Goal: Task Accomplishment & Management: Use online tool/utility

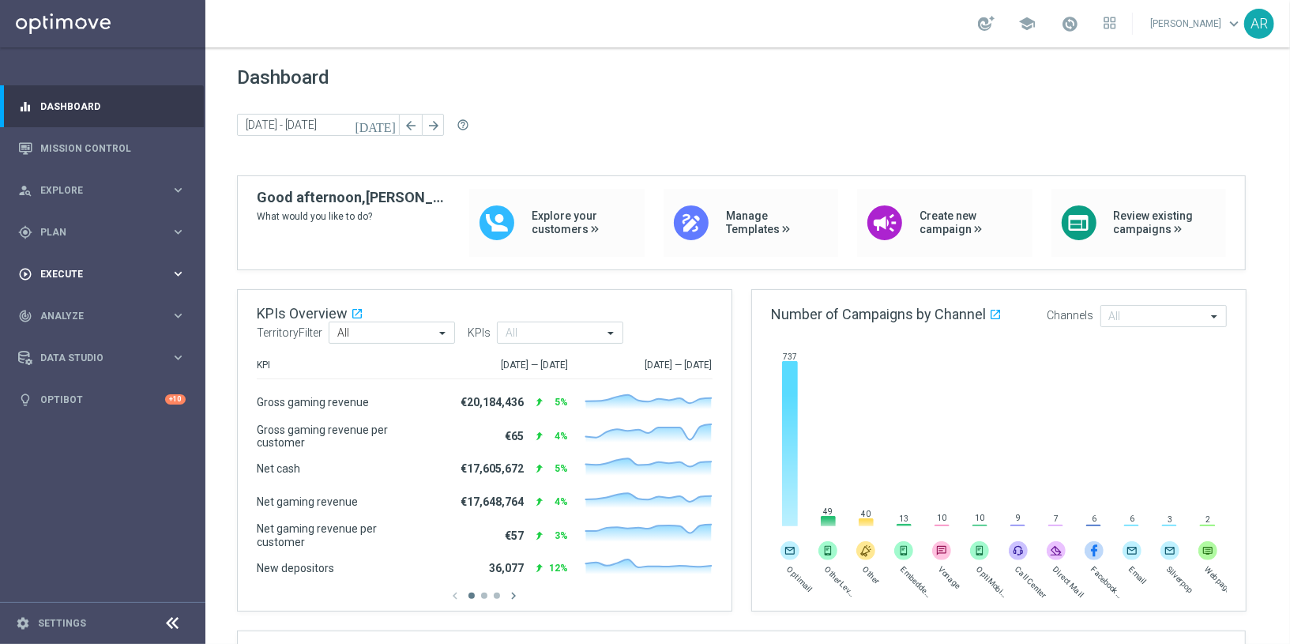
click at [80, 270] on span "Execute" at bounding box center [105, 273] width 130 height 9
click at [77, 231] on span "Plan" at bounding box center [105, 232] width 130 height 9
click at [66, 310] on span "Templates" at bounding box center [98, 311] width 113 height 9
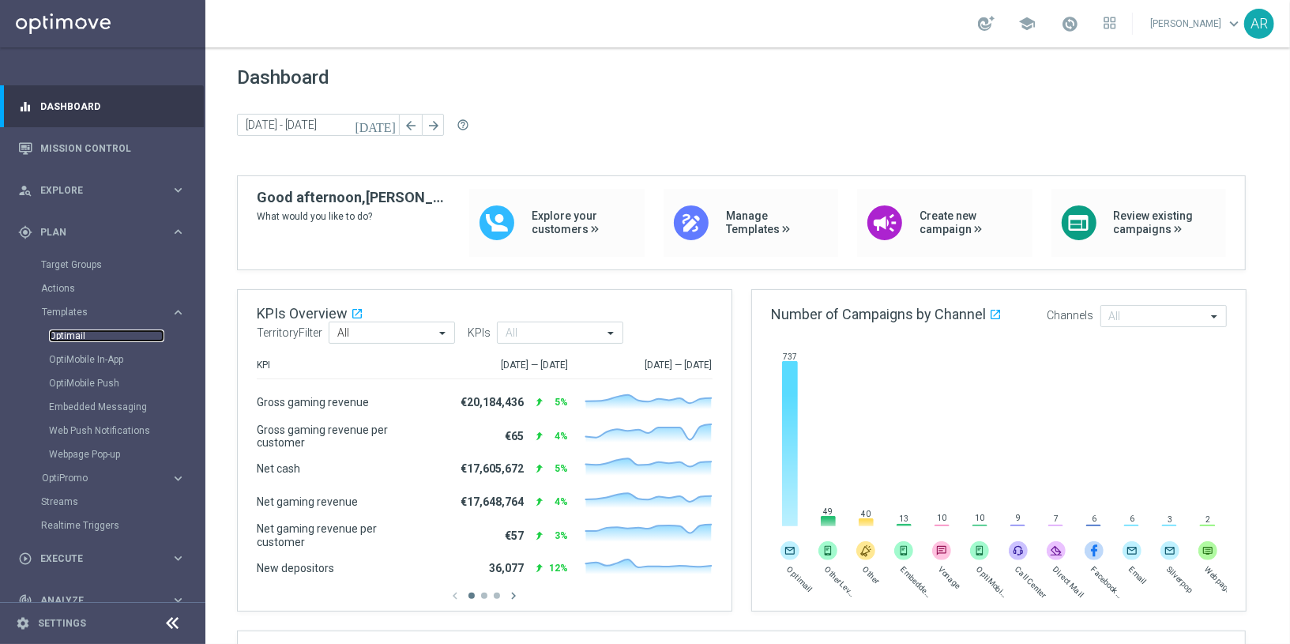
click at [73, 338] on link "Optimail" at bounding box center [106, 335] width 115 height 13
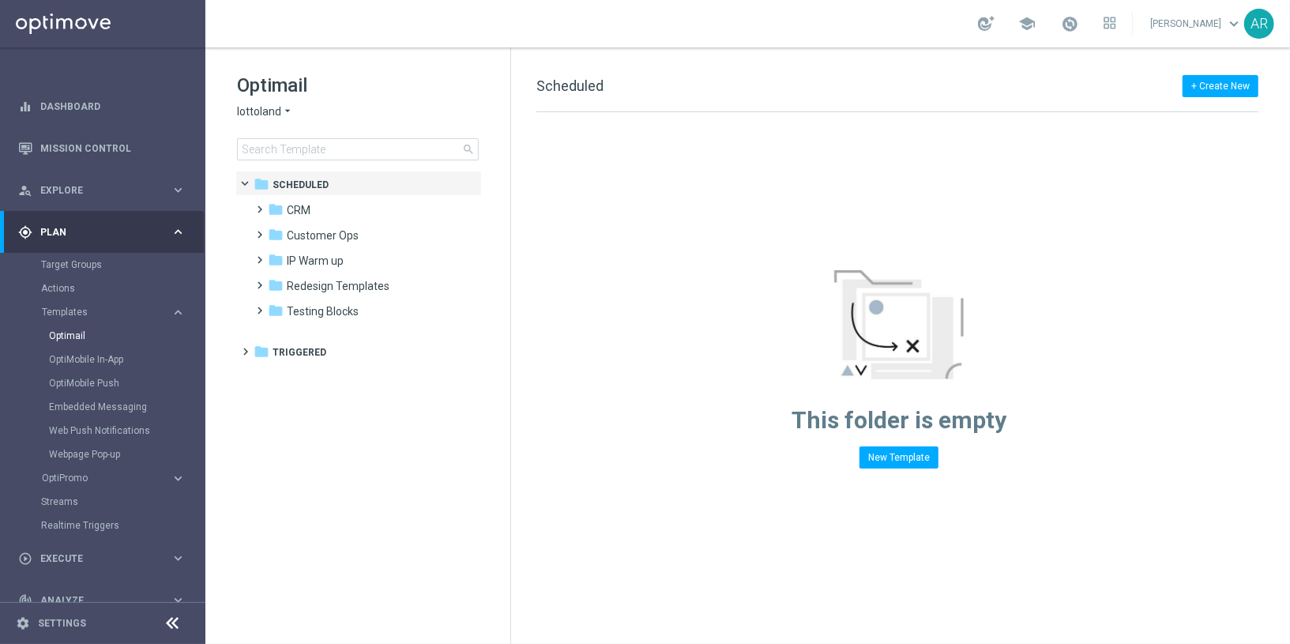
click at [277, 107] on span "lottoland" at bounding box center [259, 111] width 44 height 15
click at [0, 0] on span "[DOMAIN_NAME]" at bounding box center [0, 0] width 0 height 0
click at [259, 205] on span at bounding box center [257, 202] width 7 height 6
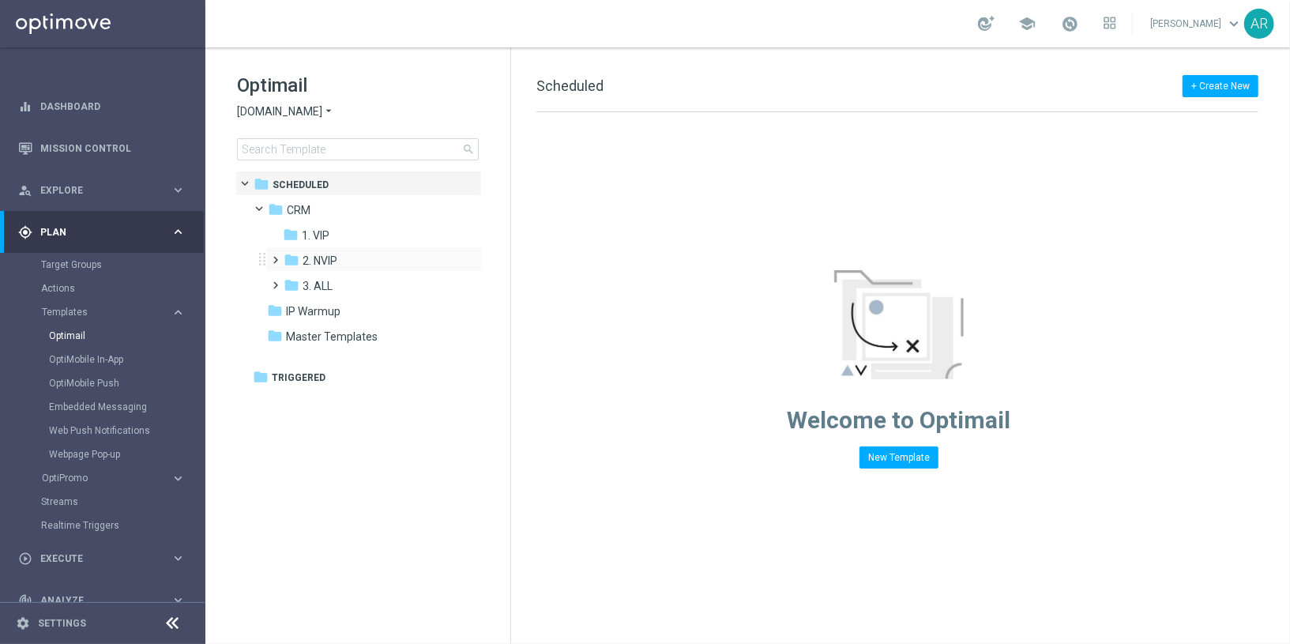
click at [277, 256] on span at bounding box center [272, 253] width 7 height 6
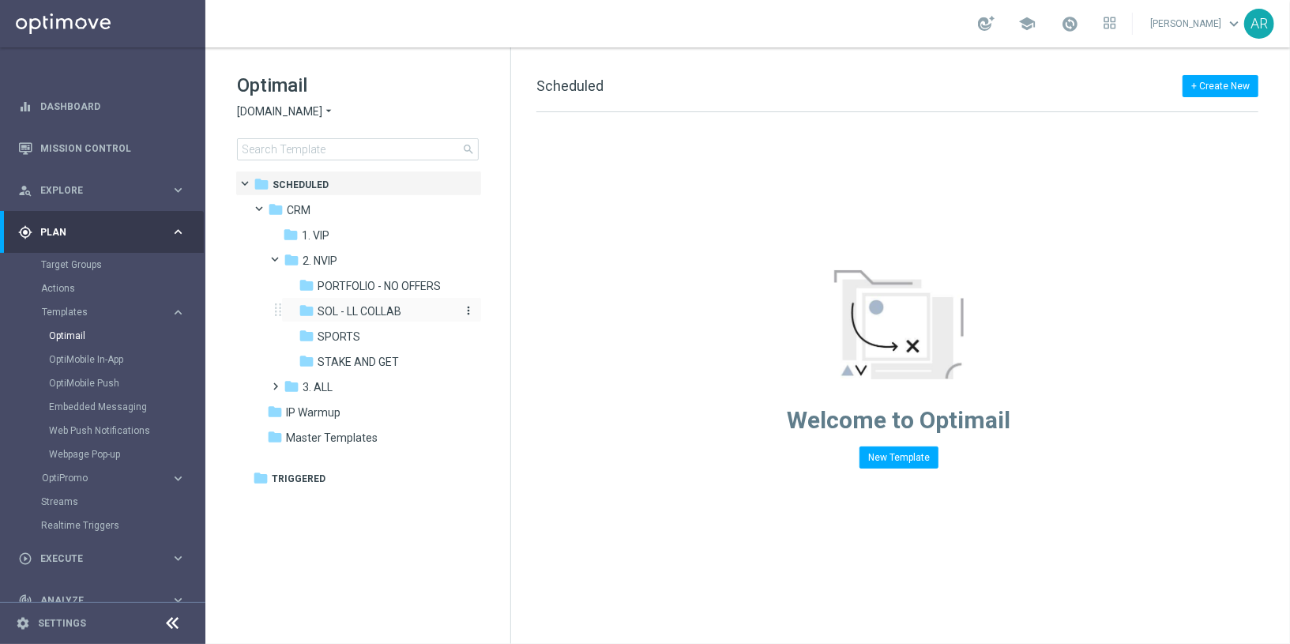
click at [359, 309] on span "SOL - LL COLLAB" at bounding box center [360, 311] width 84 height 14
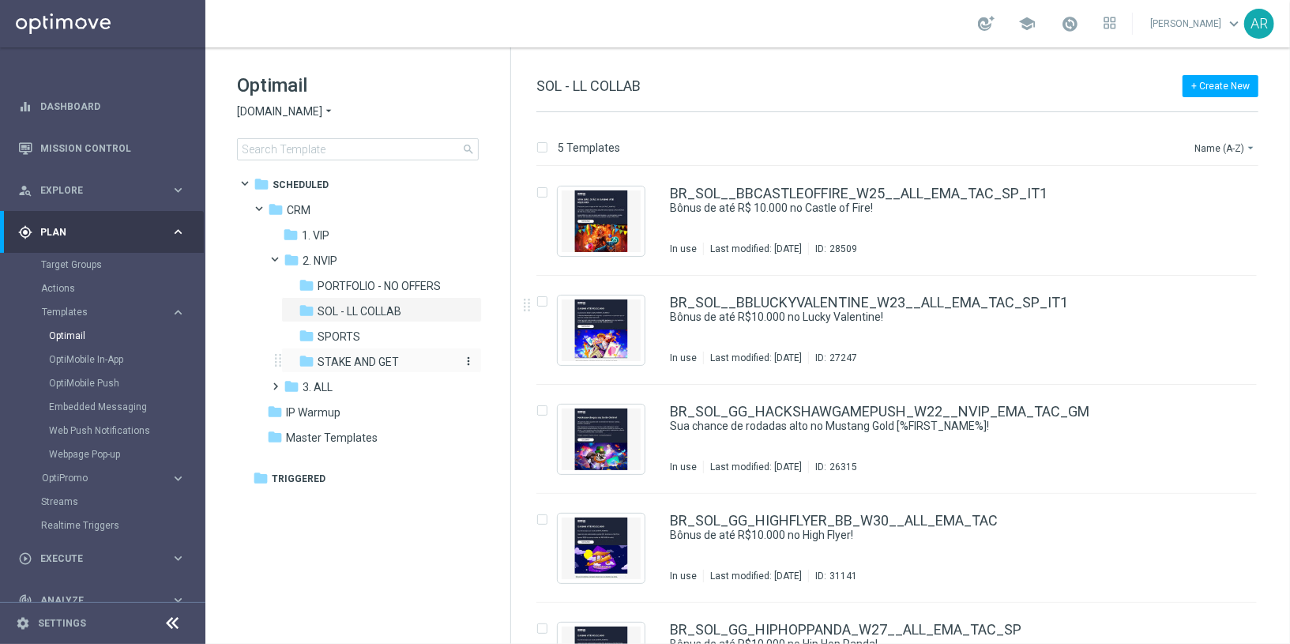
click at [357, 364] on span "STAKE AND GET" at bounding box center [358, 362] width 81 height 14
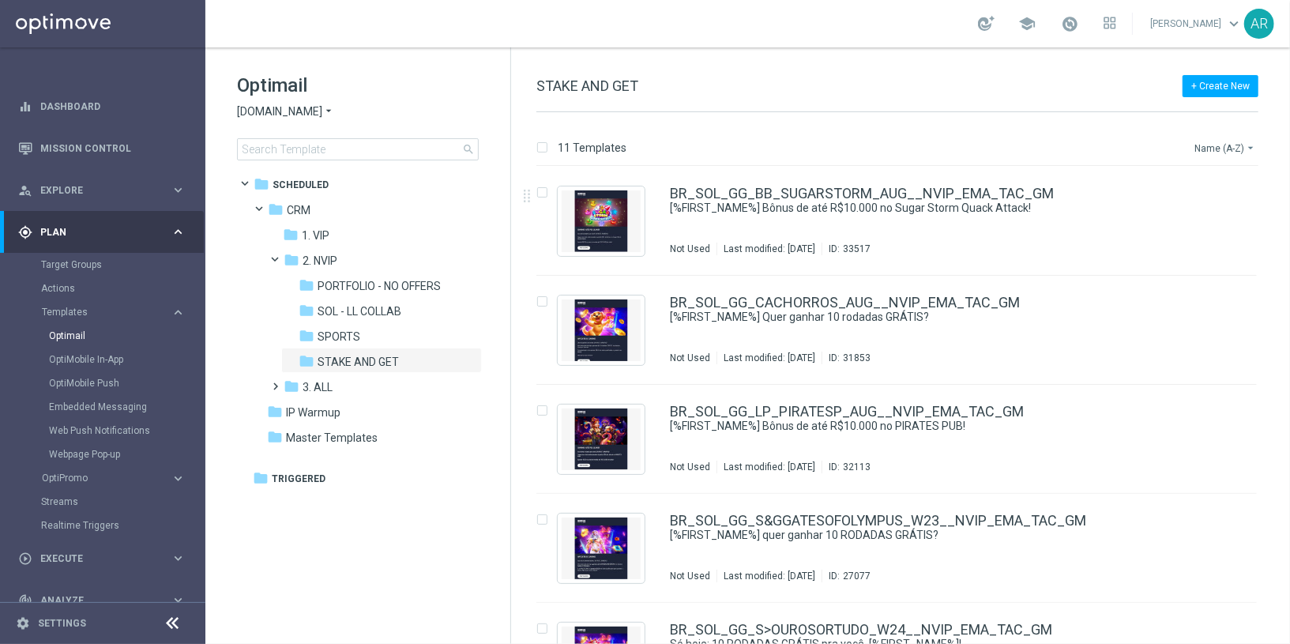
click at [1238, 142] on button "Name (A-Z) arrow_drop_down" at bounding box center [1226, 147] width 66 height 19
click at [1233, 222] on span "Date Modified (Newest)" at bounding box center [1198, 218] width 106 height 11
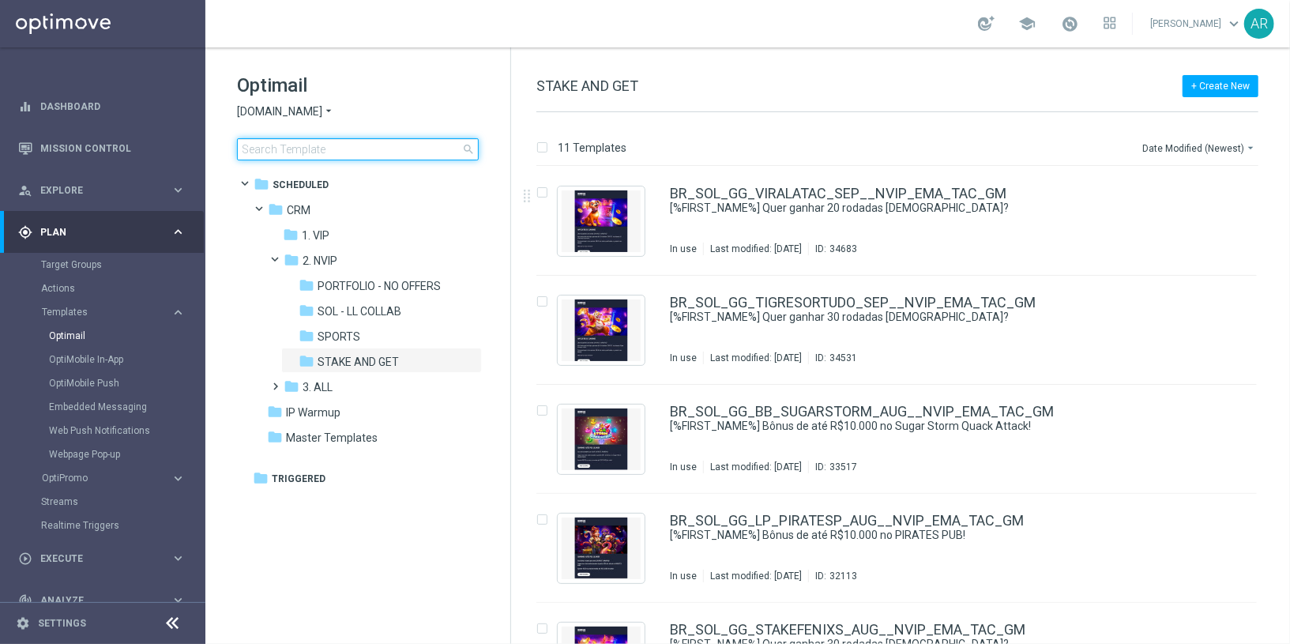
click at [377, 149] on input at bounding box center [358, 149] width 242 height 22
type input "gom"
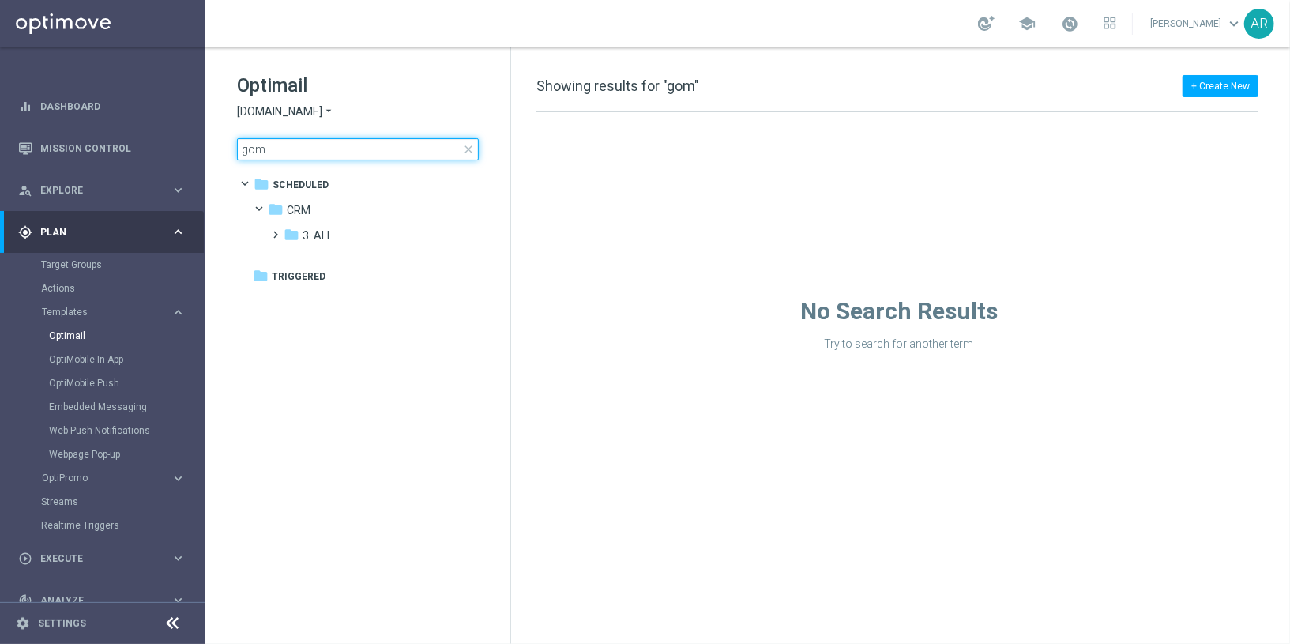
click at [313, 150] on input "gom" at bounding box center [358, 149] width 242 height 22
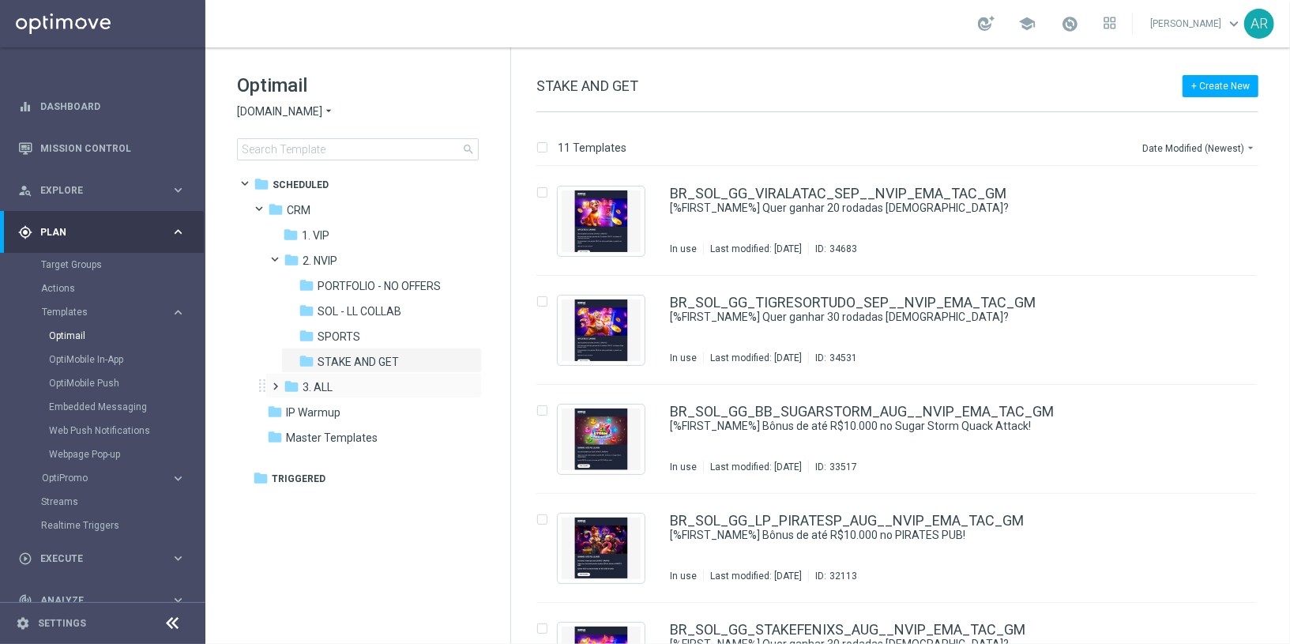
click at [277, 382] on span at bounding box center [272, 379] width 7 height 6
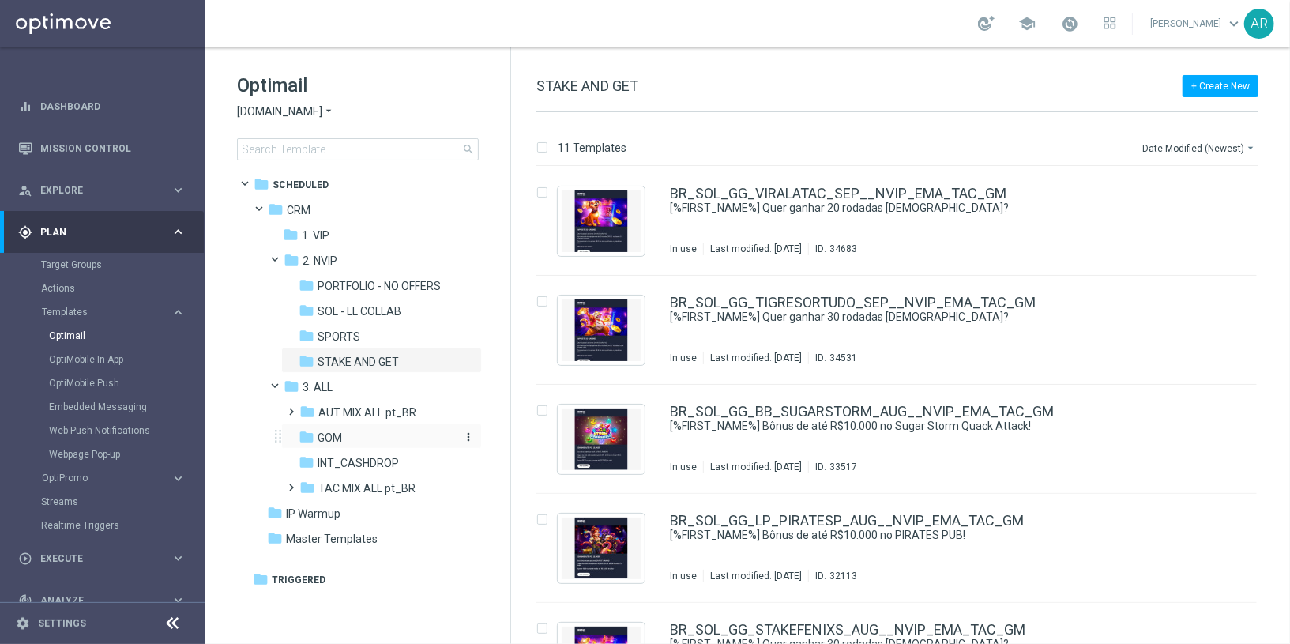
click at [350, 435] on div "folder GOM" at bounding box center [377, 438] width 156 height 18
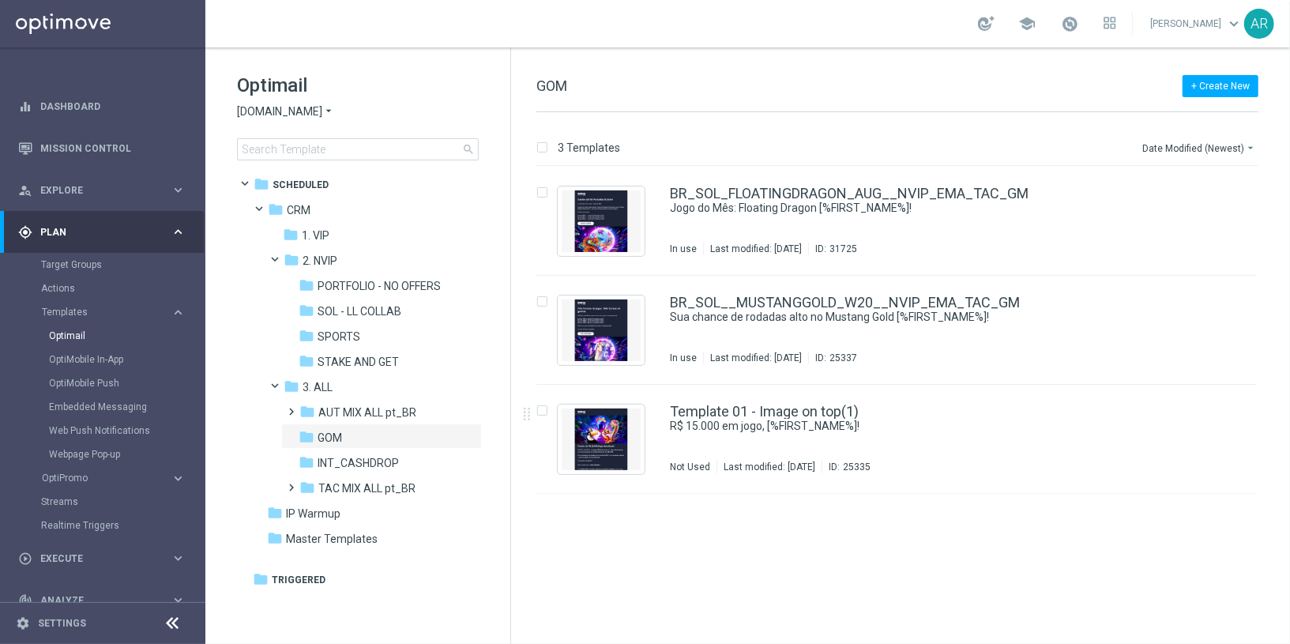
click at [705, 559] on div "insert_drive_file BR_SOL_FLOATINGDRAGON_AUG__NVIP_EMA_TAC_GM Jogo do Mês: Float…" at bounding box center [904, 405] width 766 height 477
click at [683, 548] on div "insert_drive_file BR_SOL_FLOATINGDRAGON_AUG__NVIP_EMA_TAC_GM Jogo do Mês: Float…" at bounding box center [904, 405] width 766 height 477
click at [1211, 187] on icon "file_copy" at bounding box center [1213, 189] width 13 height 13
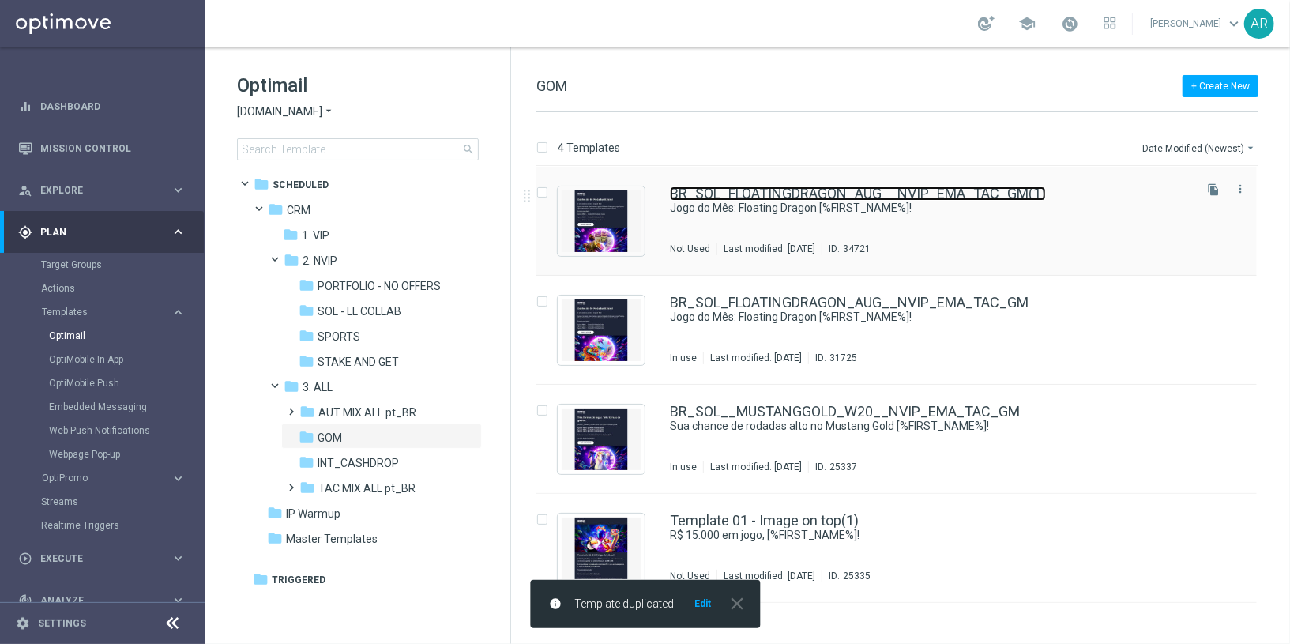
click at [838, 198] on link "BR_SOL_FLOATINGDRAGON_AUG__NVIP_EMA_TAC_GM(1)" at bounding box center [858, 193] width 376 height 14
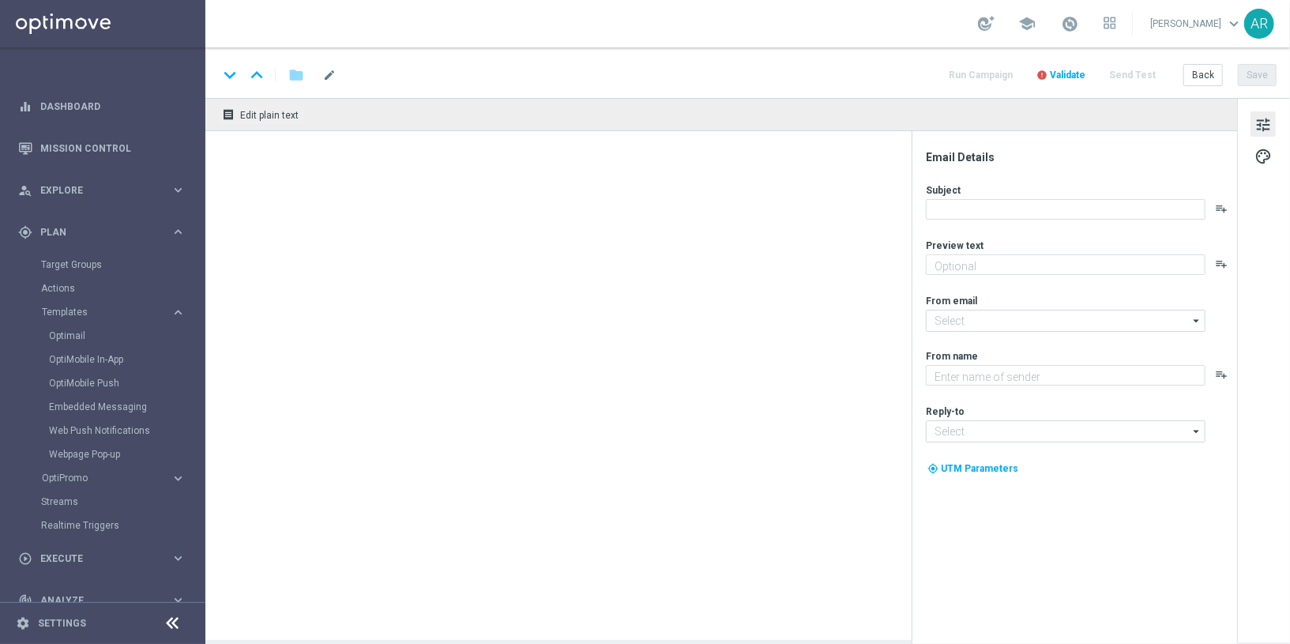
type textarea "Garanta rodadas extras e muita diversão!"
type textarea "Sorte Online [PERSON_NAME]"
type input "[EMAIL_ADDRESS][DOMAIN_NAME]"
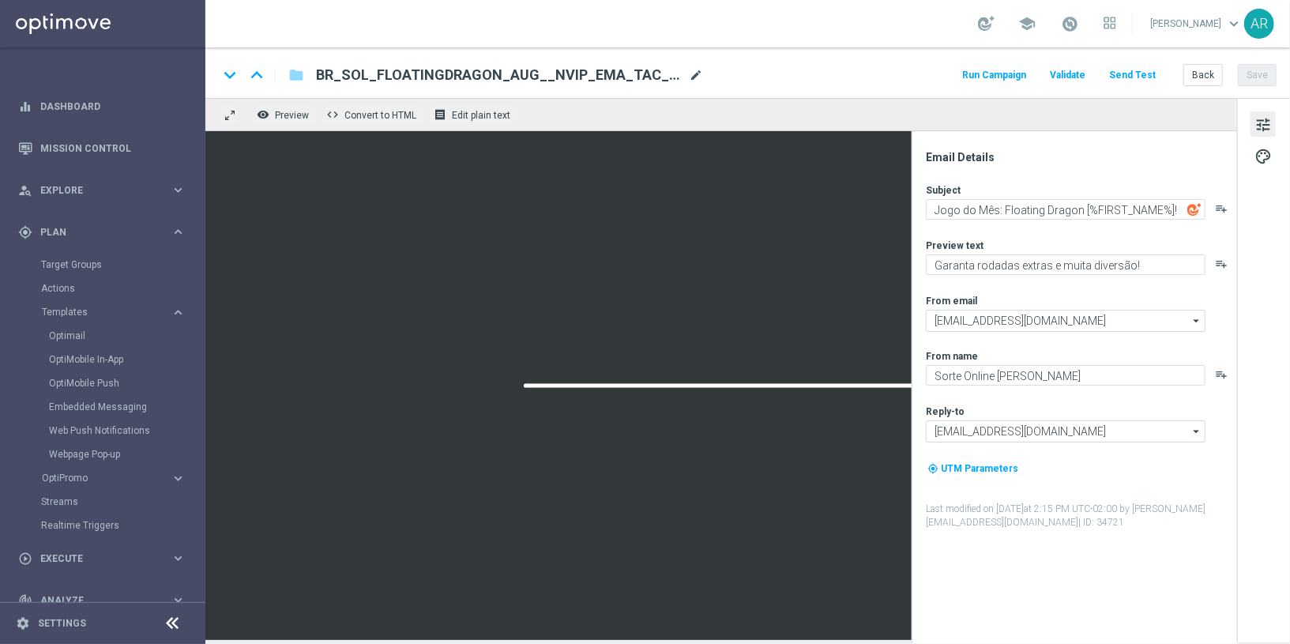
click at [701, 73] on span "mode_edit" at bounding box center [696, 75] width 14 height 14
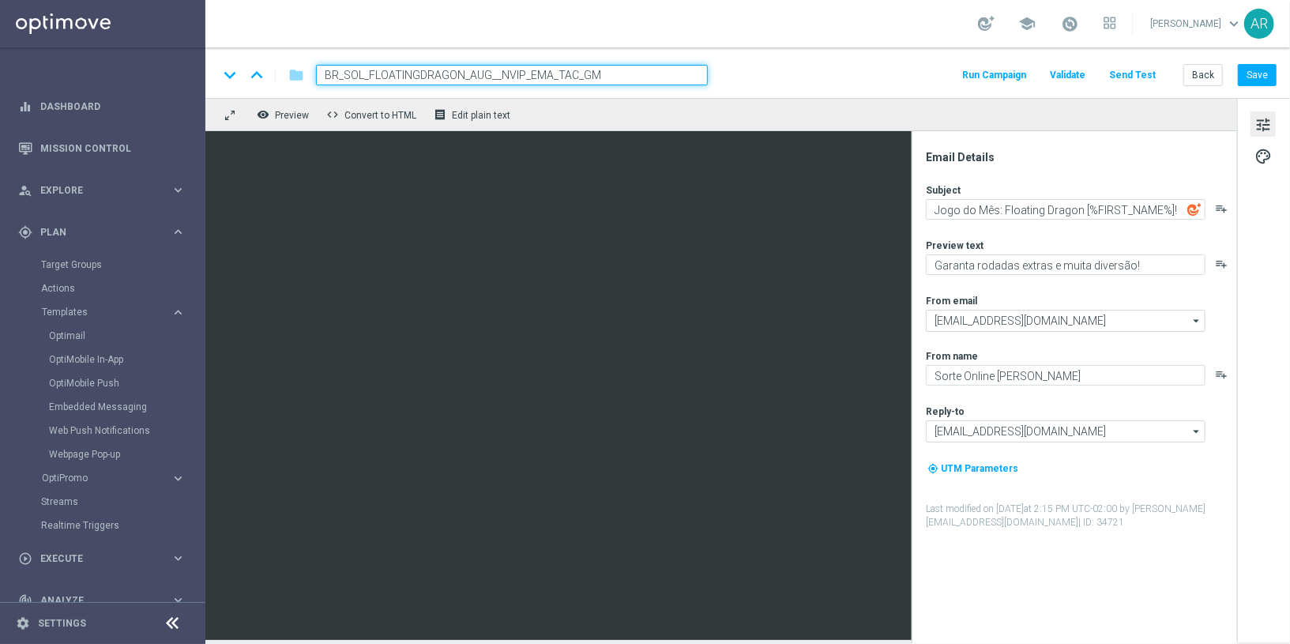
click at [487, 74] on input "BR_SOL_FLOATINGDRAGON_AUG__NVIP_EMA_TAC_GM" at bounding box center [512, 75] width 392 height 21
click at [461, 75] on input "BR_SOL_FLOATINGDRAGON_SEP__NVIP_EMA_TAC_GM" at bounding box center [512, 75] width 392 height 21
type input "BR_SOL_GONZOSQUESTM_SEP__NVIP_EMA_TAC_GM"
click at [641, 75] on input "BR_SOL_GONZOSQUESTM_SEP__NVIP_EMA_TAC_GM" at bounding box center [512, 75] width 392 height 21
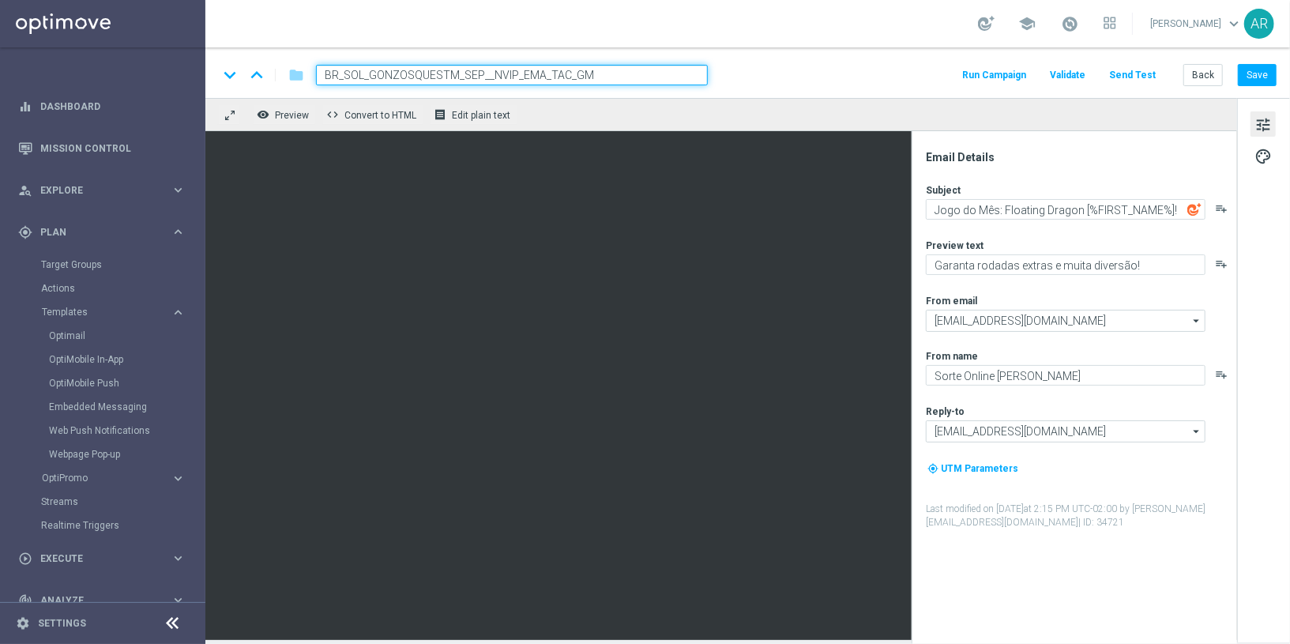
click at [641, 75] on input "BR_SOL_GONZOSQUESTM_SEP__NVIP_EMA_TAC_GM" at bounding box center [512, 75] width 392 height 21
click at [784, 85] on div "keyboard_arrow_down keyboard_arrow_up folder BR_SOL_GONZOSQUESTM_SEP__NVIP_EMA_…" at bounding box center [747, 75] width 1059 height 21
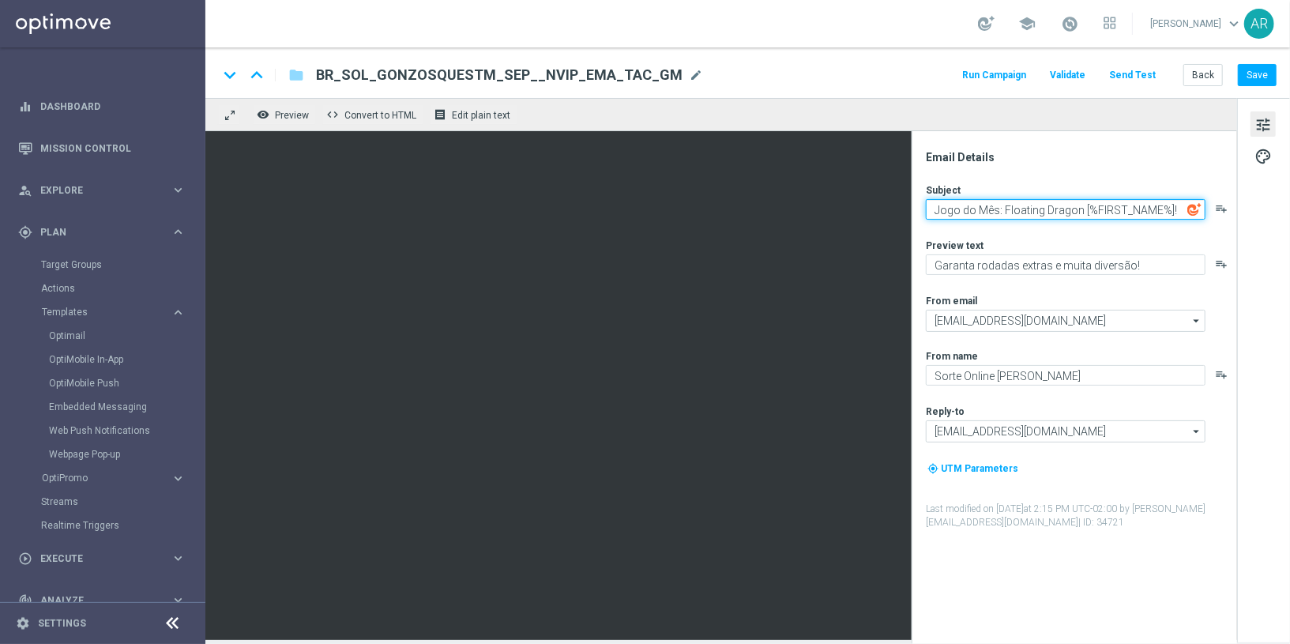
click at [1001, 209] on textarea "Jogo do Mês: Floating Dragon [%FIRST_NAME%]!" at bounding box center [1066, 209] width 280 height 21
paste textarea "Jogo do Mês: [PERSON_NAME]'s Quest Megaways [%FIRST_NAME%]!"
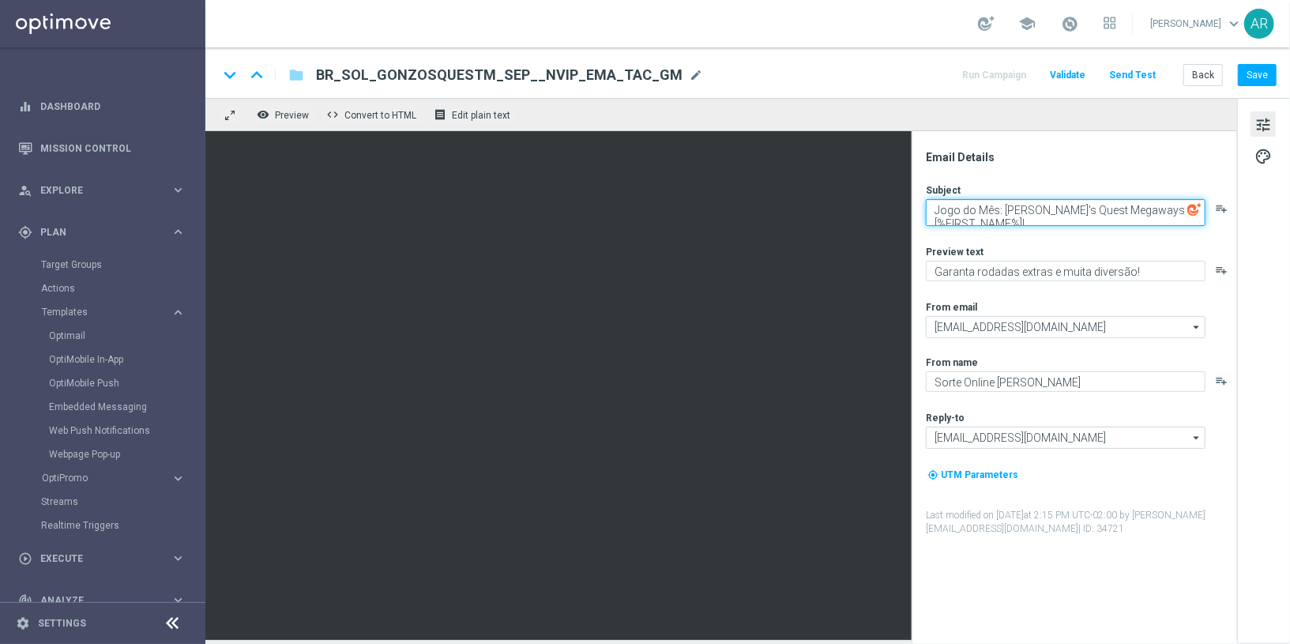
scroll to position [4, 0]
type textarea "Jogo do Mês: [PERSON_NAME]'s Quest Megaways [%FIRST_NAME%]!"
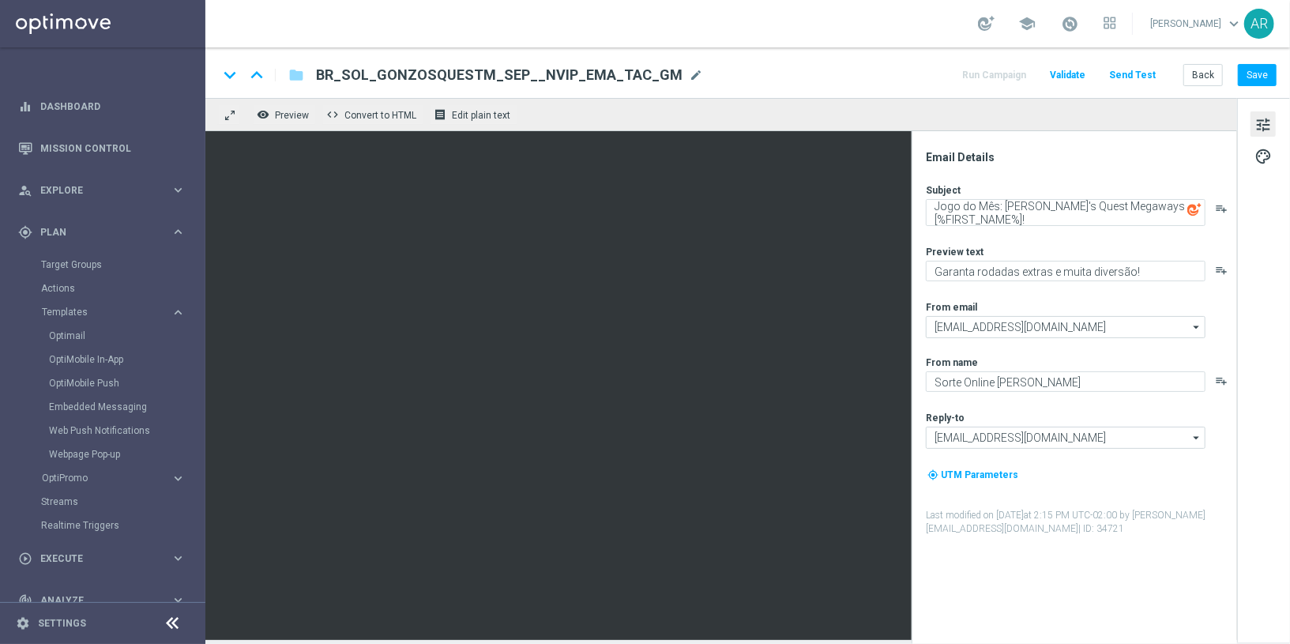
click at [981, 245] on div "Preview text" at bounding box center [1081, 251] width 310 height 13
click at [1269, 124] on span "tune" at bounding box center [1263, 125] width 17 height 21
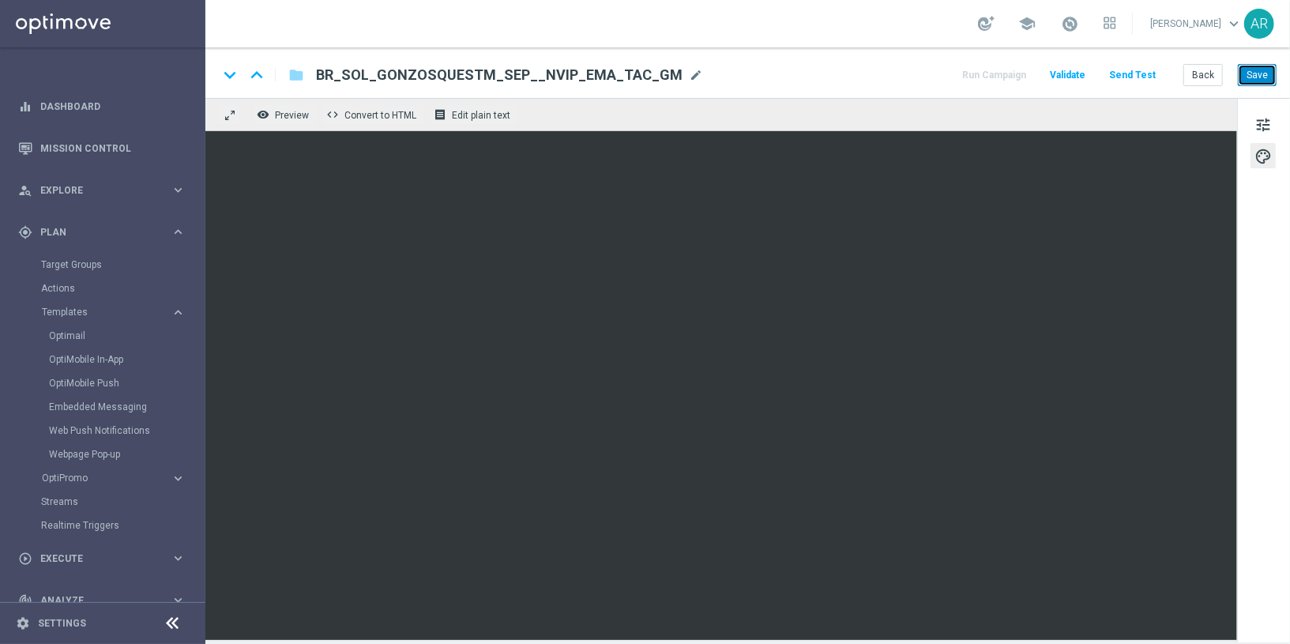
click at [1267, 76] on button "Save" at bounding box center [1257, 75] width 39 height 22
click at [1256, 73] on button "Save" at bounding box center [1257, 75] width 39 height 22
click at [92, 405] on link "Embedded Messaging" at bounding box center [106, 407] width 115 height 13
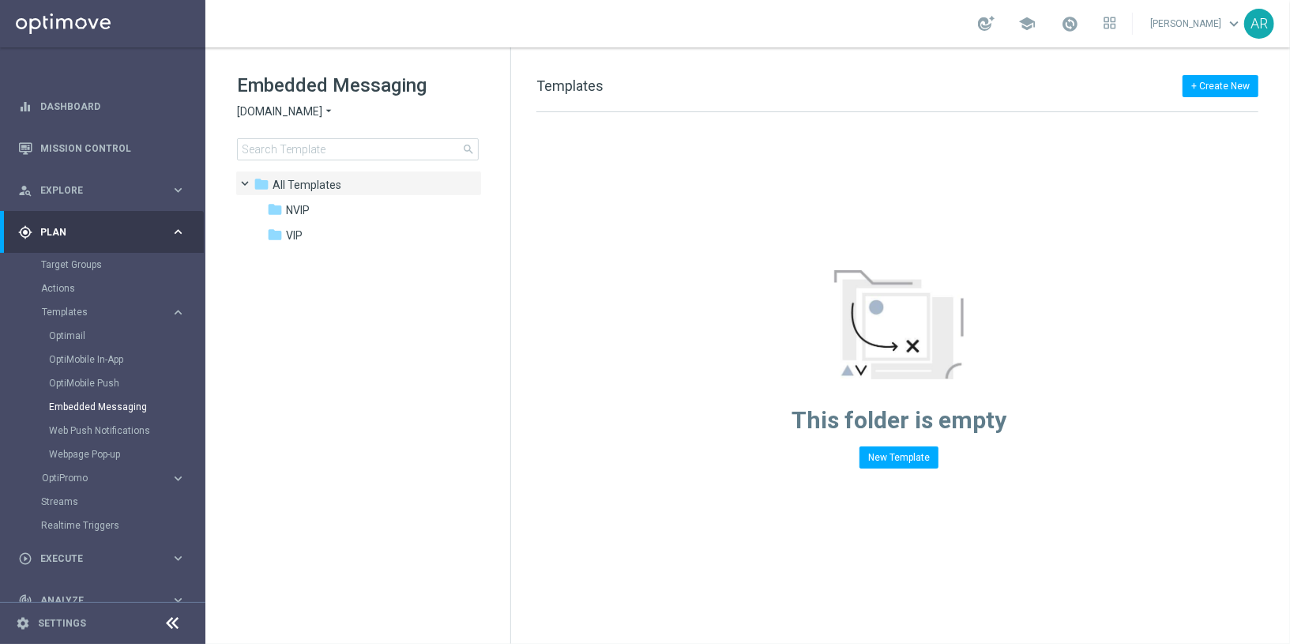
click at [362, 376] on tree-viewport "folder All Templates more_vert folder NVIP more_vert" at bounding box center [371, 406] width 273 height 470
click at [303, 210] on span "NVIP" at bounding box center [298, 210] width 24 height 14
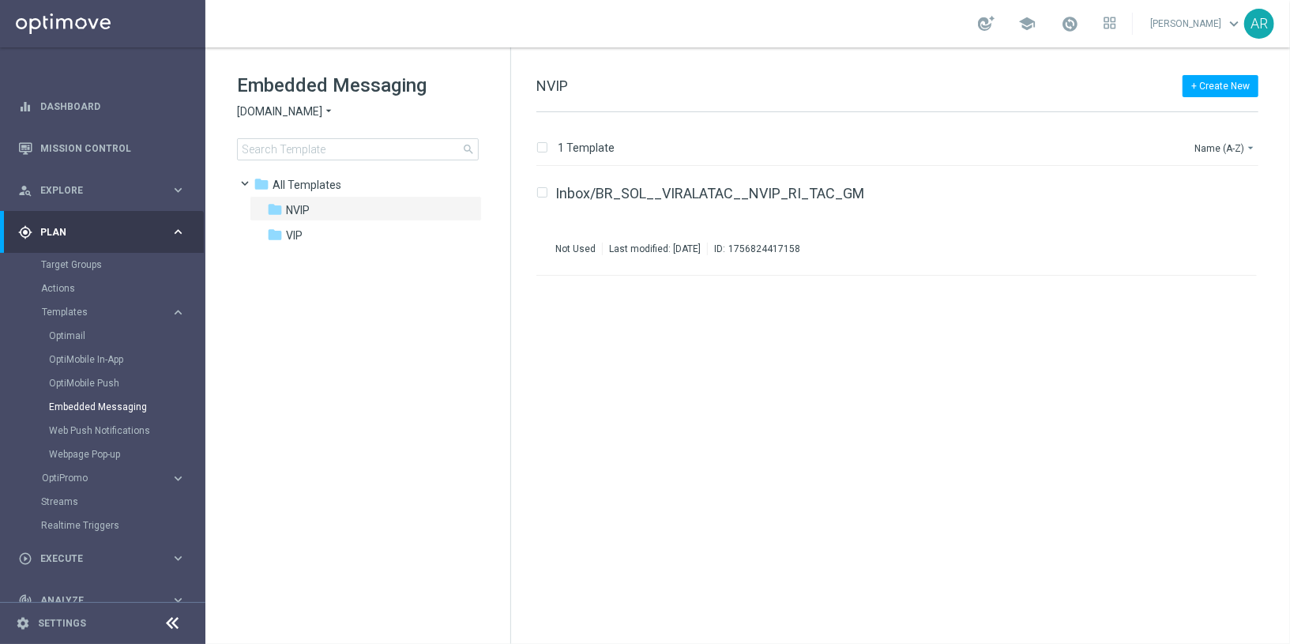
click at [756, 411] on div "insert_drive_file Inbox/BR_SOL__VIRALATAC__NVIP_RI_TAC_GM Not Used Last modifie…" at bounding box center [904, 405] width 766 height 477
click at [856, 382] on div "insert_drive_file Inbox/BR_SOL__VIRALATAC__NVIP_RI_TAC_GM Not Used Last modifie…" at bounding box center [904, 405] width 766 height 477
click at [1207, 88] on button "+ Create New" at bounding box center [1221, 86] width 76 height 22
click at [1195, 112] on span "New Template" at bounding box center [1176, 113] width 63 height 11
click at [348, 376] on tree-viewport "folder All Templates more_vert folder NVIP more_vert" at bounding box center [371, 406] width 273 height 470
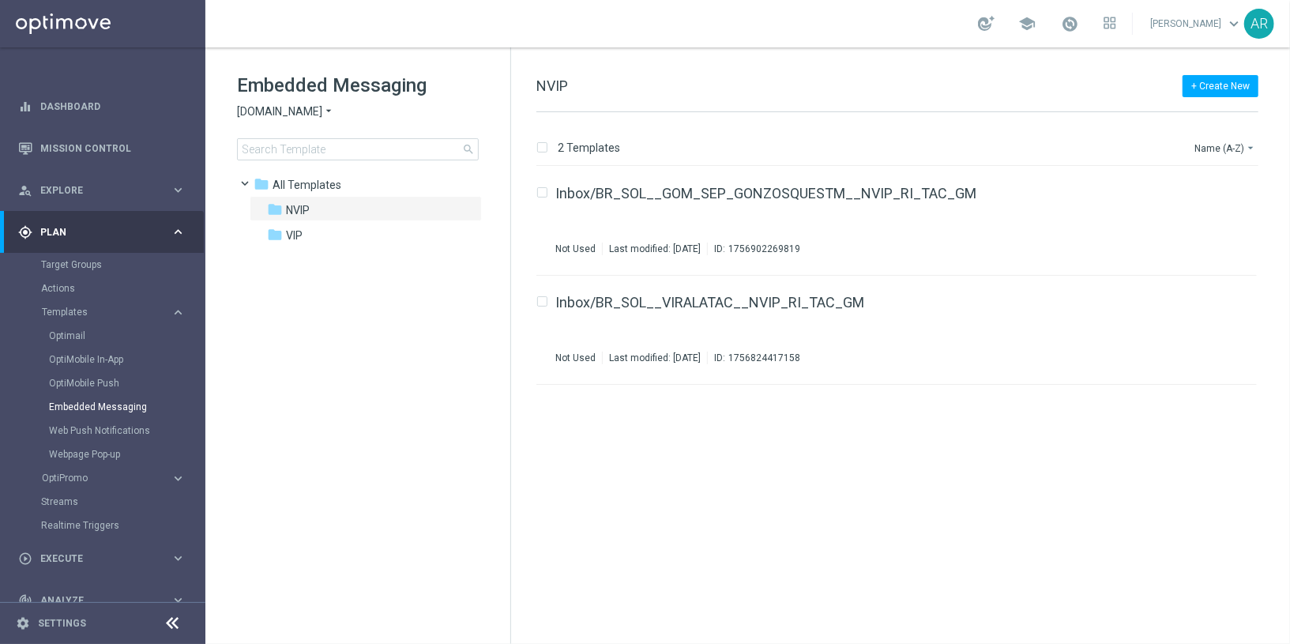
click at [359, 538] on tree-viewport "folder All Templates more_vert folder NVIP more_vert" at bounding box center [371, 406] width 273 height 470
click at [809, 454] on div "insert_drive_file Inbox/BR_SOL__GOM_SEP_GONZOSQUESTM__NVIP_RI_TAC_GM Not Used L…" at bounding box center [904, 405] width 766 height 477
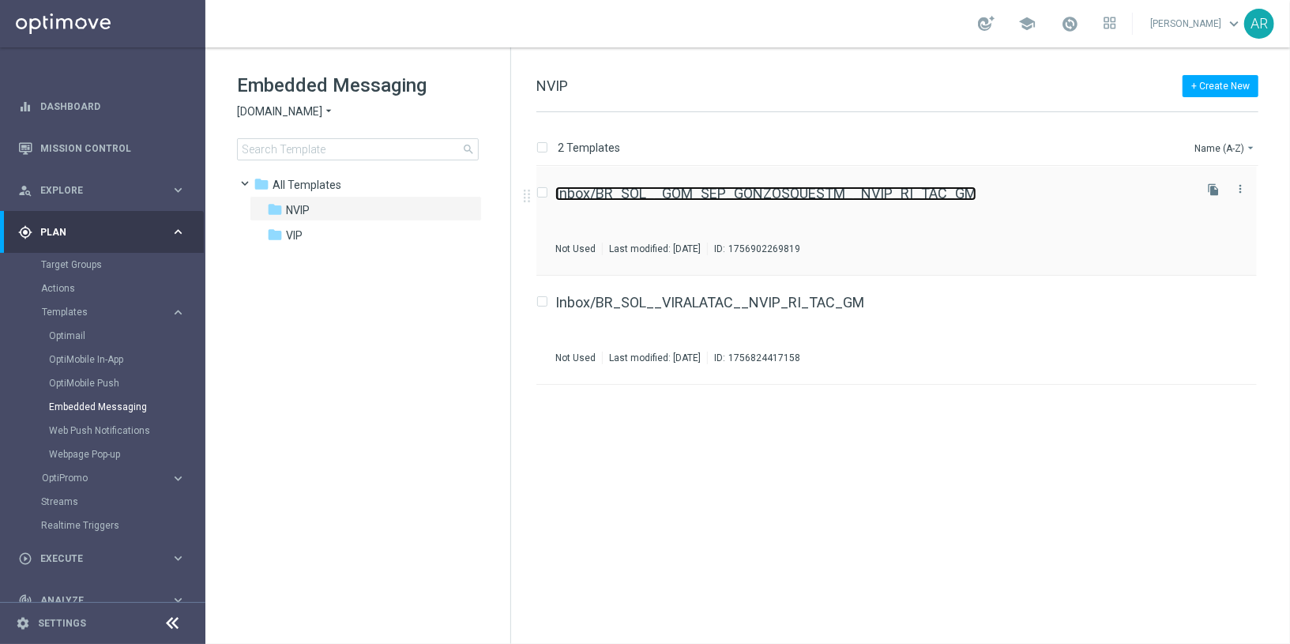
click at [817, 197] on link "Inbox/BR_SOL__GOM_SEP_GONZOSQUESTM__NVIP_RI_TAC_GM" at bounding box center [765, 193] width 421 height 14
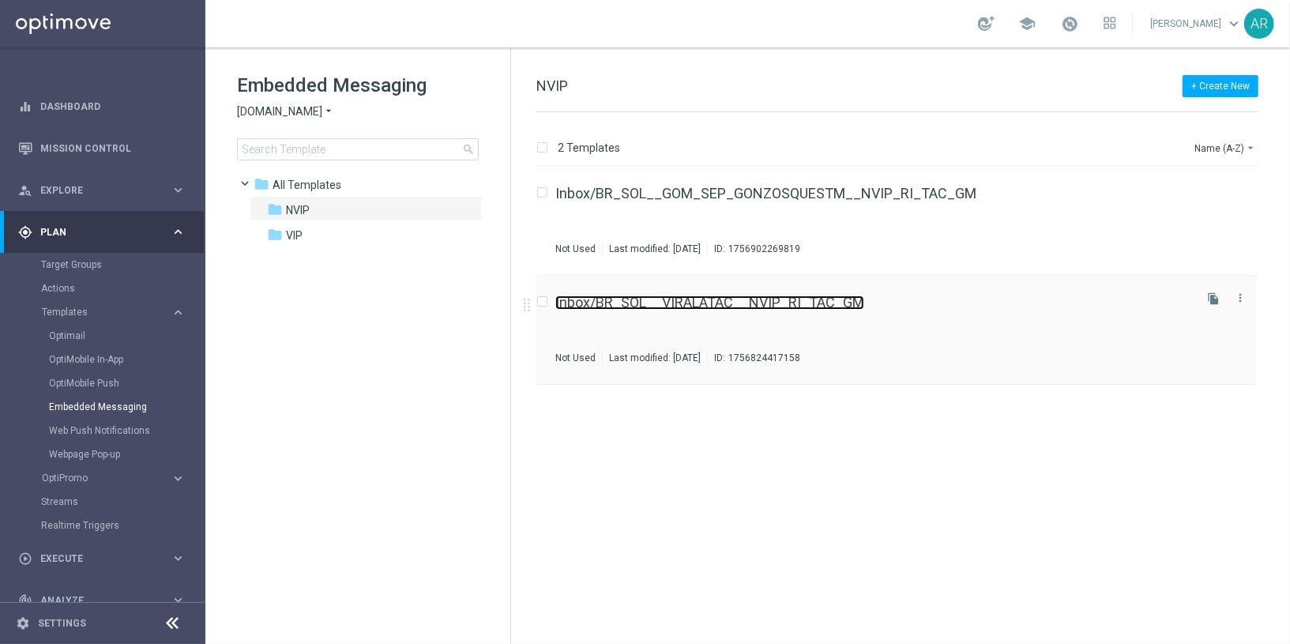
click at [712, 306] on link "Inbox/BR_SOL__VIRALATAC__NVIP_RI_TAC_GM" at bounding box center [709, 302] width 309 height 14
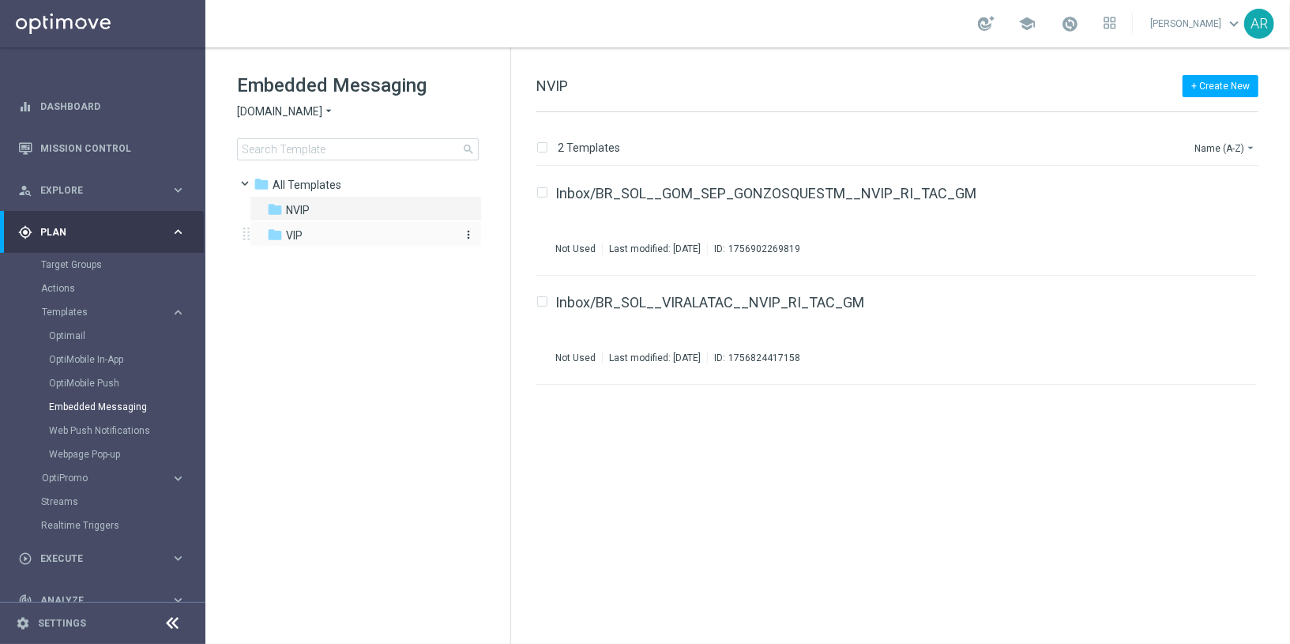
click at [303, 232] on div "folder VIP" at bounding box center [358, 236] width 182 height 18
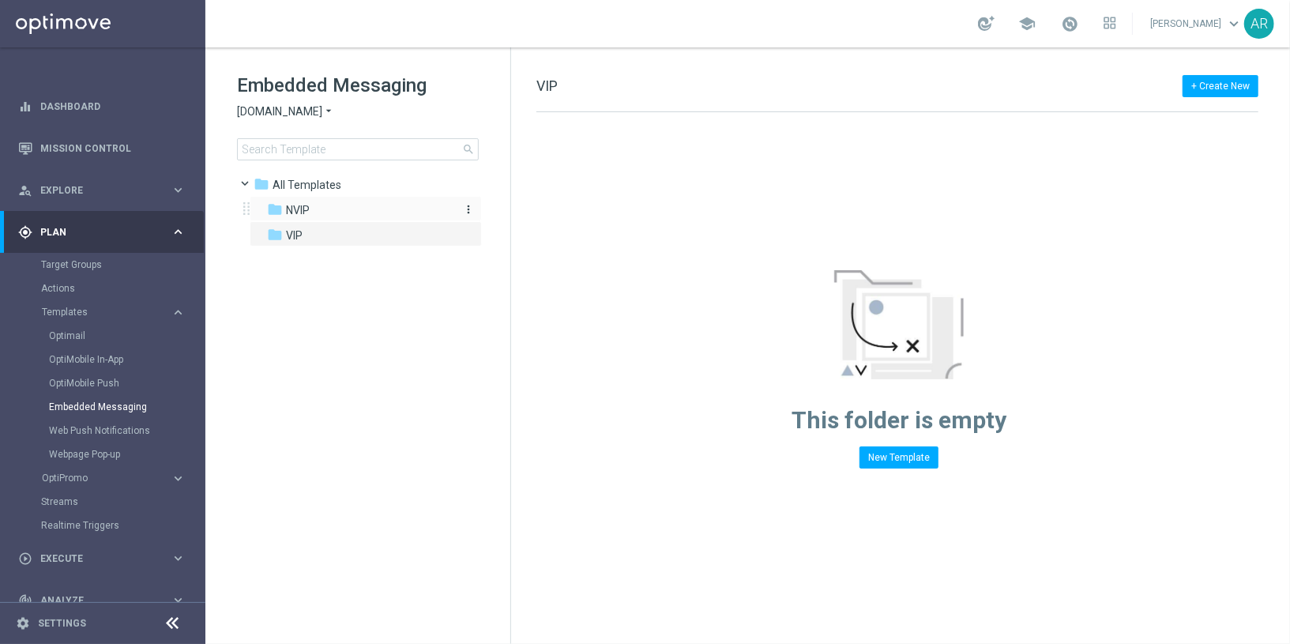
click at [292, 204] on span "NVIP" at bounding box center [298, 210] width 24 height 14
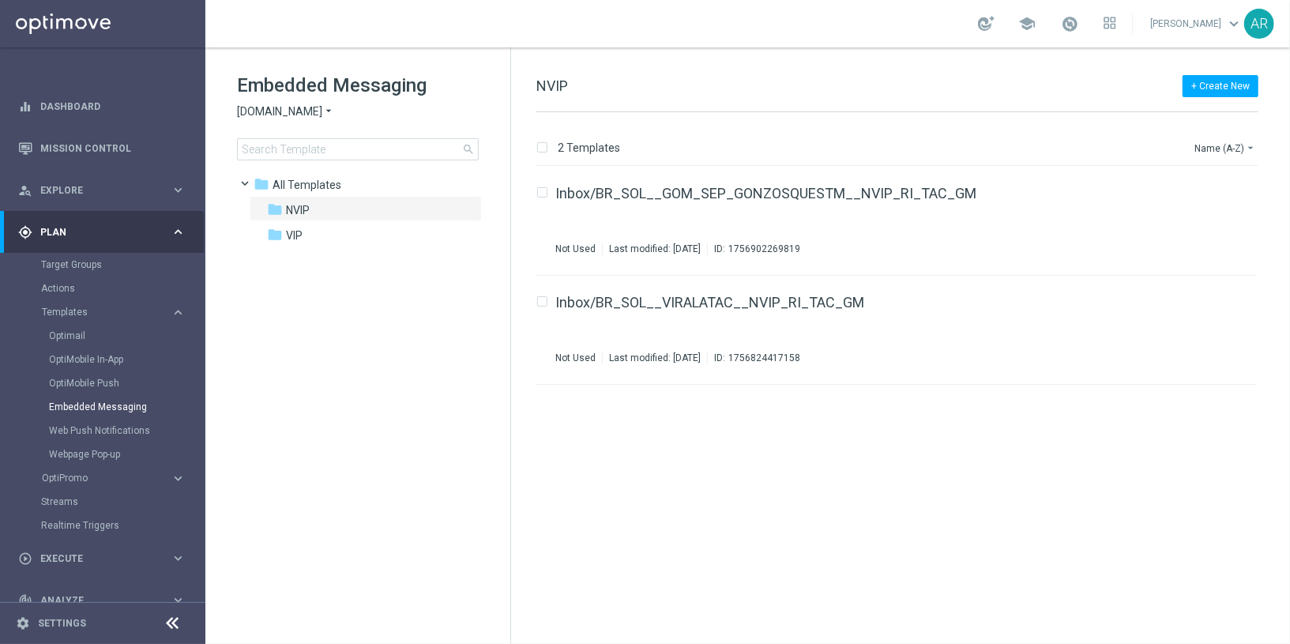
click at [302, 113] on span "[DOMAIN_NAME]" at bounding box center [279, 111] width 85 height 15
click at [0, 0] on span "[DOMAIN_NAME]" at bounding box center [0, 0] width 0 height 0
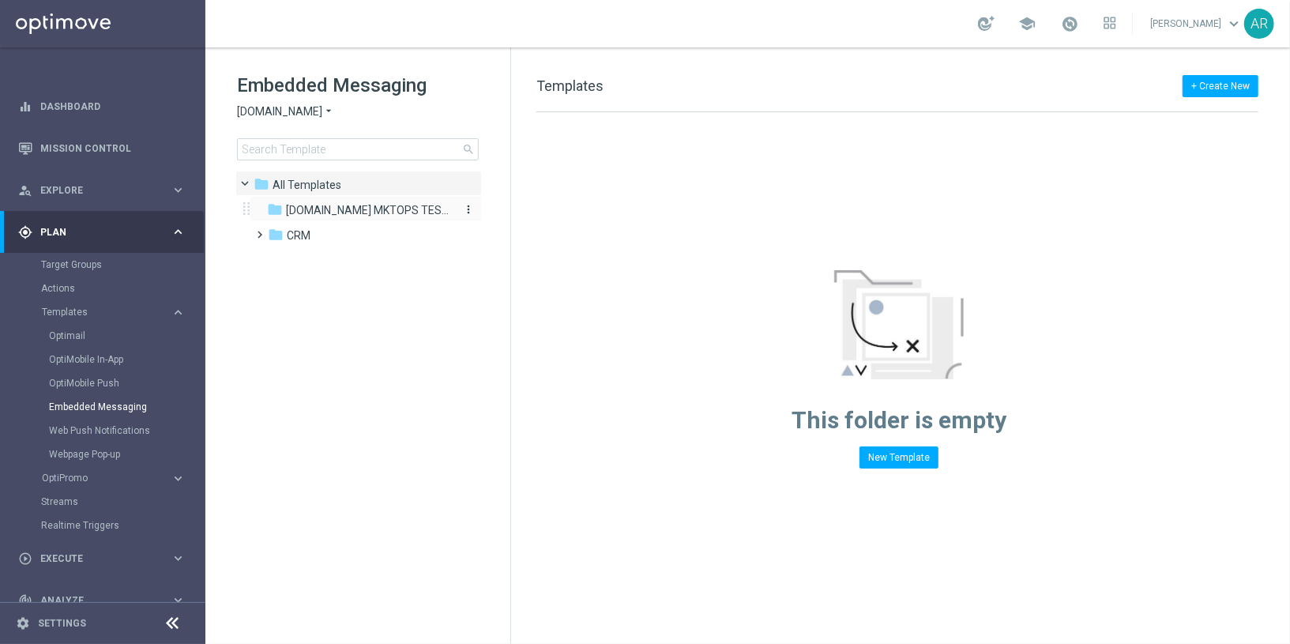
click at [299, 201] on div "folder [DOMAIN_NAME] MKTOPS TESTING" at bounding box center [358, 210] width 182 height 18
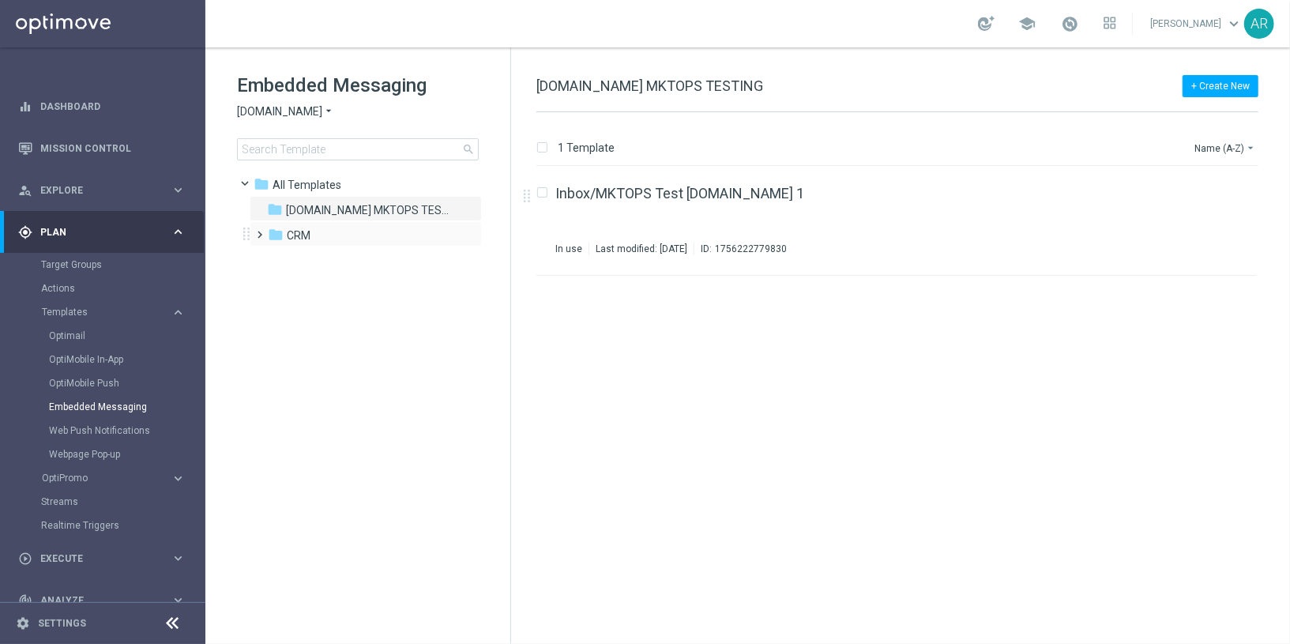
click at [257, 231] on span at bounding box center [257, 227] width 7 height 6
click at [328, 262] on span "1. VIP" at bounding box center [317, 261] width 28 height 14
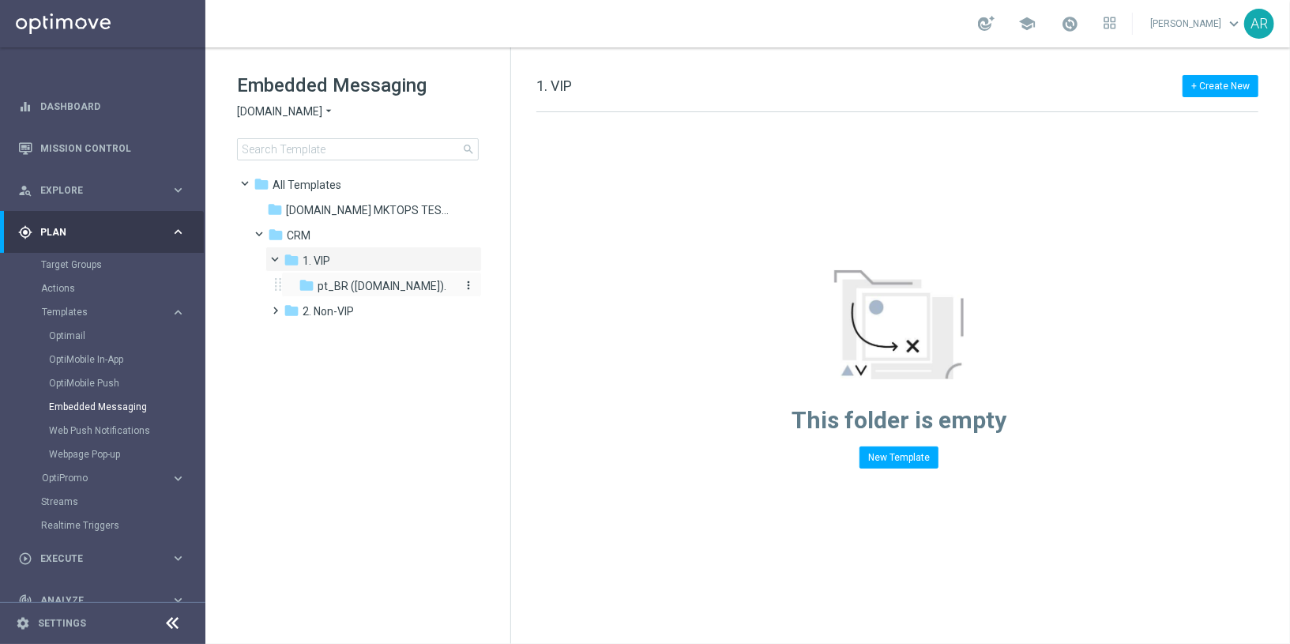
click at [362, 288] on span "pt_BR ([DOMAIN_NAME])." at bounding box center [382, 286] width 129 height 14
click at [277, 307] on span at bounding box center [272, 303] width 7 height 6
click at [367, 334] on span "pt_BR ([DOMAIN_NAME])" at bounding box center [381, 336] width 126 height 14
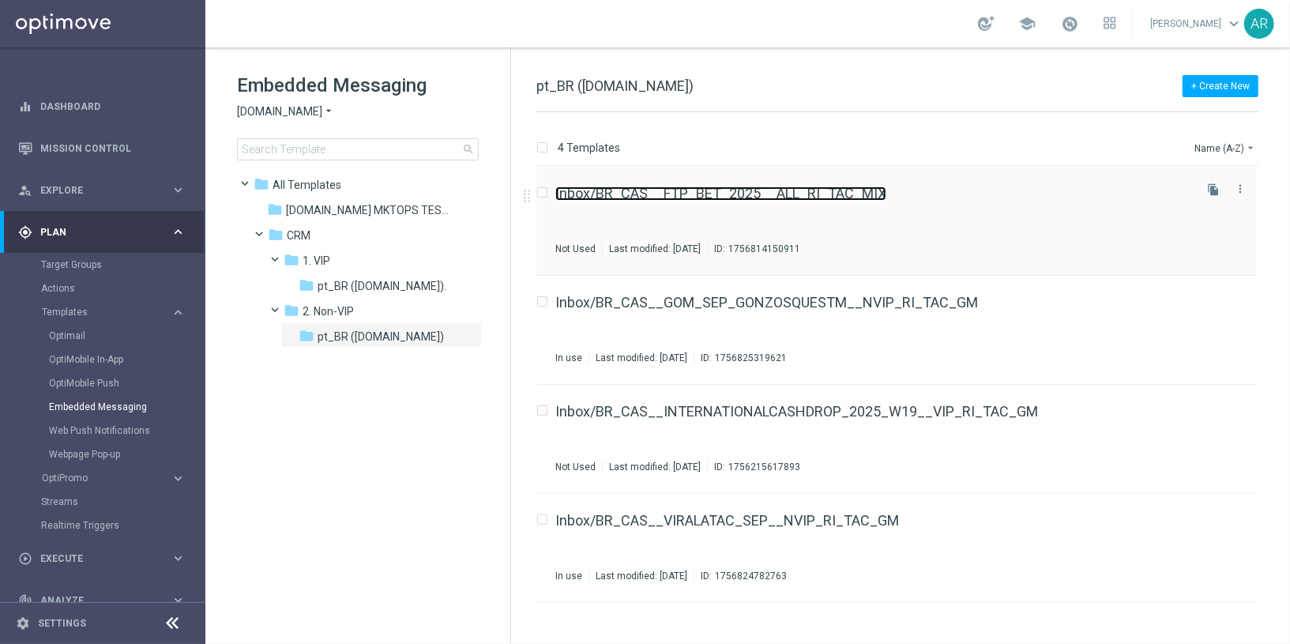
click at [744, 196] on link "Inbox/BR_CAS__FTP_BET_2025__ALL_RI_TAC_MIX" at bounding box center [720, 193] width 331 height 14
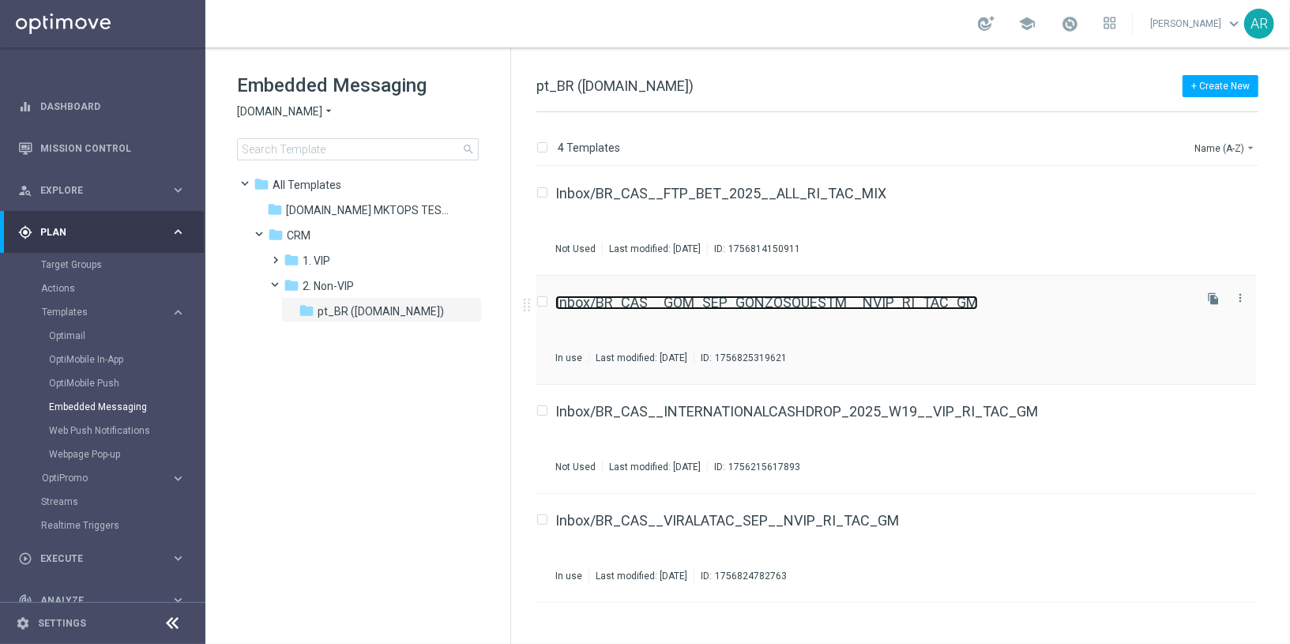
click at [727, 303] on link "Inbox/BR_CAS__GOM_SEP_GONZOSQUESTM__NVIP_RI_TAC_GM" at bounding box center [766, 302] width 423 height 14
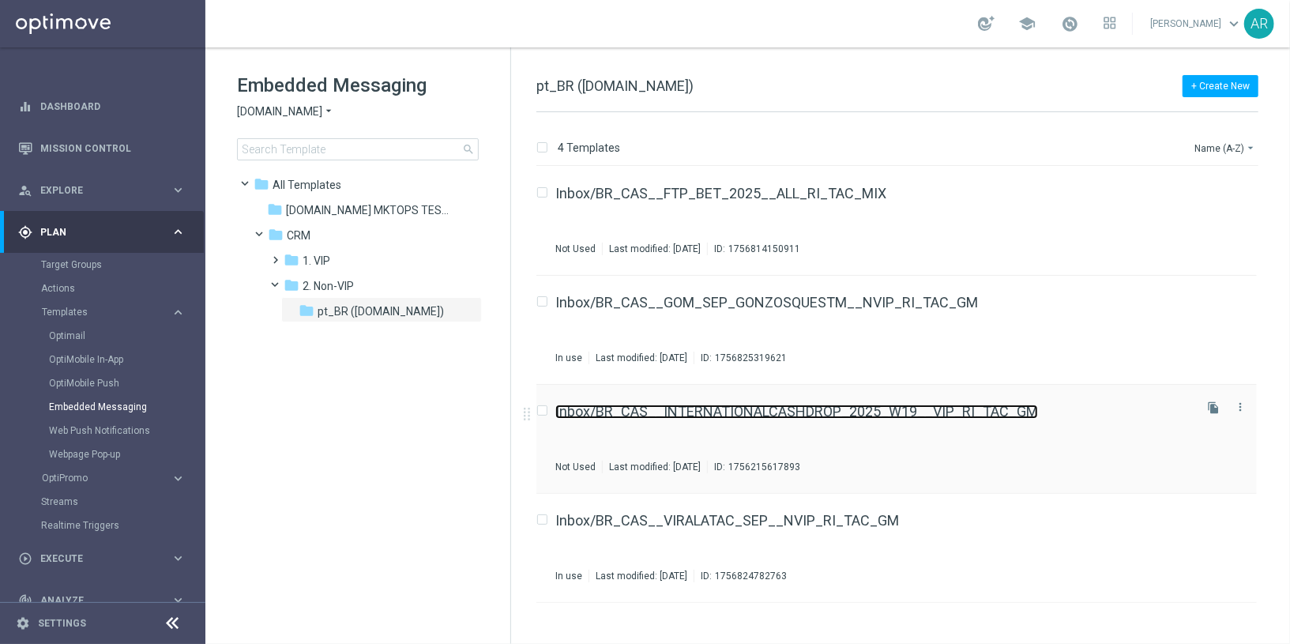
click at [791, 406] on link "Inbox/BR_CAS__INTERNATIONALCASHDROP_2025_W19__VIP_RI_TAC_GM" at bounding box center [796, 412] width 483 height 14
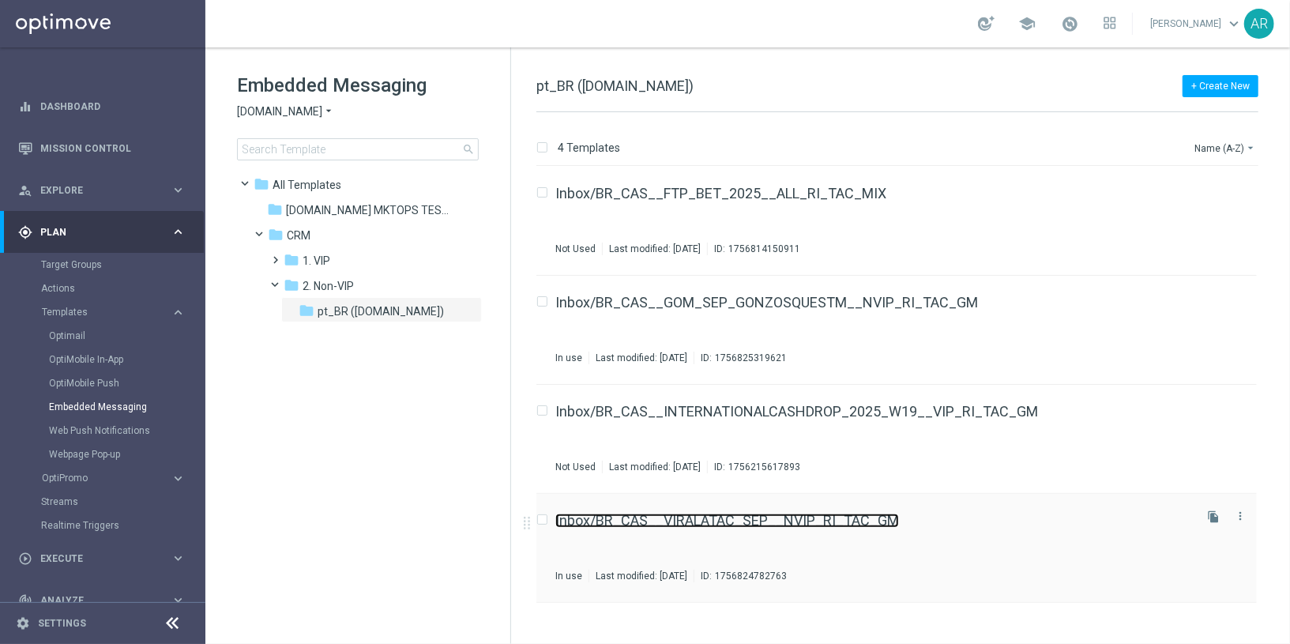
click at [717, 518] on link "Inbox/BR_CAS__VIRALATAC_SEP__NVIP_RI_TAC_GM" at bounding box center [727, 521] width 344 height 14
click at [371, 417] on tree-viewport "folder All Templates more_vert folder [DOMAIN_NAME] MKTOPS TESTING more_vert" at bounding box center [371, 406] width 273 height 470
click at [361, 413] on tree-viewport "folder All Templates more_vert folder [DOMAIN_NAME] MKTOPS TESTING more_vert" at bounding box center [371, 406] width 273 height 470
click at [274, 255] on span at bounding box center [272, 253] width 7 height 6
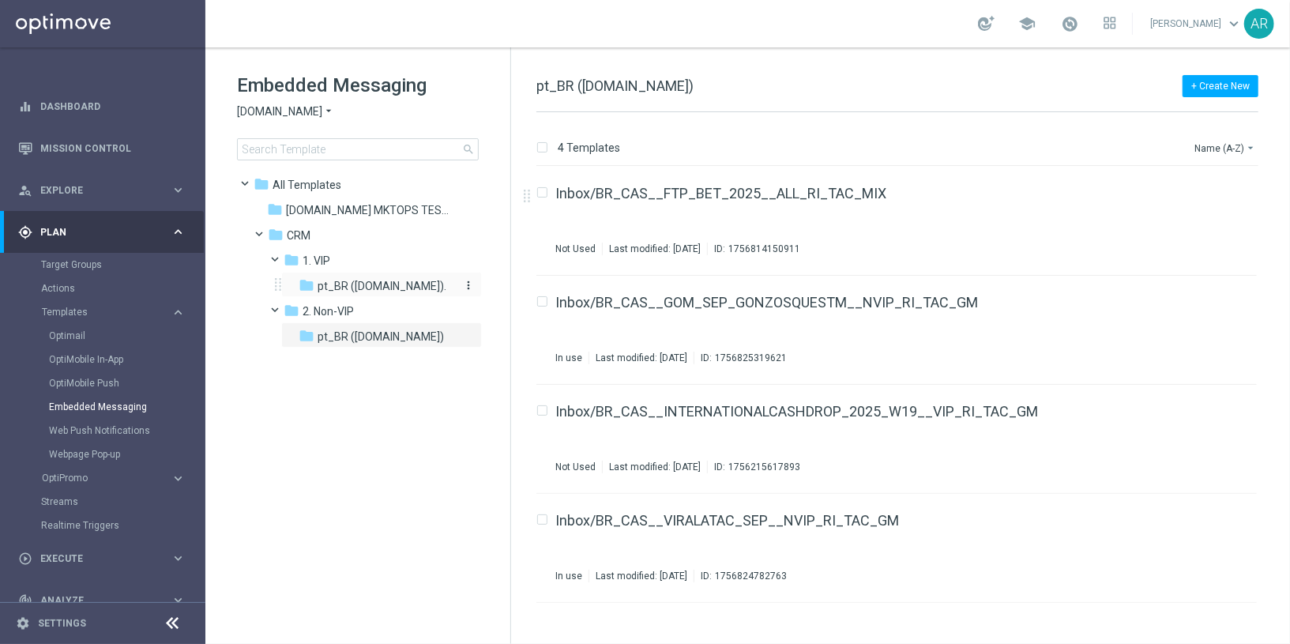
click at [375, 284] on span "pt_BR ([DOMAIN_NAME])." at bounding box center [382, 286] width 129 height 14
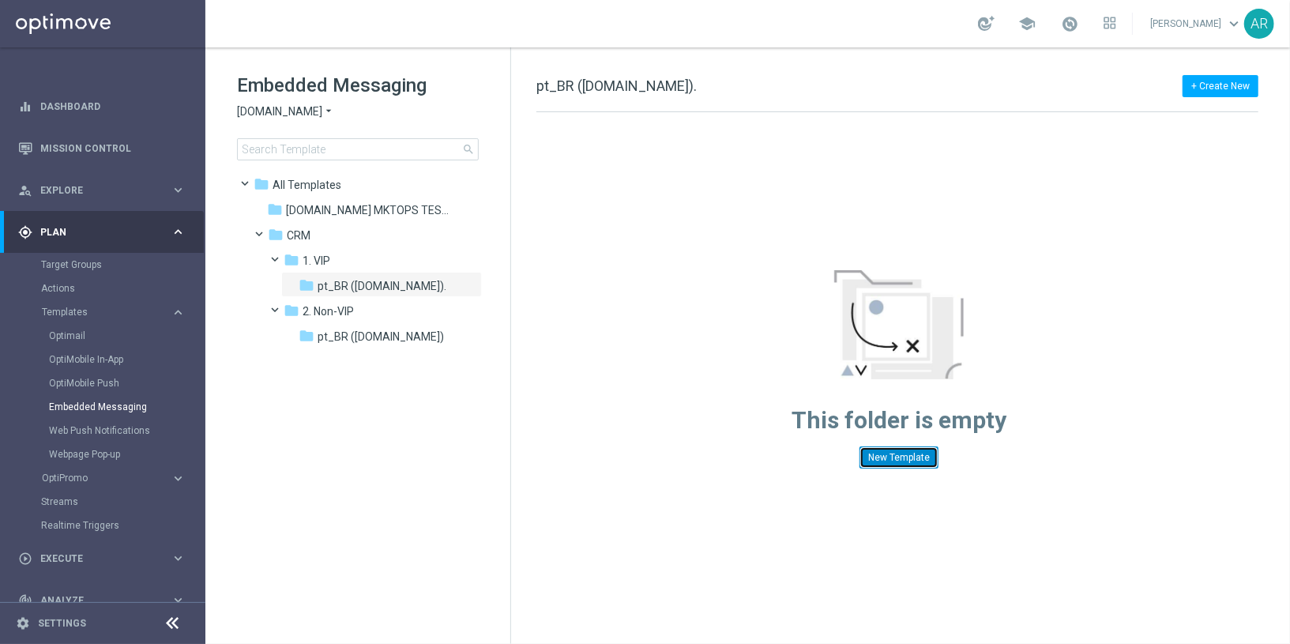
click at [907, 459] on button "New Template" at bounding box center [899, 457] width 79 height 22
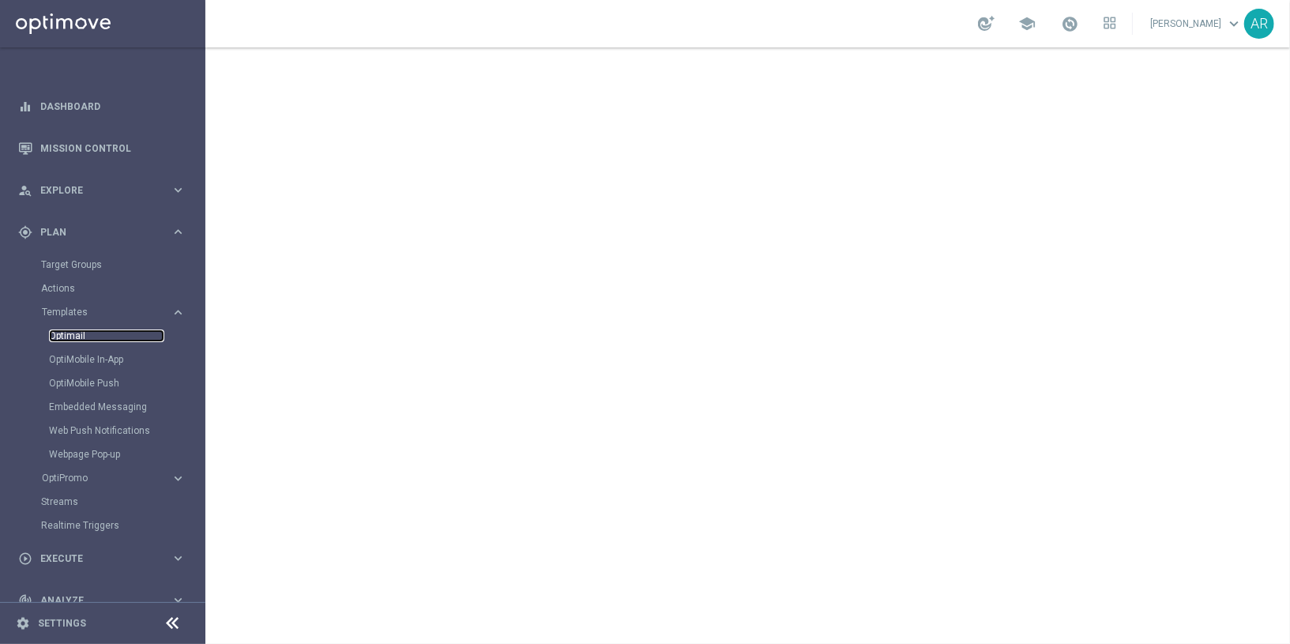
click at [64, 337] on link "Optimail" at bounding box center [106, 335] width 115 height 13
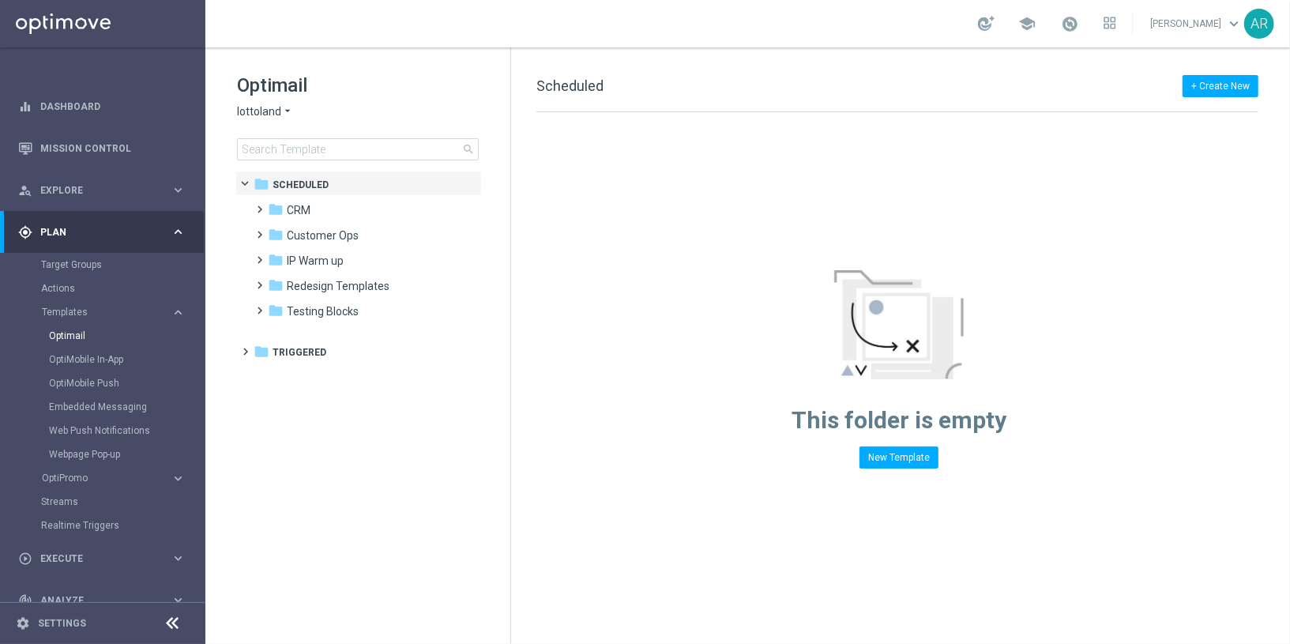
click at [275, 116] on span "lottoland" at bounding box center [259, 111] width 44 height 15
click at [0, 0] on span "[DOMAIN_NAME]" at bounding box center [0, 0] width 0 height 0
click at [259, 205] on span at bounding box center [257, 202] width 7 height 6
click at [318, 260] on div "folder VIP" at bounding box center [367, 261] width 168 height 18
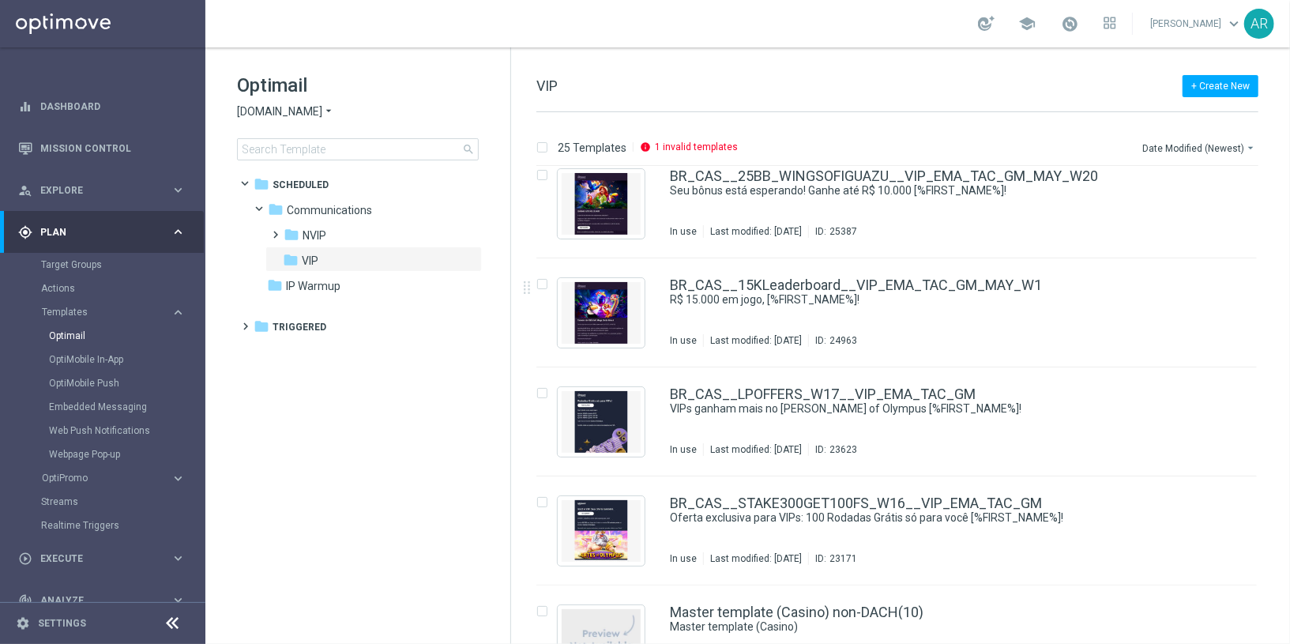
scroll to position [901, 0]
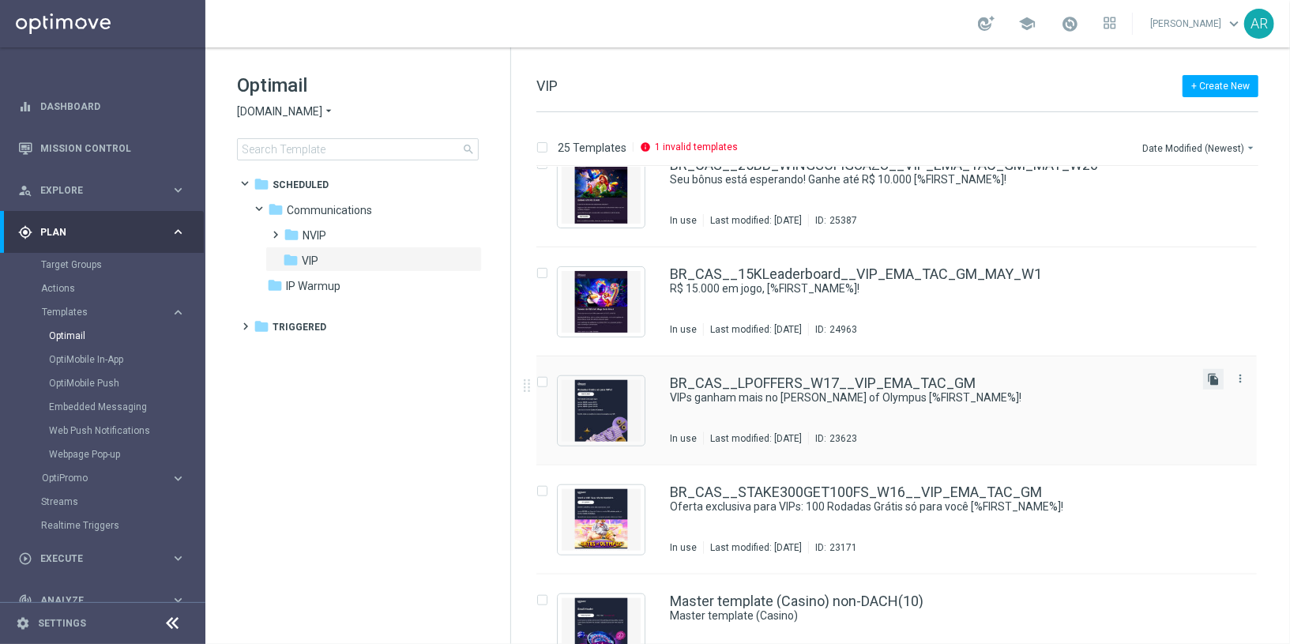
click at [1212, 379] on icon "file_copy" at bounding box center [1213, 379] width 13 height 13
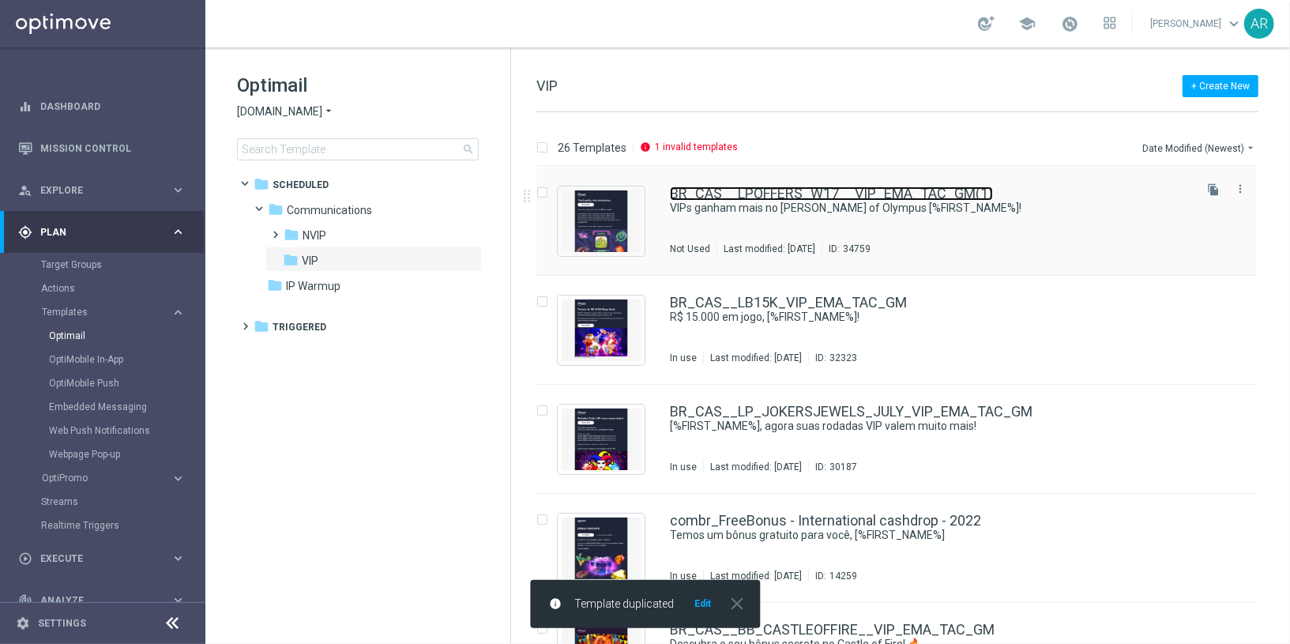
click at [802, 191] on link "BR_CAS__LPOFFERS_W17__VIP_EMA_TAC_GM(1)" at bounding box center [831, 193] width 323 height 14
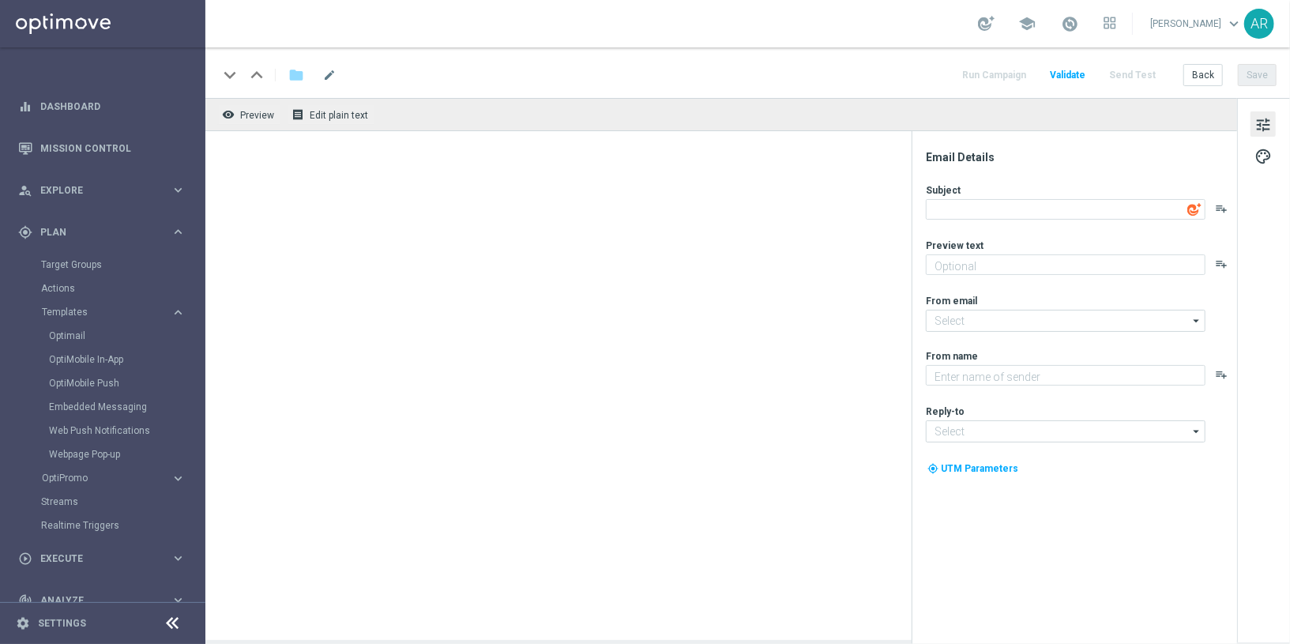
type textarea "VIPs ganham mais no [PERSON_NAME] of Olympus [%FIRST_NAME%]!"
type textarea "Três ofertas, escolha a sua!"
type input "[EMAIL_ADDRESS][DOMAIN_NAME]"
type textarea "Lottoland"
type input "[EMAIL_ADDRESS][DOMAIN_NAME]"
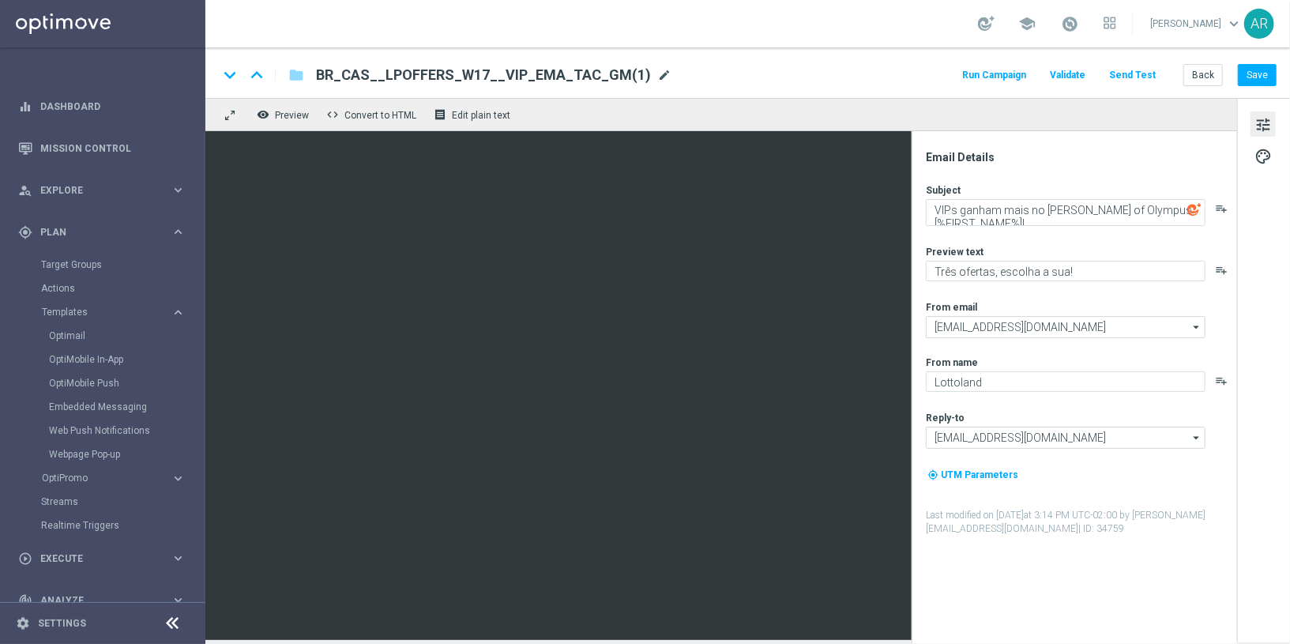
click at [657, 73] on span "mode_edit" at bounding box center [664, 75] width 14 height 14
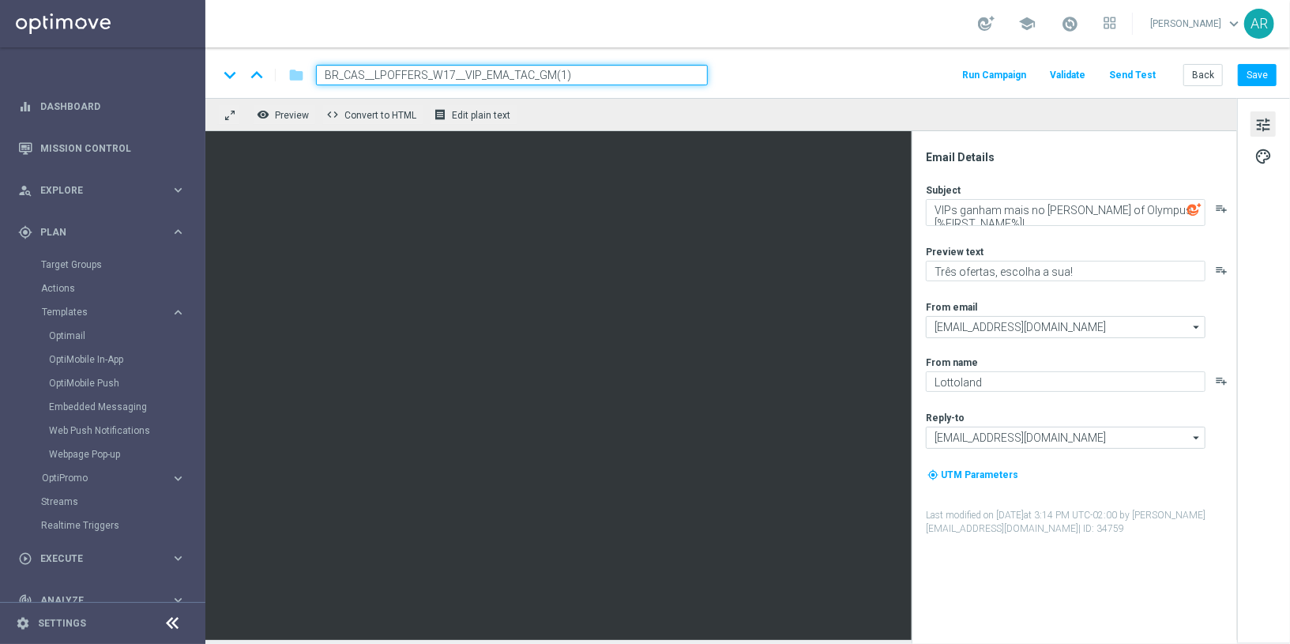
click at [597, 78] on input "BR_CAS__LPOFFERS_W17__VIP_EMA_TAC_GM(1)" at bounding box center [512, 75] width 392 height 21
paste input "RAINBOWJACKPOTS_LP__VIP_EMA_TAC_GM"
type input "BR_CAS__RAINBOWJACKPOTS_LP__VIP_EMA_TAC_GM"
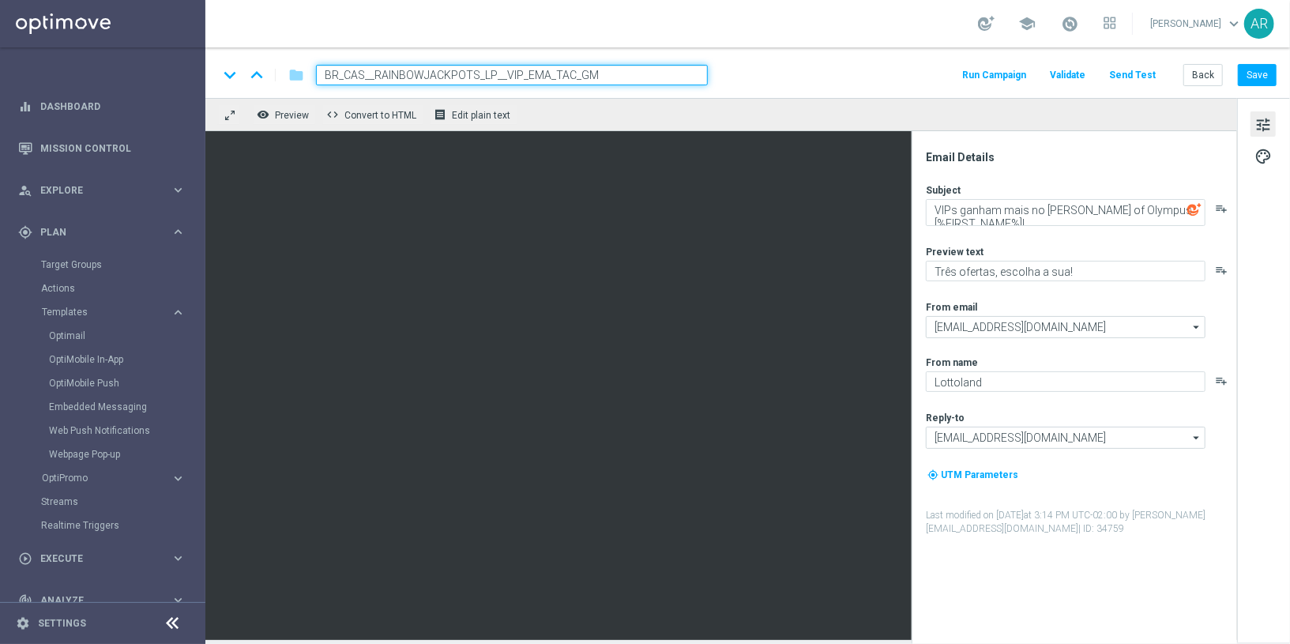
click at [751, 77] on div "keyboard_arrow_down keyboard_arrow_up folder BR_CAS__RAINBOWJACKPOTS_LP__VIP_EM…" at bounding box center [747, 75] width 1059 height 21
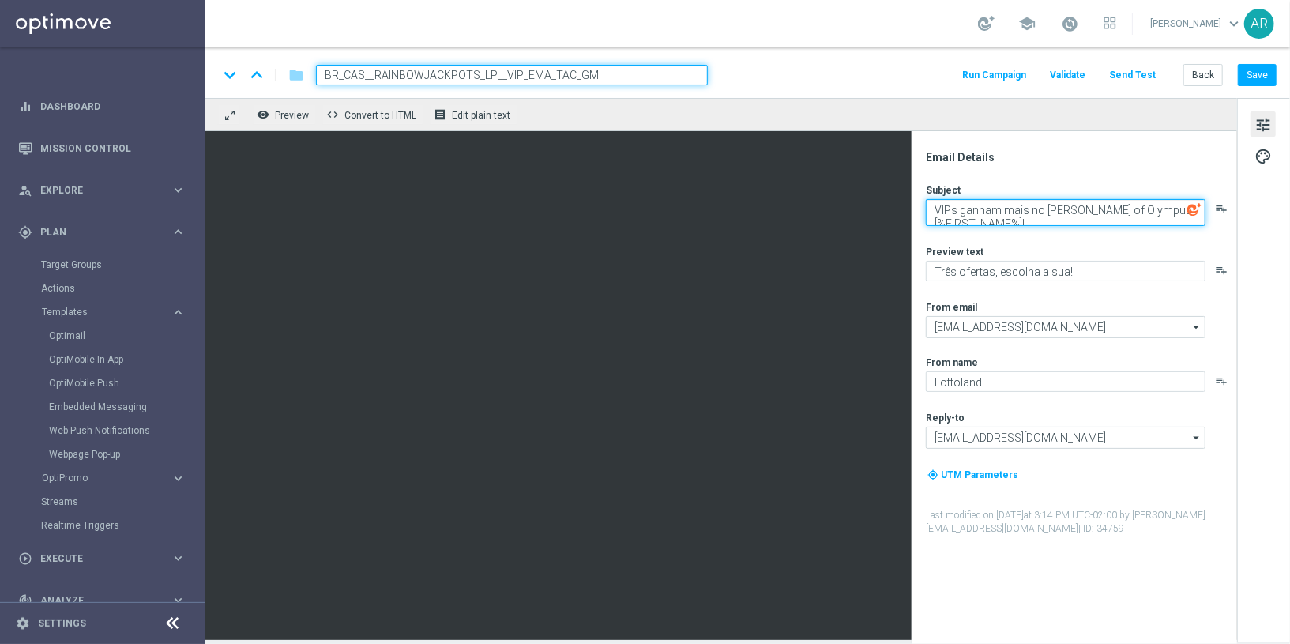
click at [1135, 205] on textarea "VIPs ganham mais no [PERSON_NAME] of Olympus [%FIRST_NAME%]!" at bounding box center [1066, 212] width 280 height 27
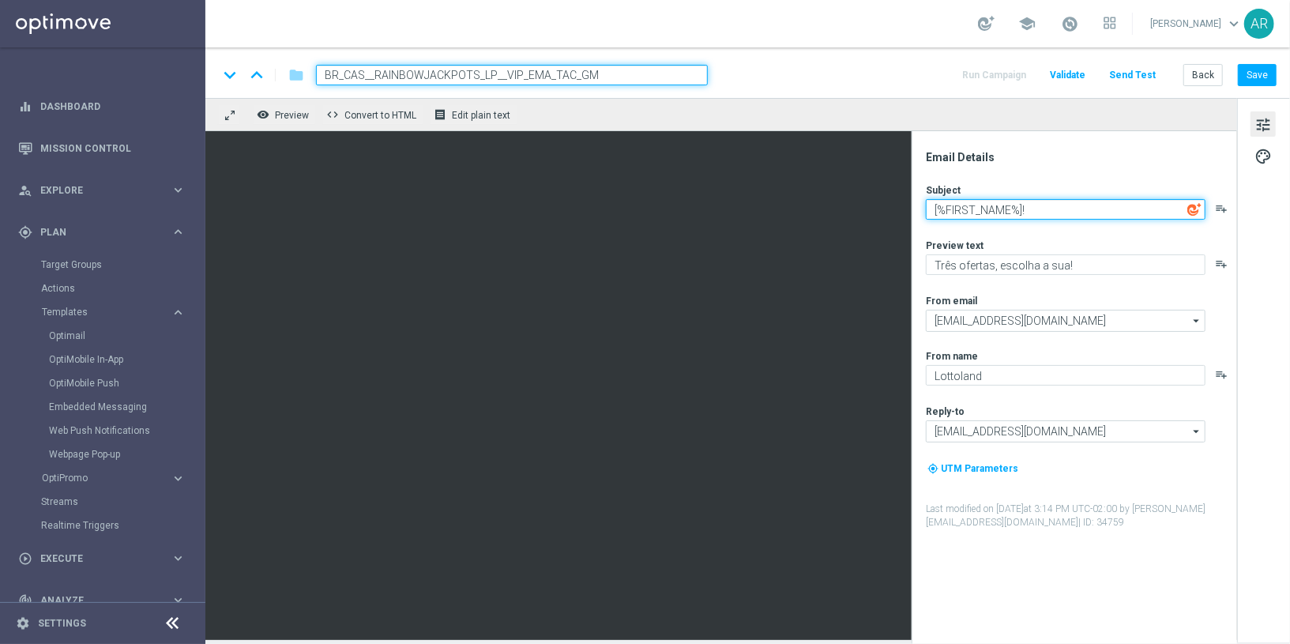
paste textarea "Rodadas VIP de até R$2 cada!"
type textarea "Rodadas VIP de até R$2 cada [%FIRST_NAME%]!"
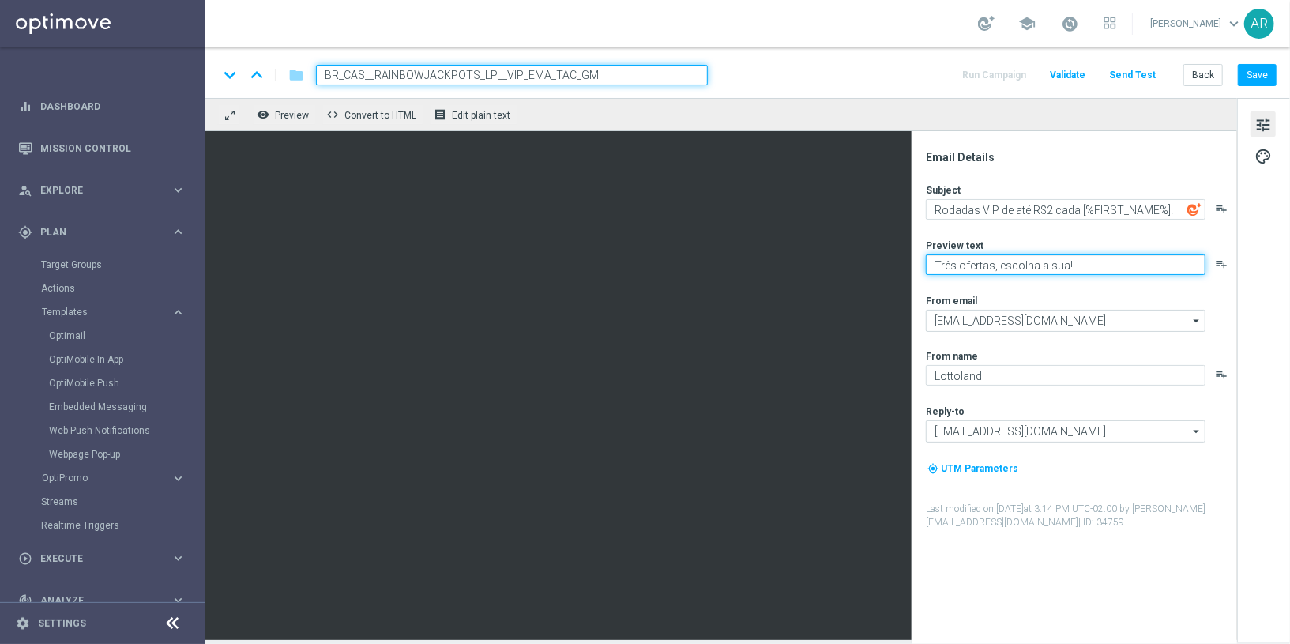
click at [998, 267] on textarea "Três ofertas, escolha a sua!" at bounding box center [1066, 264] width 280 height 21
paste textarea "Ofertas exclusivas na sua página VIP."
type textarea "Ofertas exclusivas na sua página VIP."
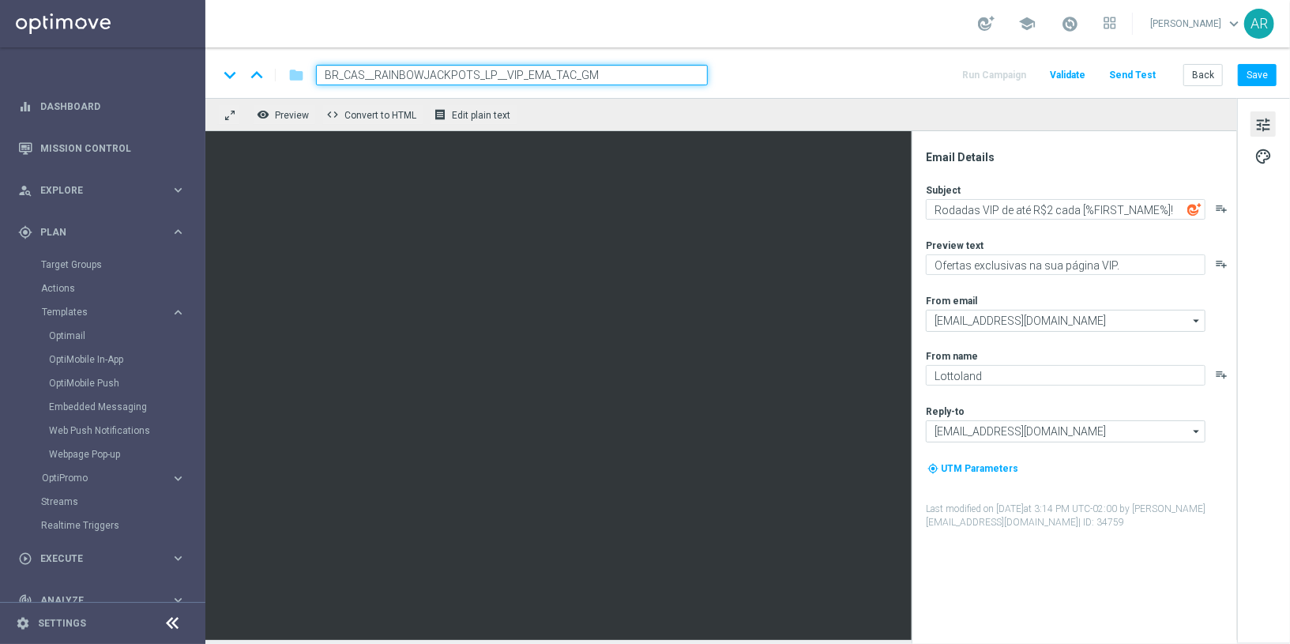
click at [1037, 295] on div "From email" at bounding box center [1081, 300] width 310 height 13
click at [1268, 126] on span "tune" at bounding box center [1263, 125] width 17 height 21
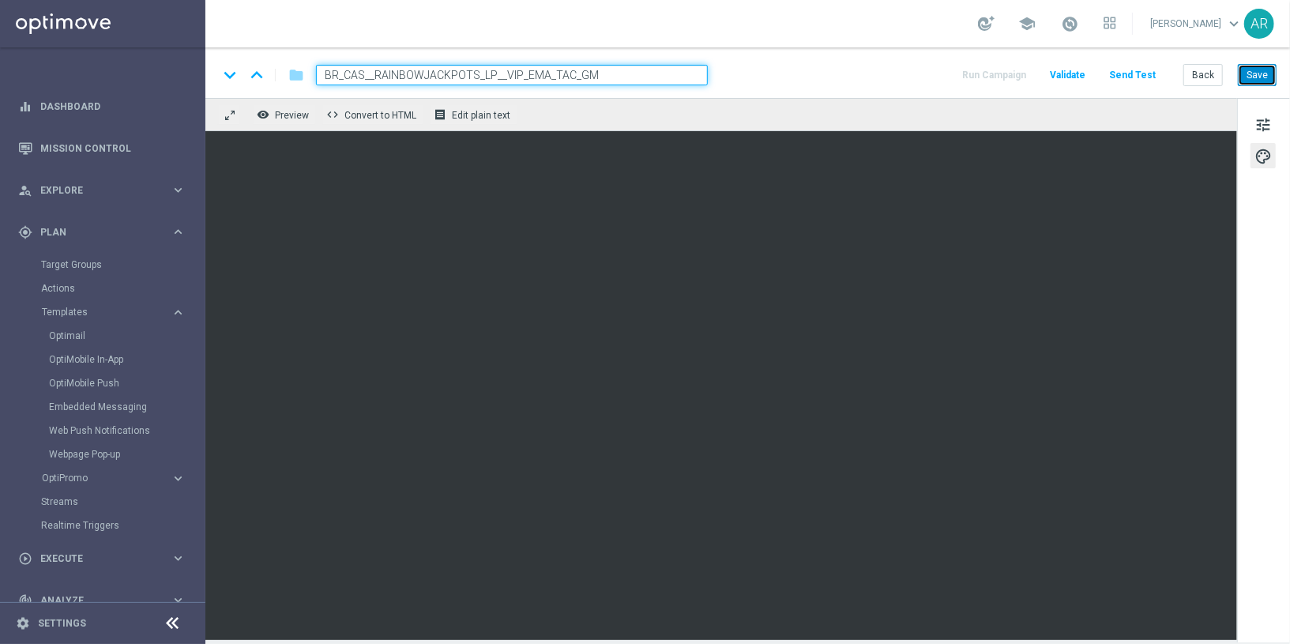
click at [1255, 76] on button "Save" at bounding box center [1257, 75] width 39 height 22
click at [1252, 77] on button "Save" at bounding box center [1257, 75] width 39 height 22
click at [681, 73] on input "BR_CAS__RAINBOWJACKPOTS_LP__VIP_EMA_TAC_GM" at bounding box center [512, 75] width 392 height 21
click at [804, 75] on div "keyboard_arrow_down keyboard_arrow_up folder BR_CAS__RAINBOWJACKPOTS_LP__VIP_EM…" at bounding box center [747, 75] width 1059 height 21
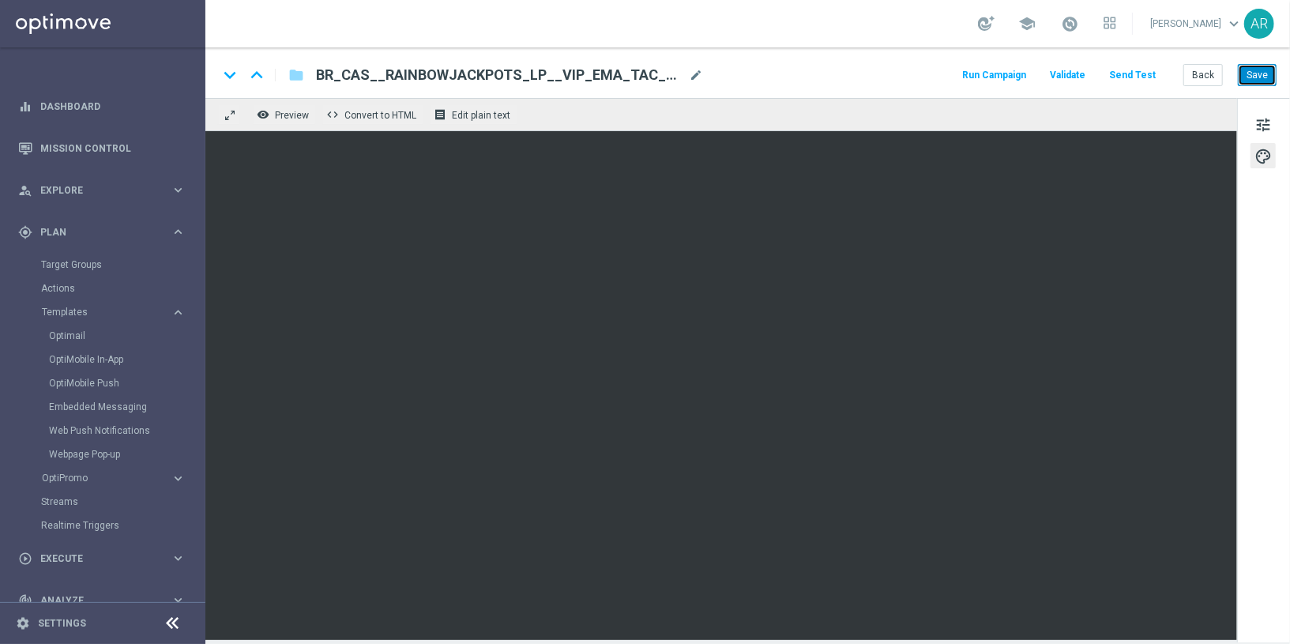
click at [1261, 80] on button "Save" at bounding box center [1257, 75] width 39 height 22
click at [99, 405] on link "Embedded Messaging" at bounding box center [106, 407] width 115 height 13
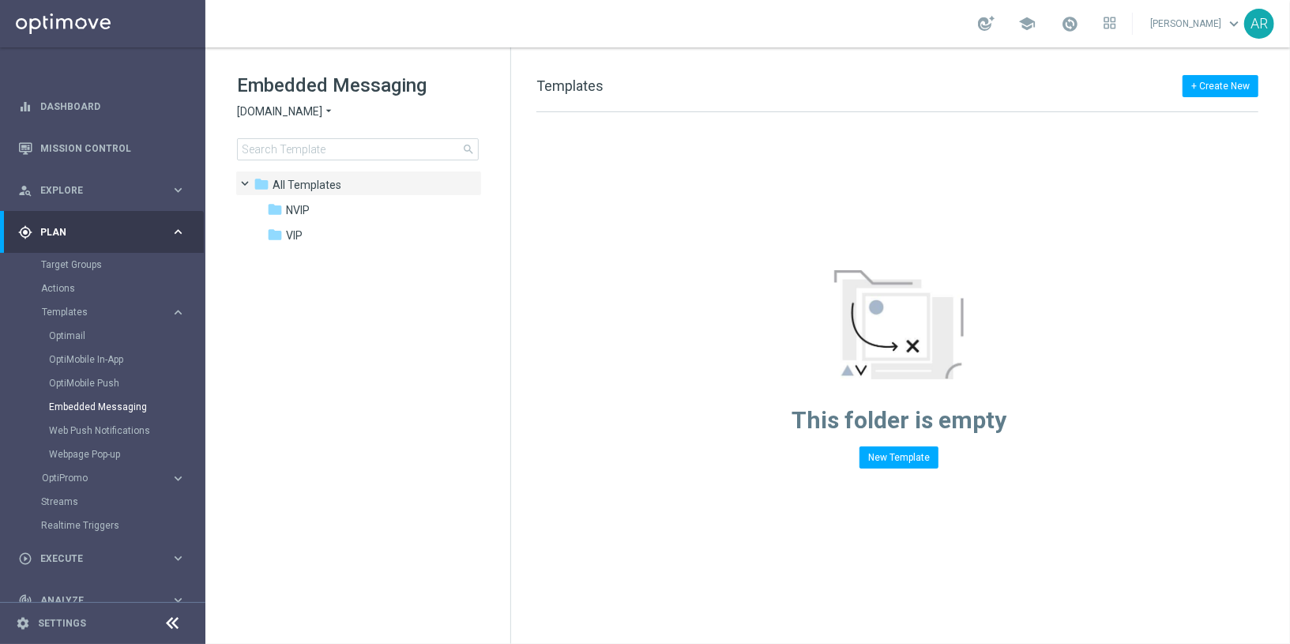
click at [303, 108] on span "[DOMAIN_NAME]" at bounding box center [279, 111] width 85 height 15
click at [313, 156] on div "[DOMAIN_NAME]" at bounding box center [297, 148] width 119 height 19
click at [260, 231] on span at bounding box center [257, 227] width 7 height 6
click at [307, 262] on span "1. VIP" at bounding box center [317, 261] width 28 height 14
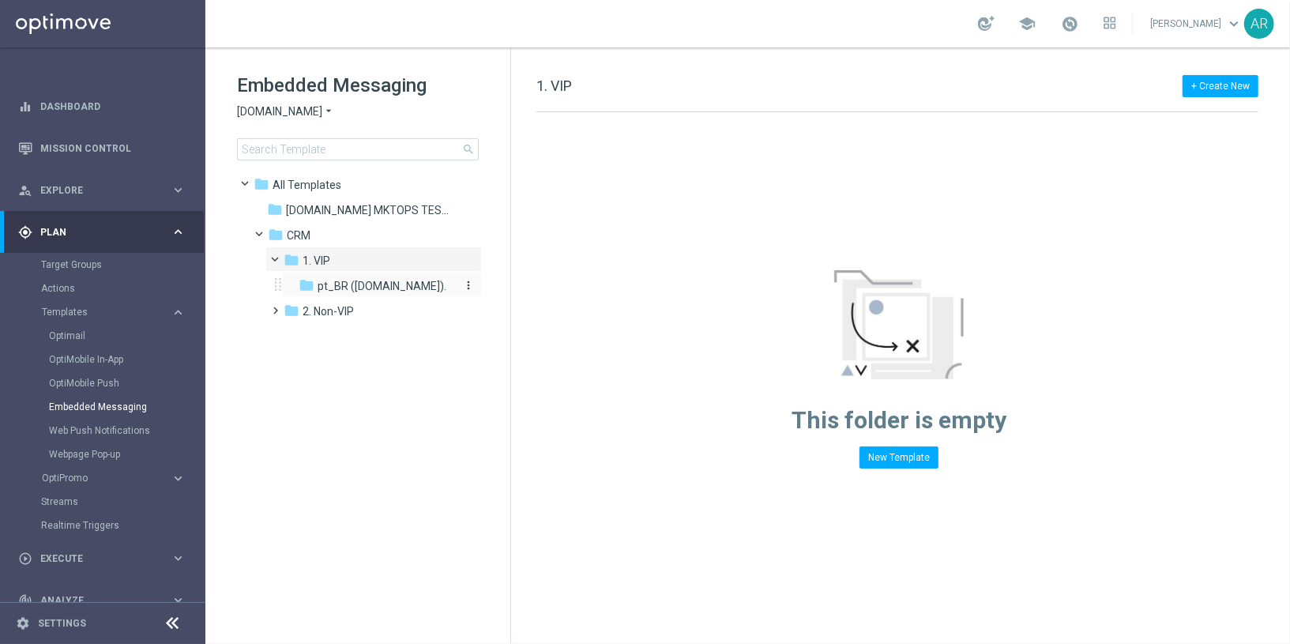
click at [369, 284] on span "pt_BR ([DOMAIN_NAME])." at bounding box center [382, 286] width 129 height 14
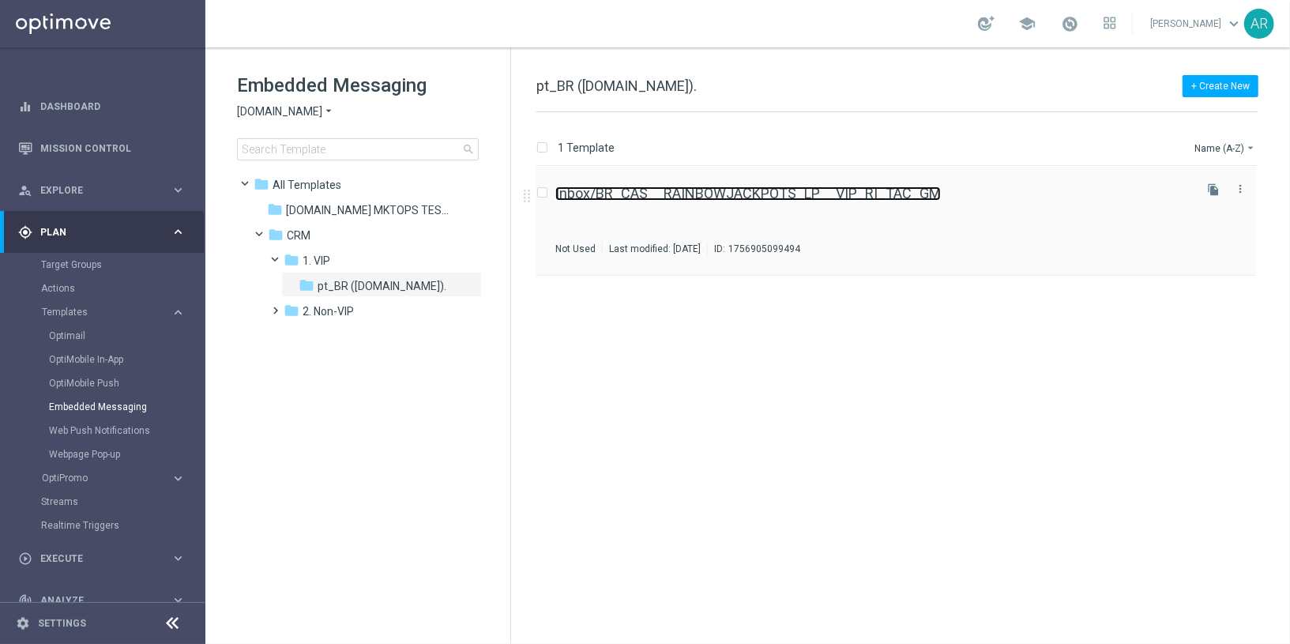
click at [816, 197] on link "Inbox/BR_CAS__RAINBOWJACKPOTS_LP__VIP_RI_TAC_GM" at bounding box center [748, 193] width 386 height 14
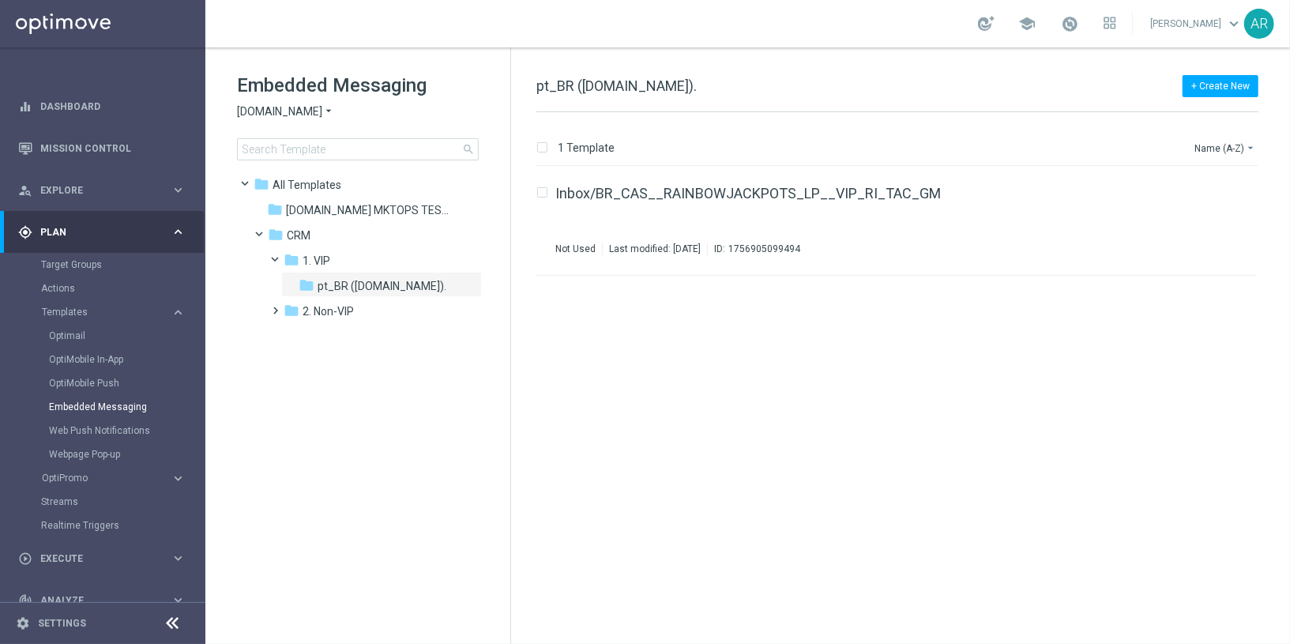
click at [594, 421] on div "insert_drive_file Inbox/BR_CAS__RAINBOWJACKPOTS_LP__VIP_RI_TAC_GM Not Used Last…" at bounding box center [904, 405] width 766 height 477
click at [337, 410] on tree-viewport "folder All Templates more_vert folder [DOMAIN_NAME] MKTOPS TESTING more_vert" at bounding box center [371, 406] width 273 height 470
click at [171, 224] on icon "keyboard_arrow_right" at bounding box center [178, 231] width 15 height 15
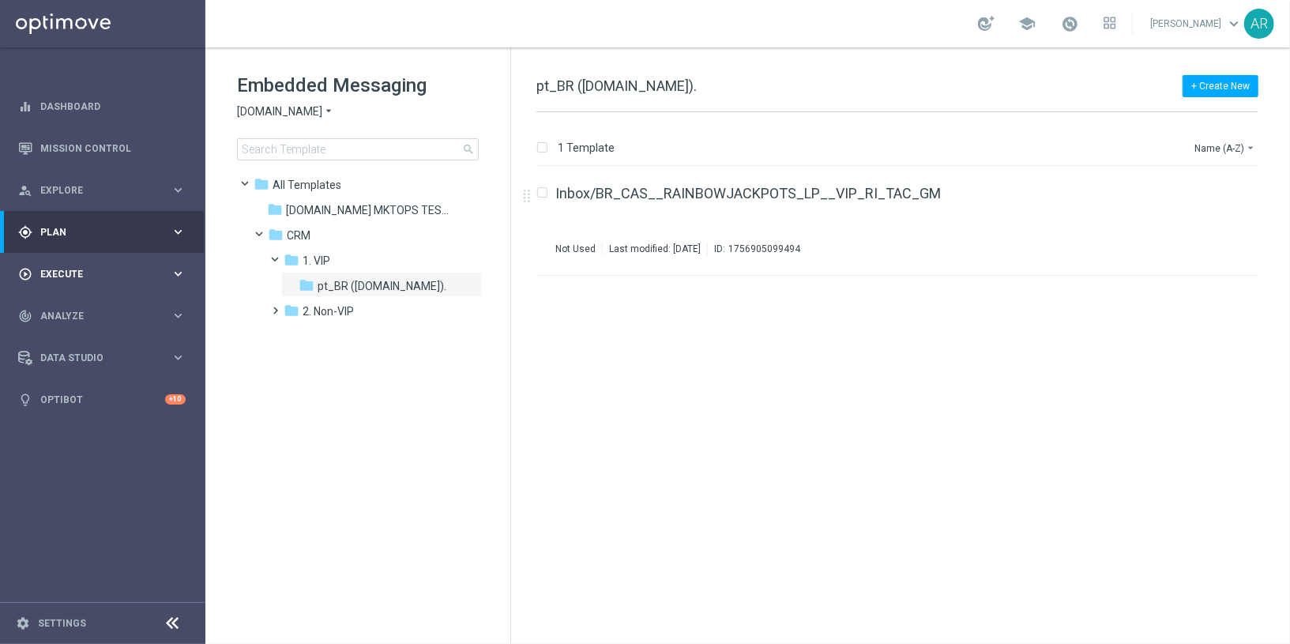
click at [65, 271] on span "Execute" at bounding box center [105, 273] width 130 height 9
click at [99, 307] on link "Campaign Builder" at bounding box center [102, 306] width 123 height 13
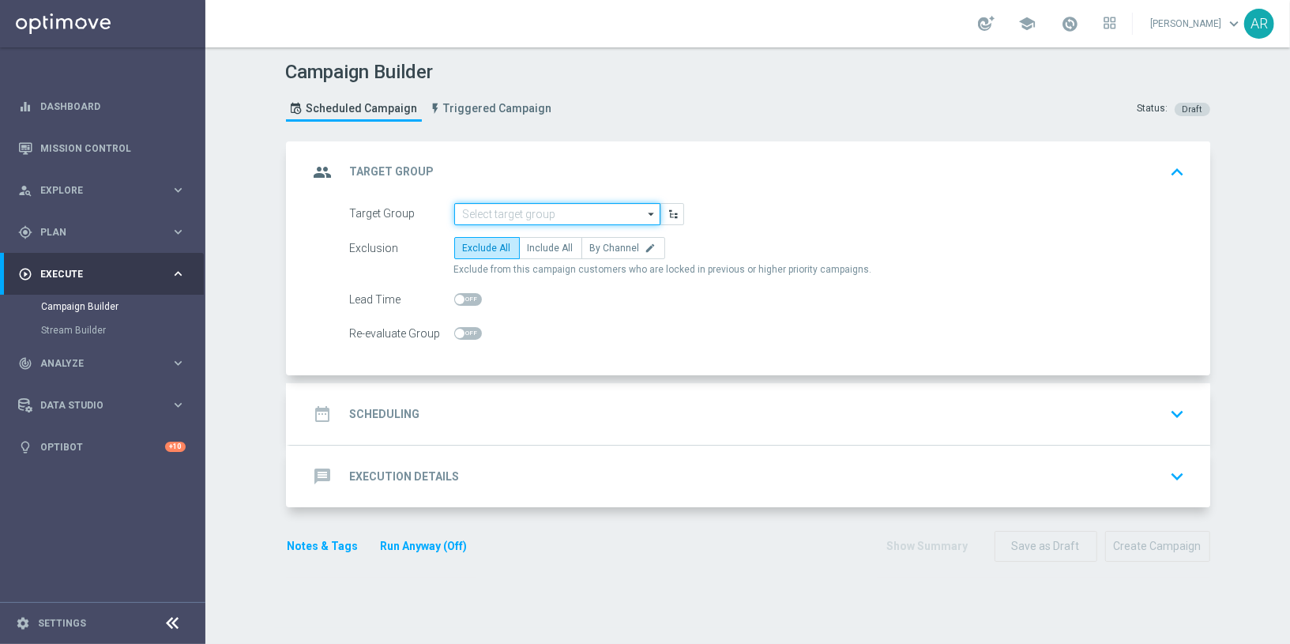
click at [514, 215] on input at bounding box center [557, 214] width 206 height 22
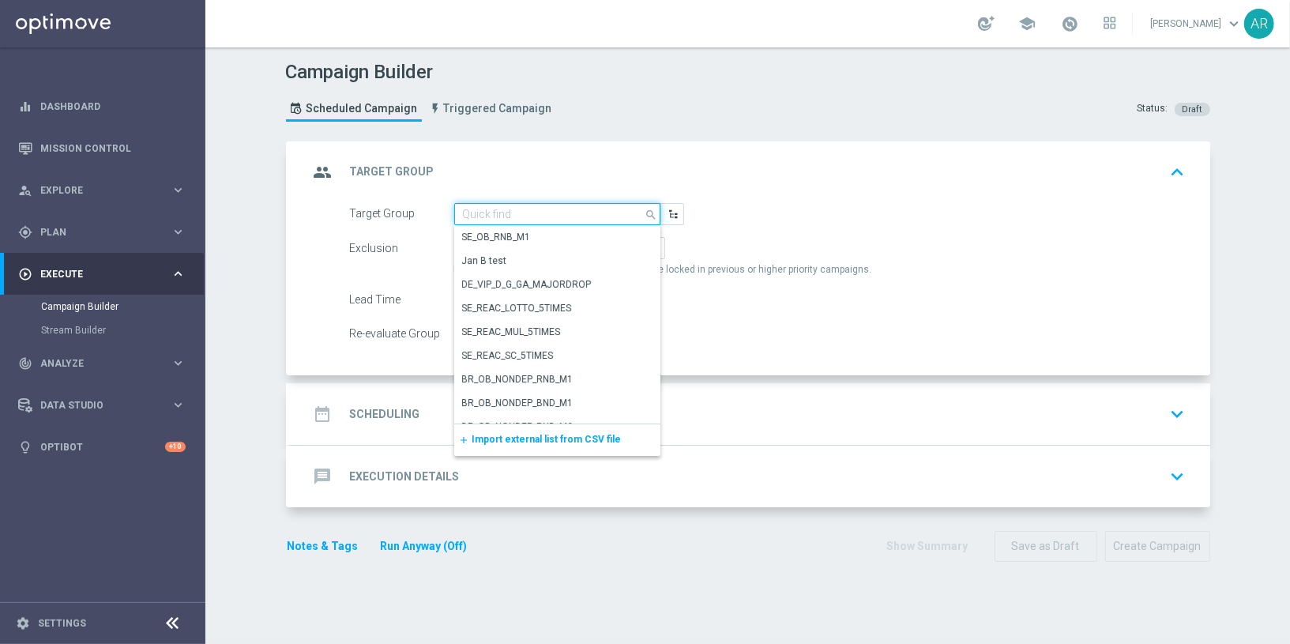
paste input "pt_BR_SX_TGT_VIP_EM_TAC_GM__ACTIVE_HIGHVALUE"
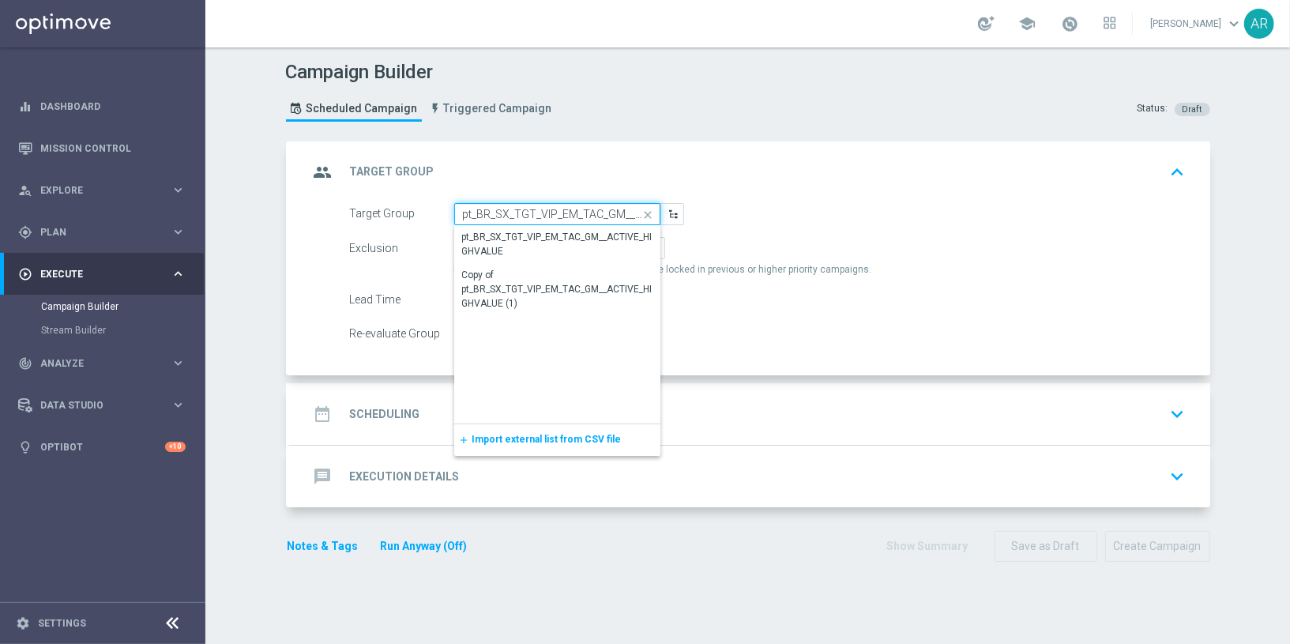
scroll to position [0, 88]
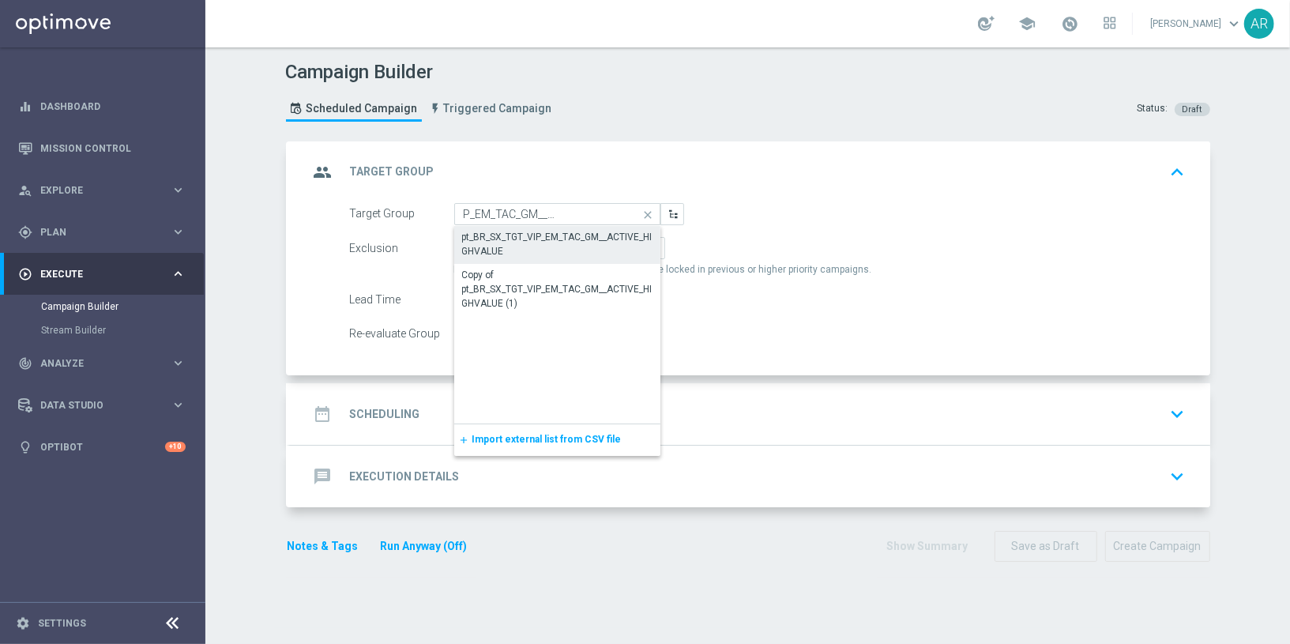
click at [515, 252] on div "pt_BR_SX_TGT_VIP_EM_TAC_GM__ACTIVE_HIGHVALUE" at bounding box center [557, 244] width 190 height 28
type input "pt_BR_SX_TGT_VIP_EM_TAC_GM__ACTIVE_HIGHVALUE"
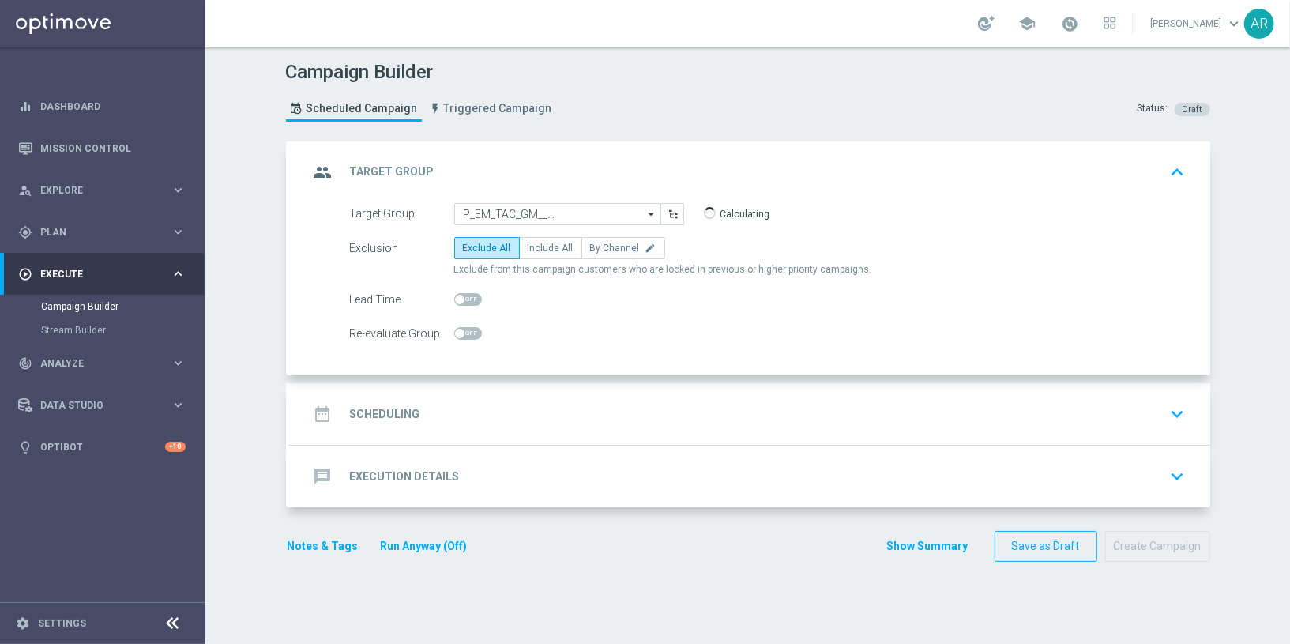
scroll to position [0, 0]
click at [528, 250] on span "Include All" at bounding box center [551, 248] width 46 height 11
click at [528, 250] on input "Include All" at bounding box center [533, 251] width 10 height 10
radio input "true"
click at [448, 406] on div "date_range Scheduling keyboard_arrow_down" at bounding box center [750, 414] width 883 height 30
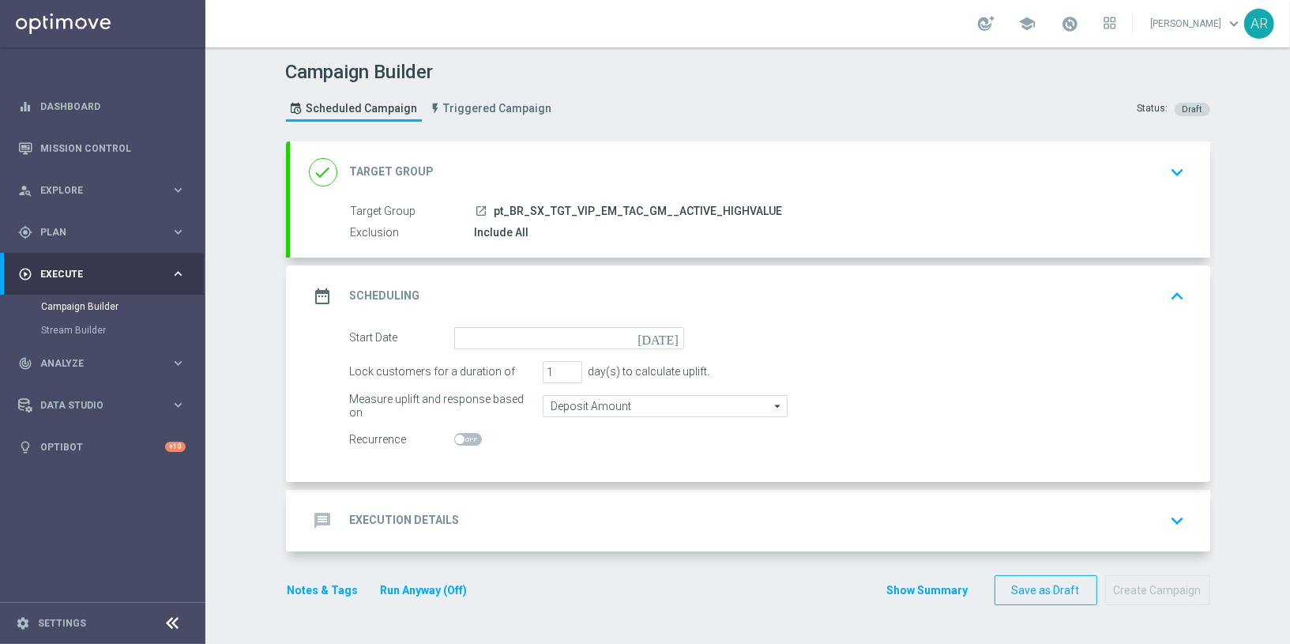
click at [664, 334] on icon "[DATE]" at bounding box center [661, 335] width 47 height 17
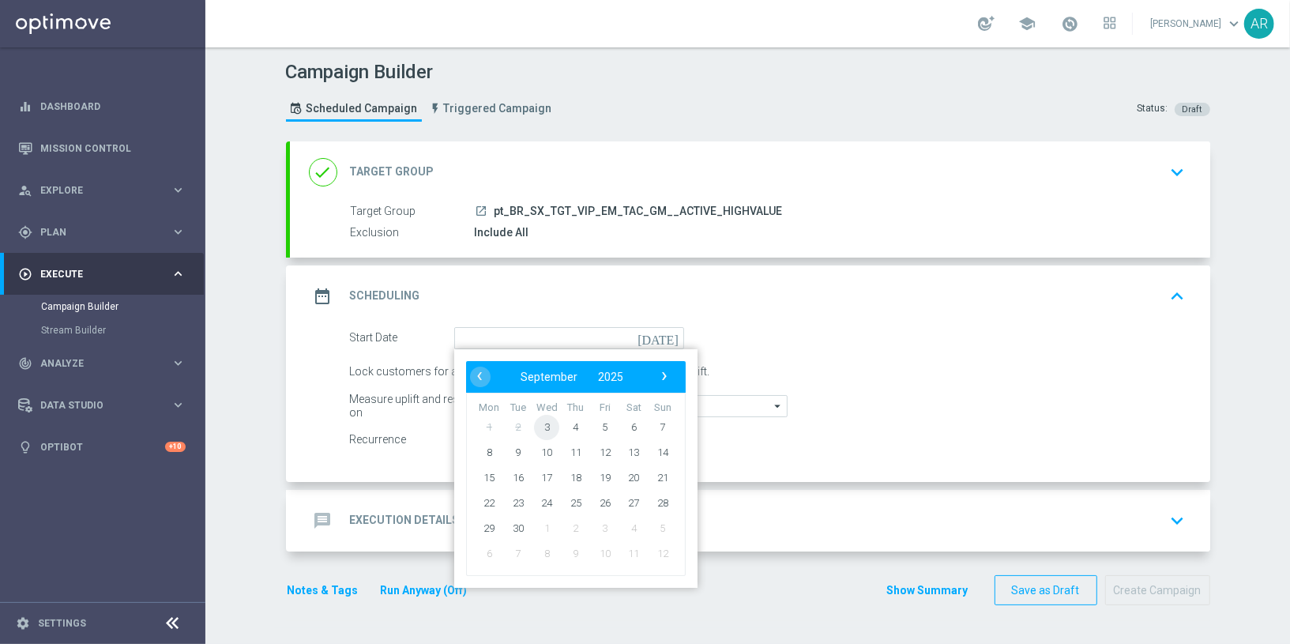
click at [536, 420] on span "3" at bounding box center [546, 426] width 25 height 25
type input "[DATE]"
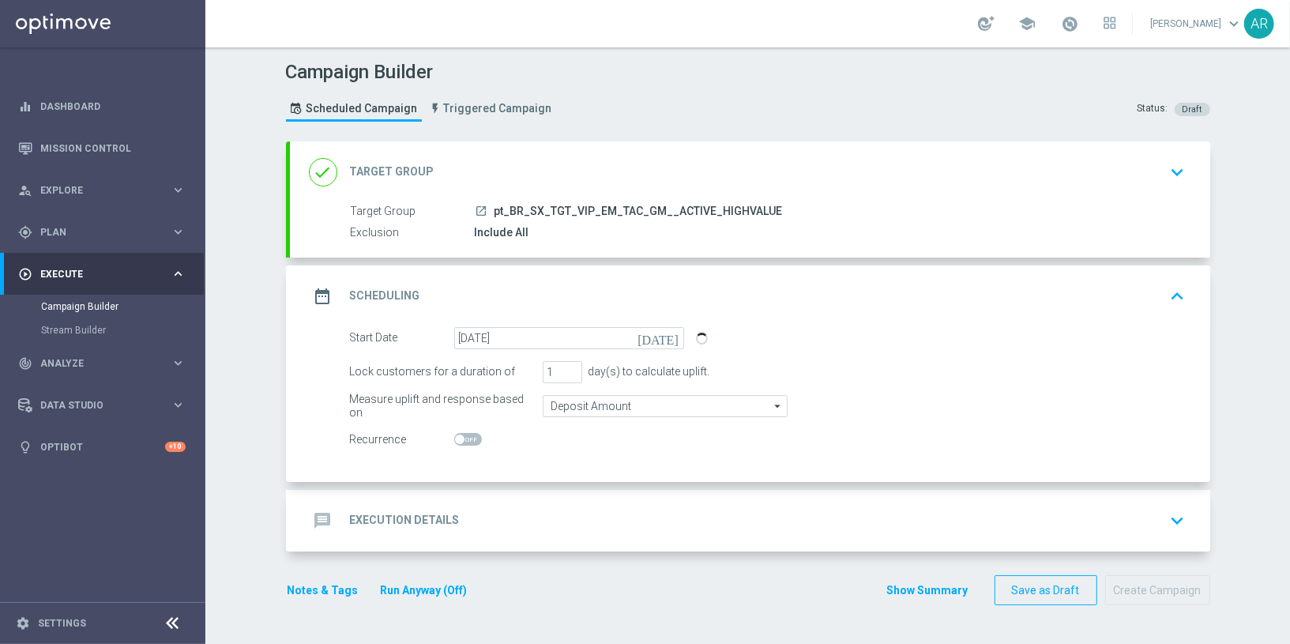
click at [543, 500] on div "message Execution Details keyboard_arrow_down" at bounding box center [750, 521] width 920 height 62
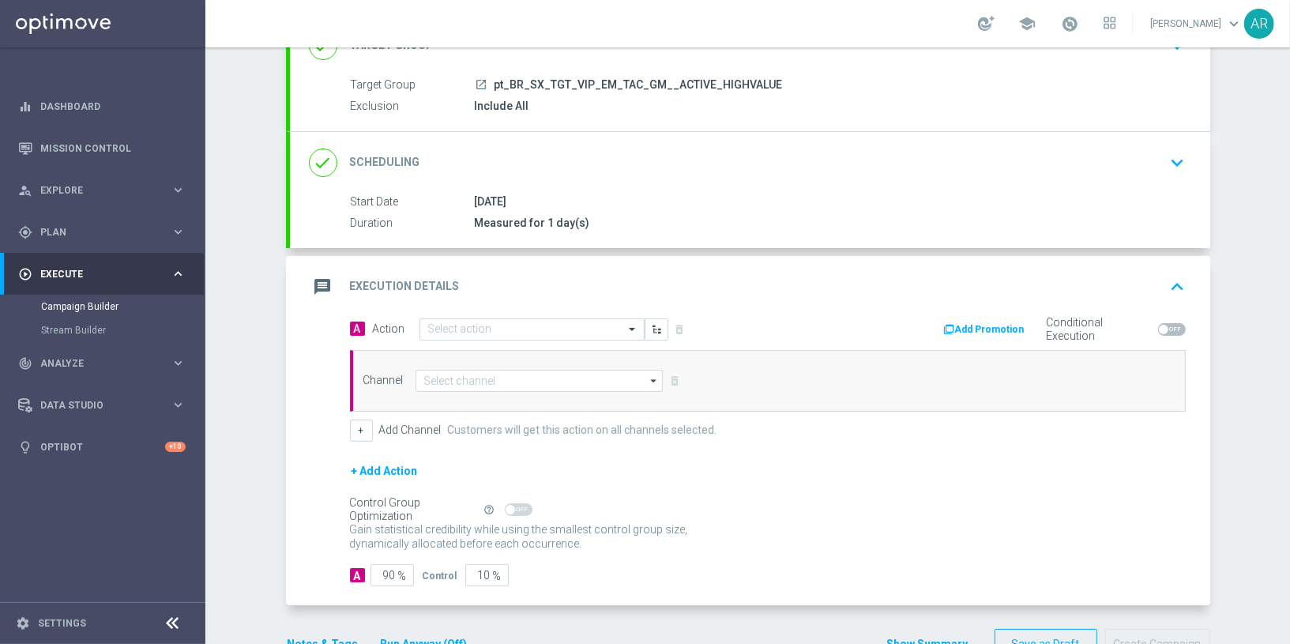
scroll to position [131, 0]
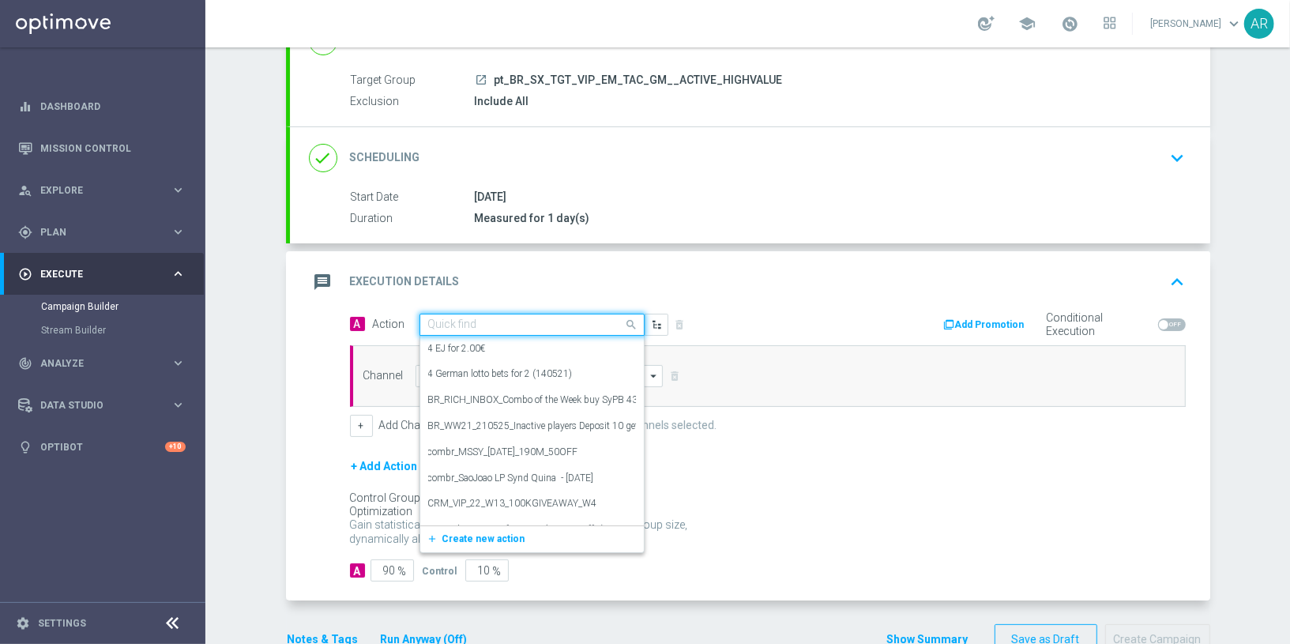
click at [480, 318] on input "text" at bounding box center [516, 324] width 176 height 13
paste input "BR_CAS__RAINBOWJACKPOTS_LP__VIP_EMA_TAC_GM"
type input "BR_CAS__RAINBOWJACKPOTS_LP__VIP_EMA_TAC_GM"
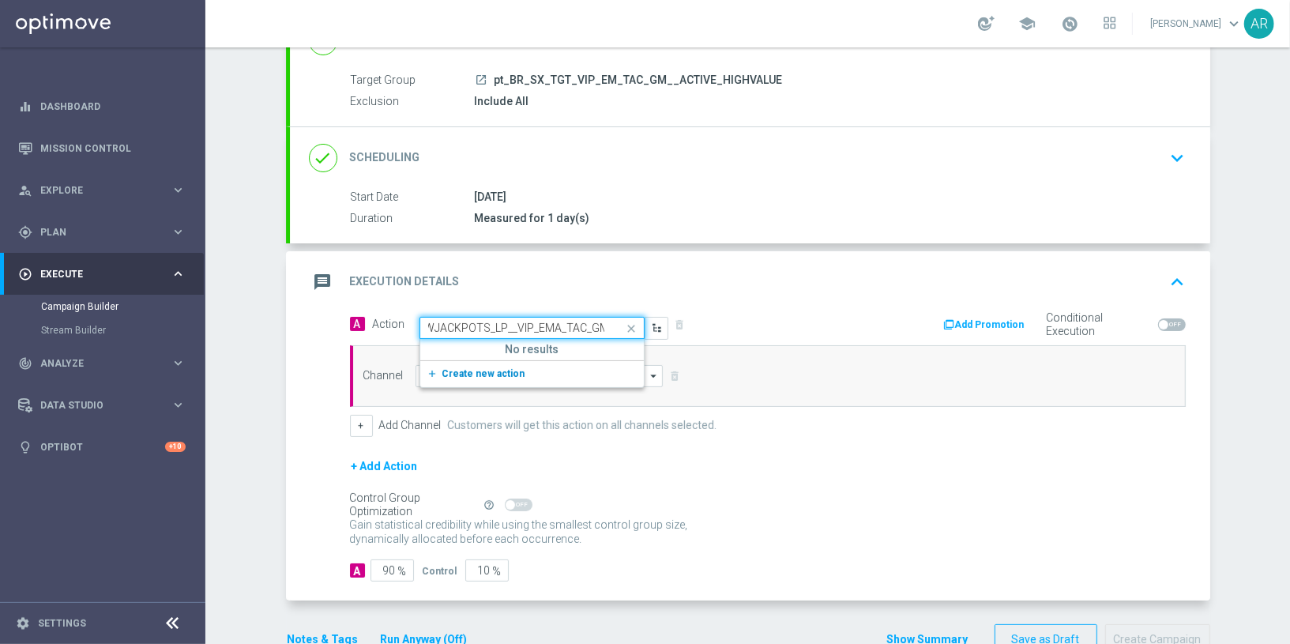
click at [476, 368] on span "Create new action" at bounding box center [483, 373] width 83 height 11
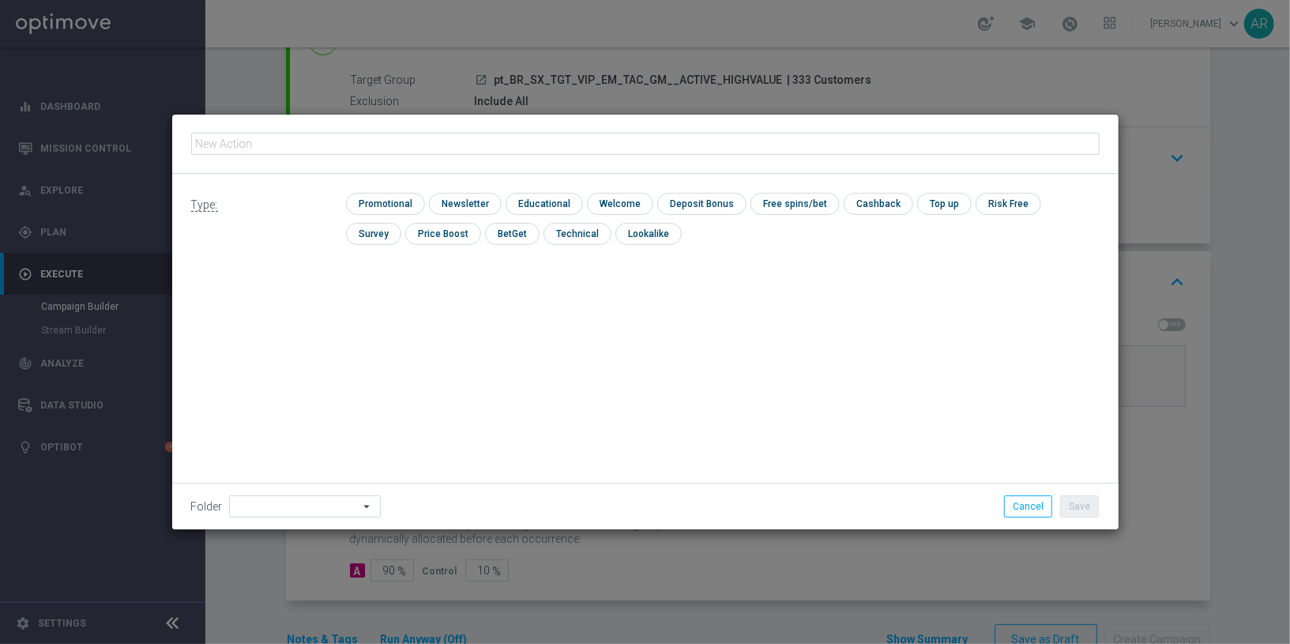
click at [443, 141] on input "text" at bounding box center [645, 144] width 909 height 22
type input "BR_CAS__RAINBOWJACKPOTS_LP__VIP_EMA_TAC_GM"
click at [402, 201] on input "checkbox" at bounding box center [383, 203] width 75 height 21
checkbox input "true"
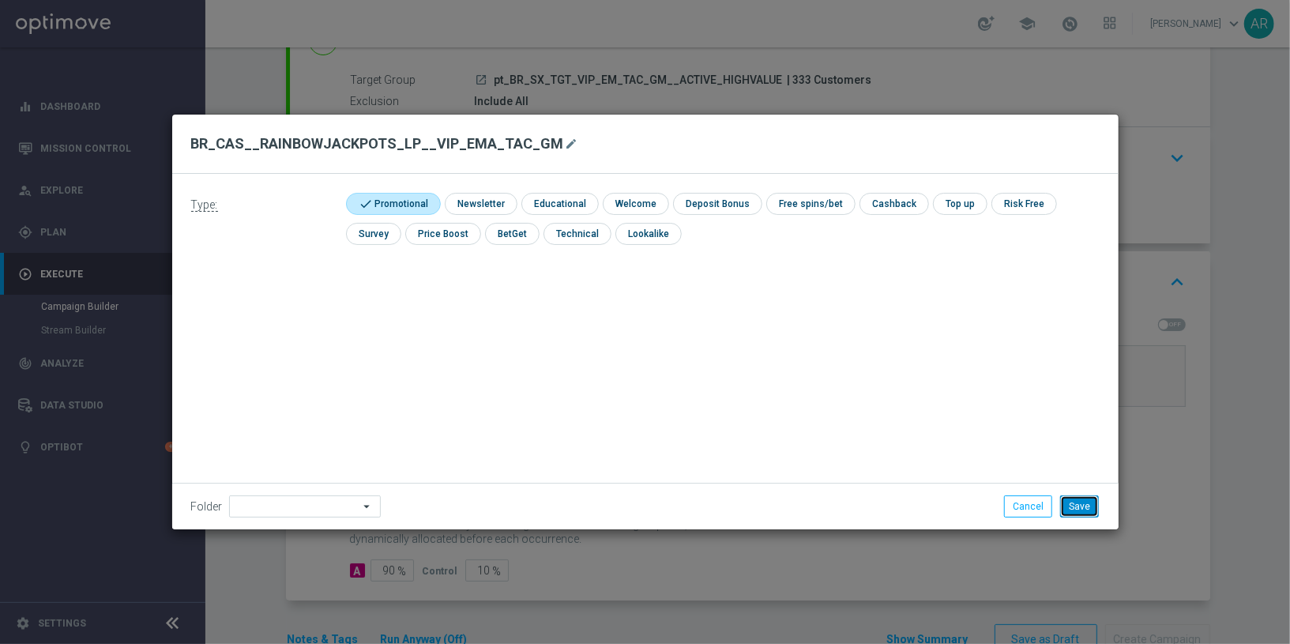
click at [1079, 513] on button "Save" at bounding box center [1079, 506] width 39 height 22
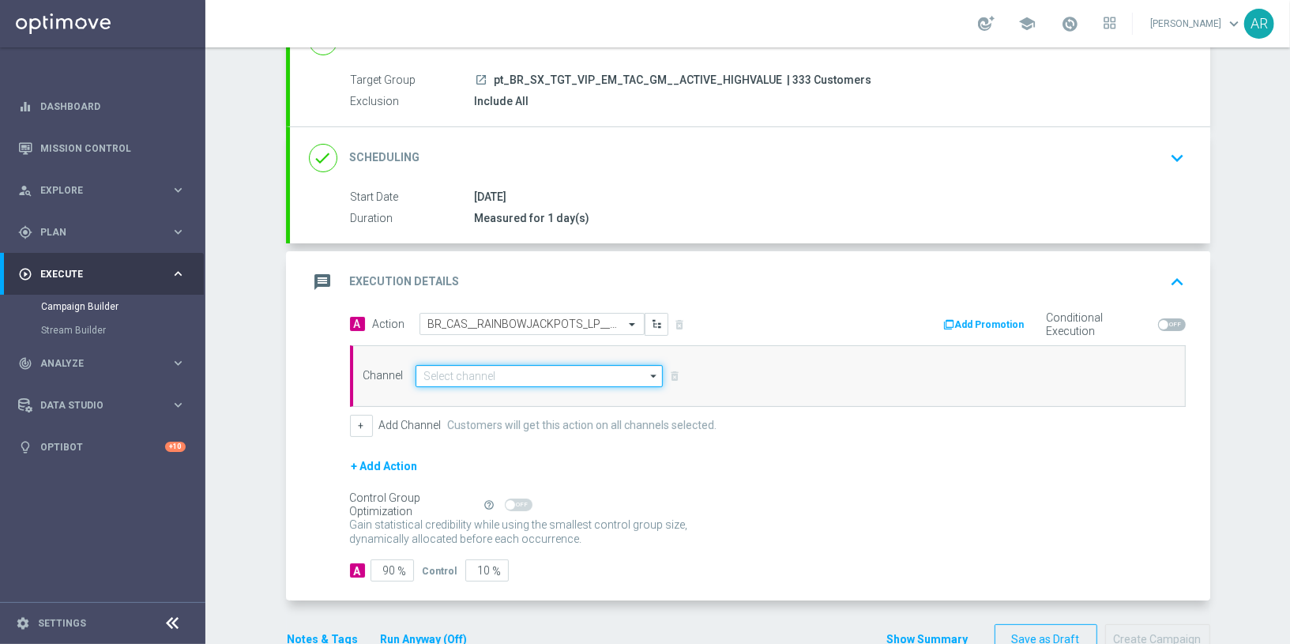
click at [515, 371] on input at bounding box center [540, 376] width 248 height 22
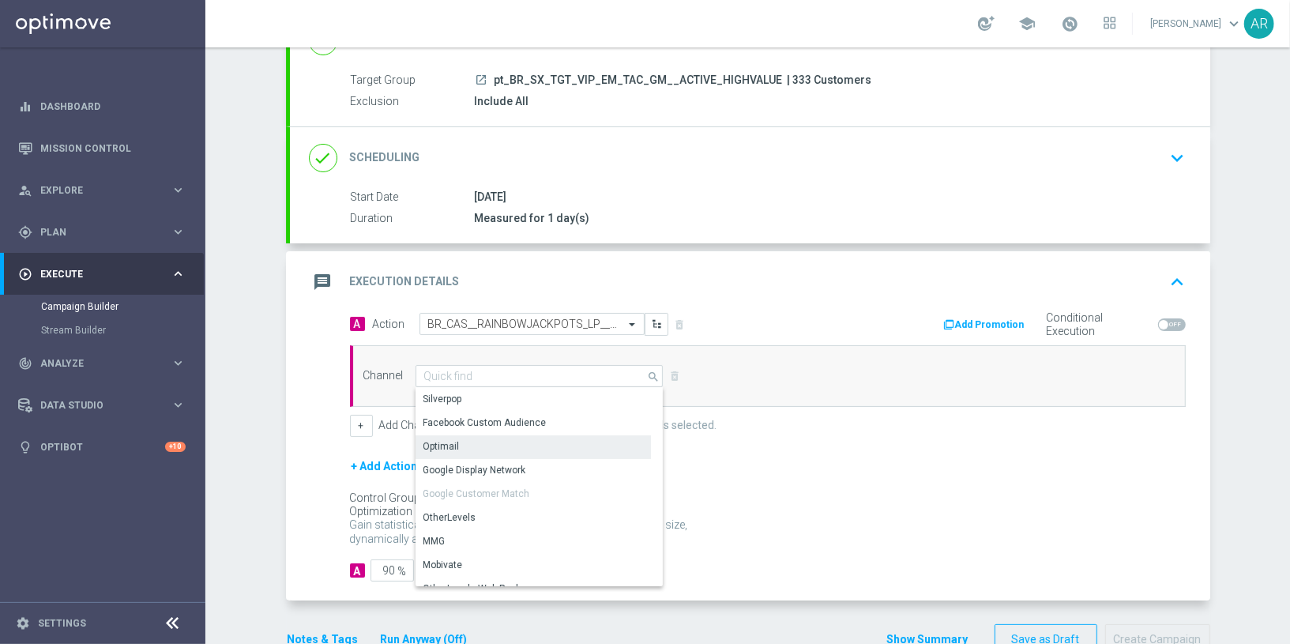
click at [493, 441] on div "Optimail" at bounding box center [534, 446] width 236 height 22
type input "Optimail"
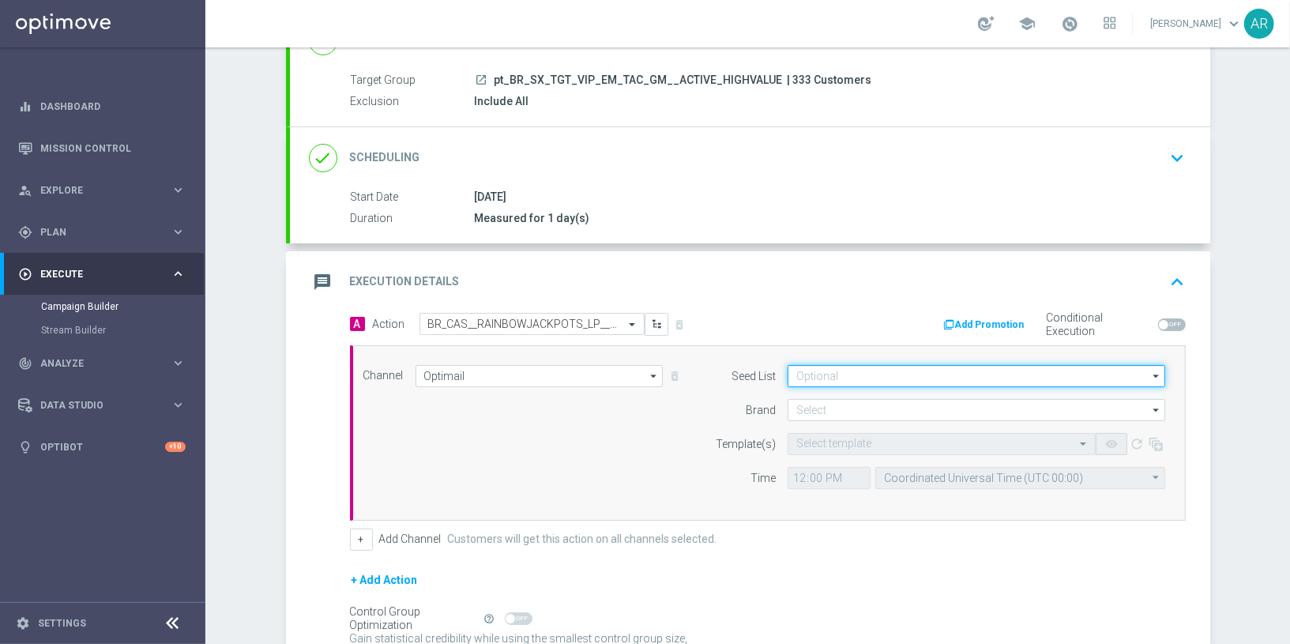
click at [833, 372] on input at bounding box center [977, 376] width 378 height 22
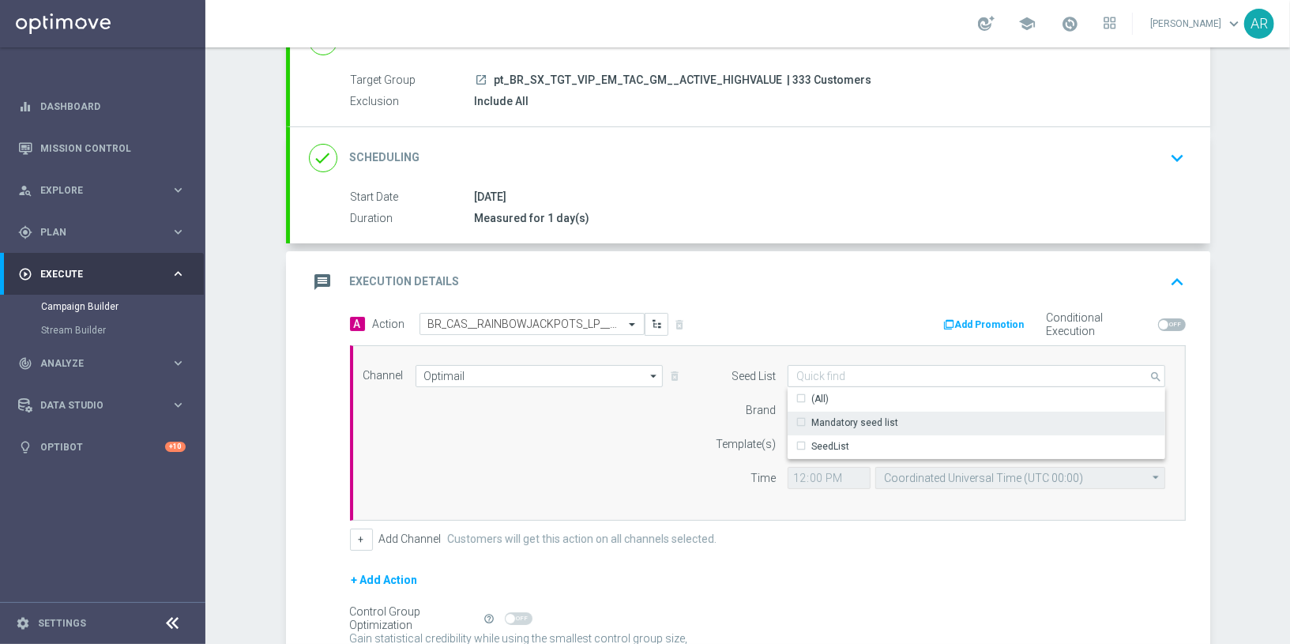
click at [864, 416] on div "Mandatory seed list" at bounding box center [854, 423] width 87 height 14
click at [551, 439] on div "Channel Optimail Optimail arrow_drop_down Drag here to set row groups Drag here…" at bounding box center [765, 433] width 826 height 136
type input "Mandatory seed list"
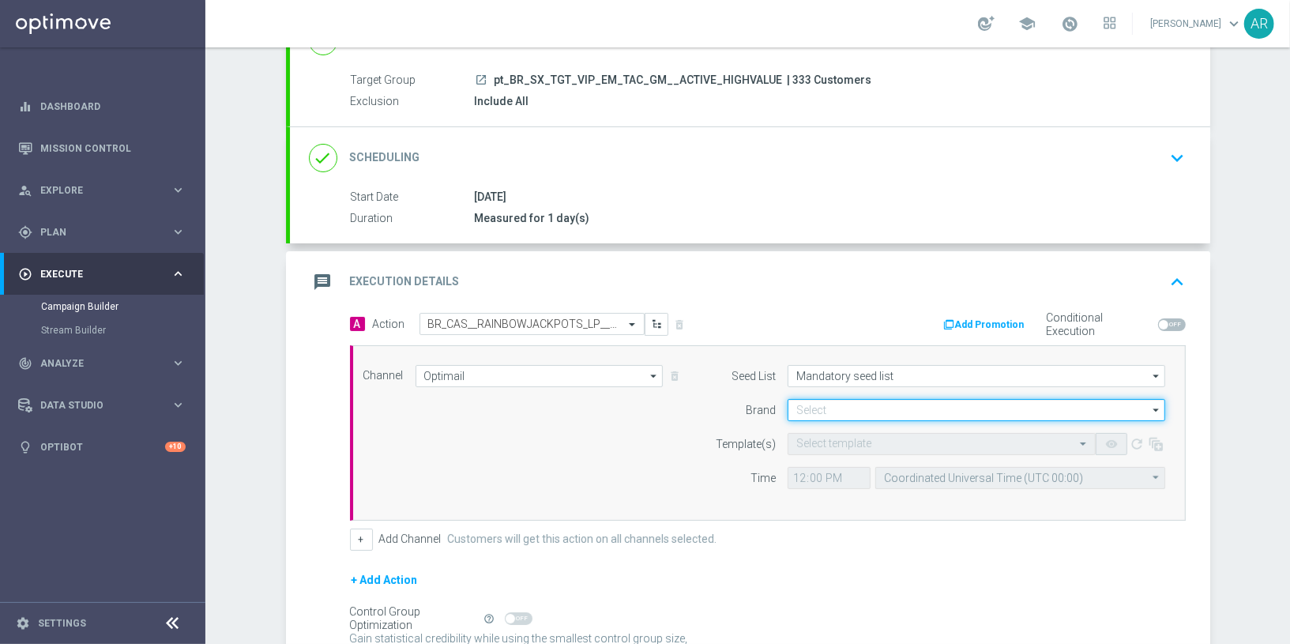
click at [827, 404] on input at bounding box center [977, 410] width 378 height 22
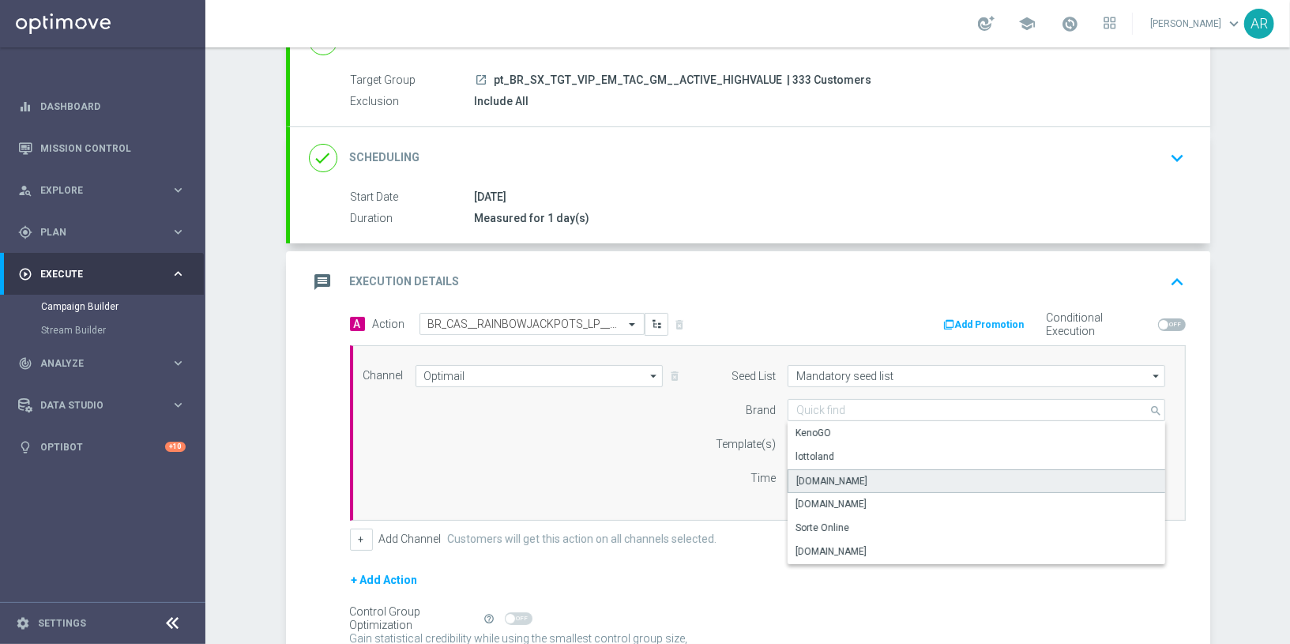
click at [887, 477] on div "[DOMAIN_NAME]" at bounding box center [977, 481] width 378 height 24
type input "[DOMAIN_NAME]"
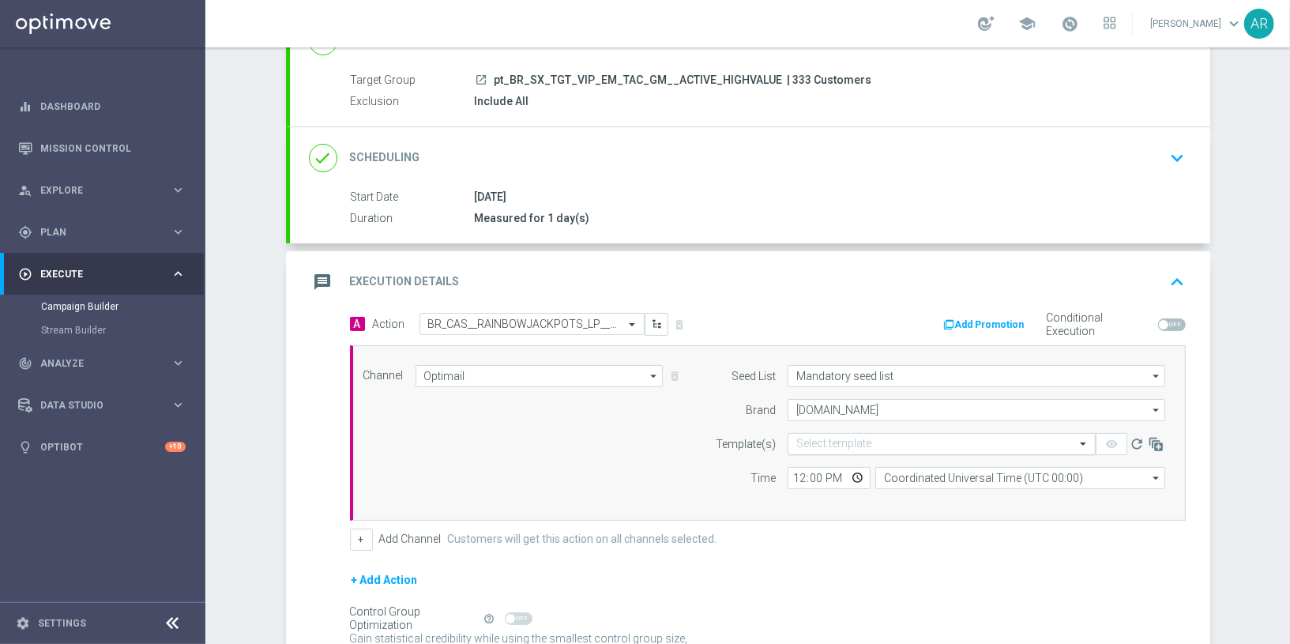
click at [813, 442] on input "text" at bounding box center [925, 444] width 259 height 13
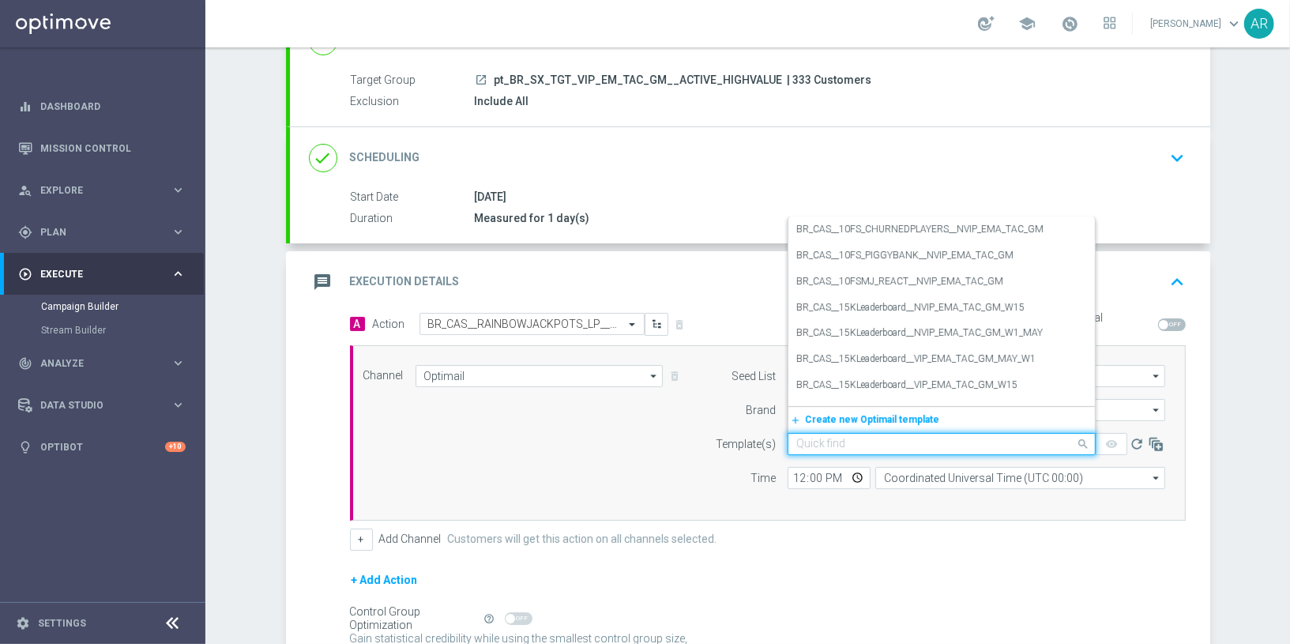
paste input "BR_CAS__RAINBOWJACKPOTS_LP__VIP_EMA_TAC_GM"
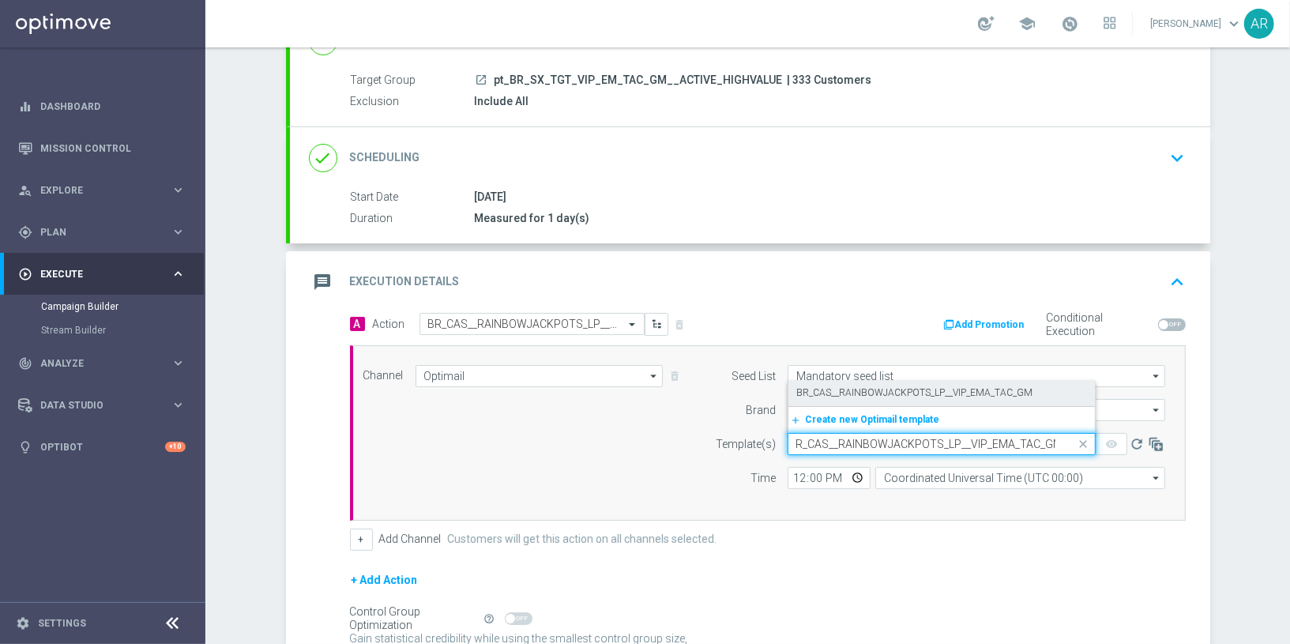
click at [864, 393] on label "BR_CAS__RAINBOWJACKPOTS_LP__VIP_EMA_TAC_GM" at bounding box center [914, 392] width 236 height 13
type input "BR_CAS__RAINBOWJACKPOTS_LP__VIP_EMA_TAC_GM"
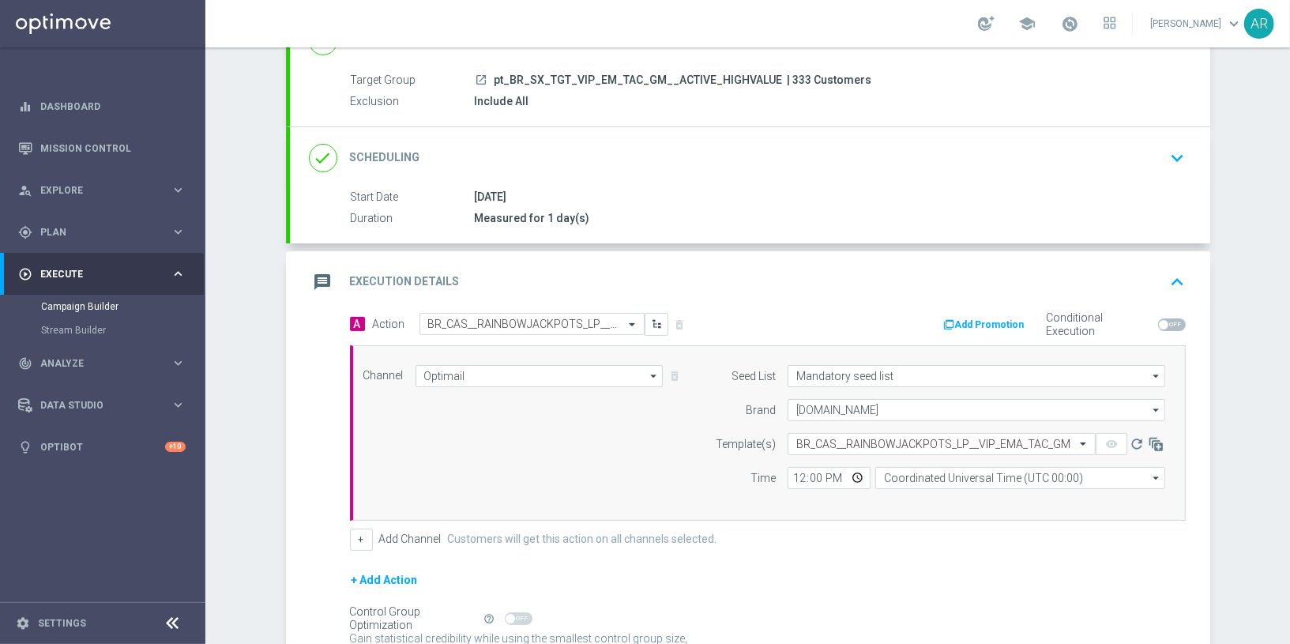
scroll to position [0, 0]
click at [920, 476] on input "Coordinated Universal Time (UTC 00:00)" at bounding box center [1020, 478] width 290 height 22
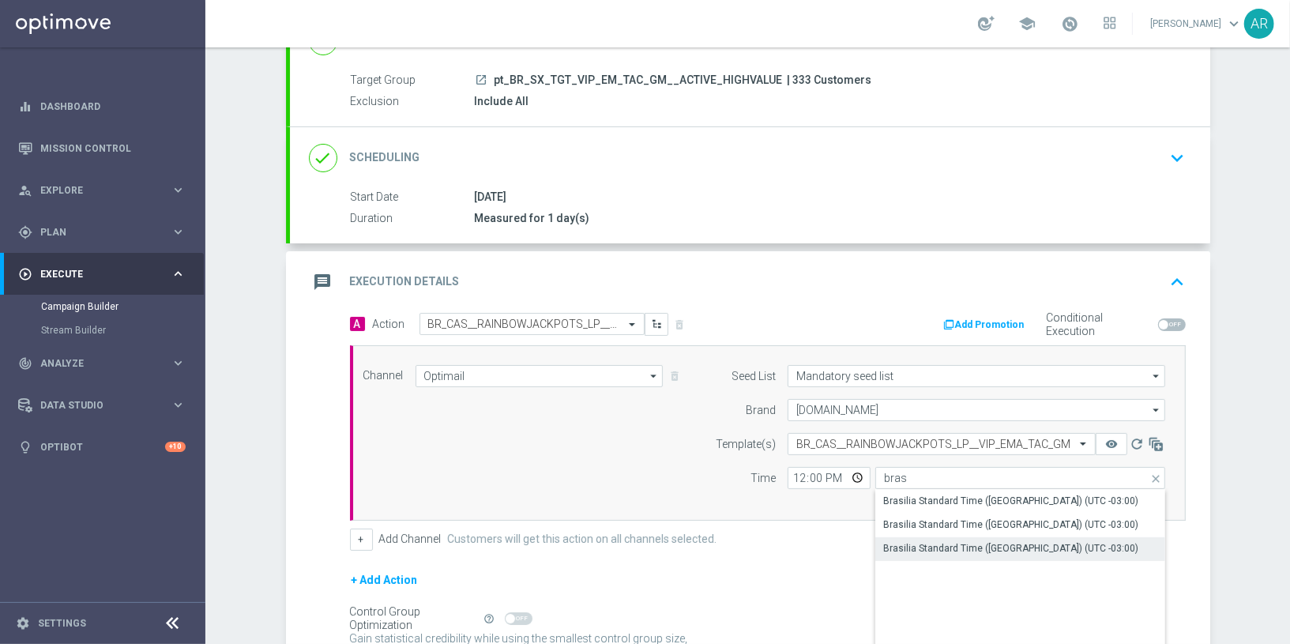
click at [993, 544] on div "Brasilia Standard Time ([GEOGRAPHIC_DATA]) (UTC -03:00)" at bounding box center [1010, 548] width 255 height 14
type input "Brasilia Standard Time ([GEOGRAPHIC_DATA]) (UTC -03:00)"
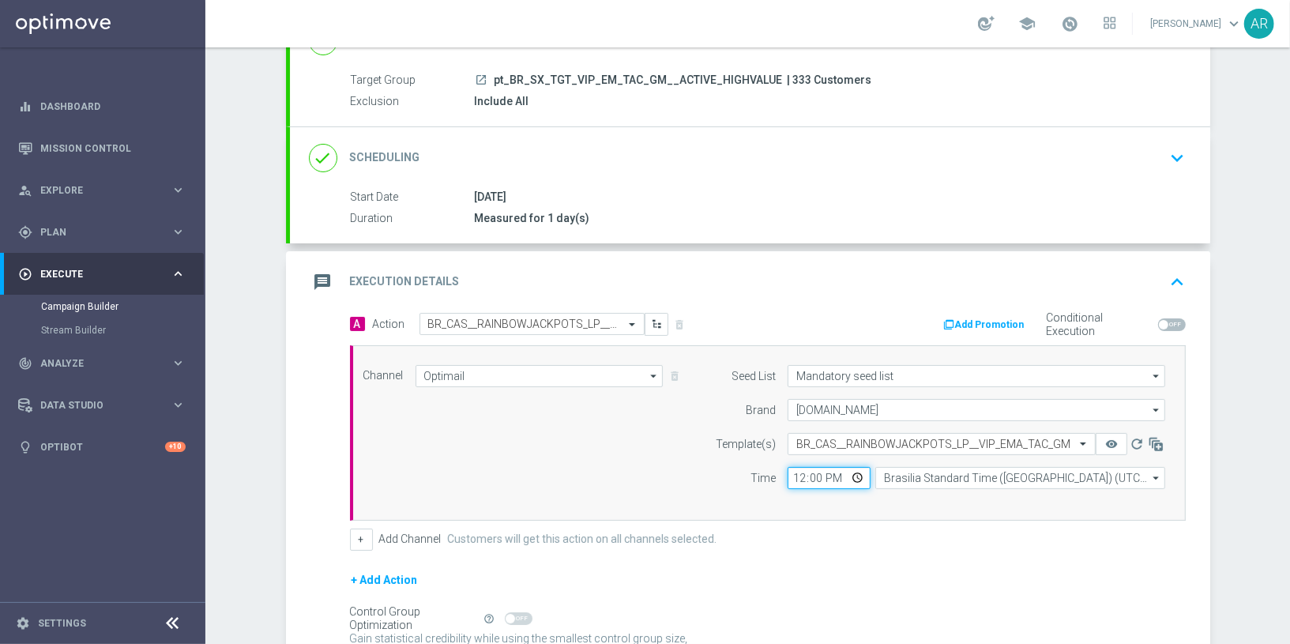
click at [845, 476] on input "12:00" at bounding box center [829, 478] width 83 height 22
type input "13:00"
click at [563, 430] on div "Channel Optimail Optimail arrow_drop_down Drag here to set row groups Drag here…" at bounding box center [765, 433] width 826 height 136
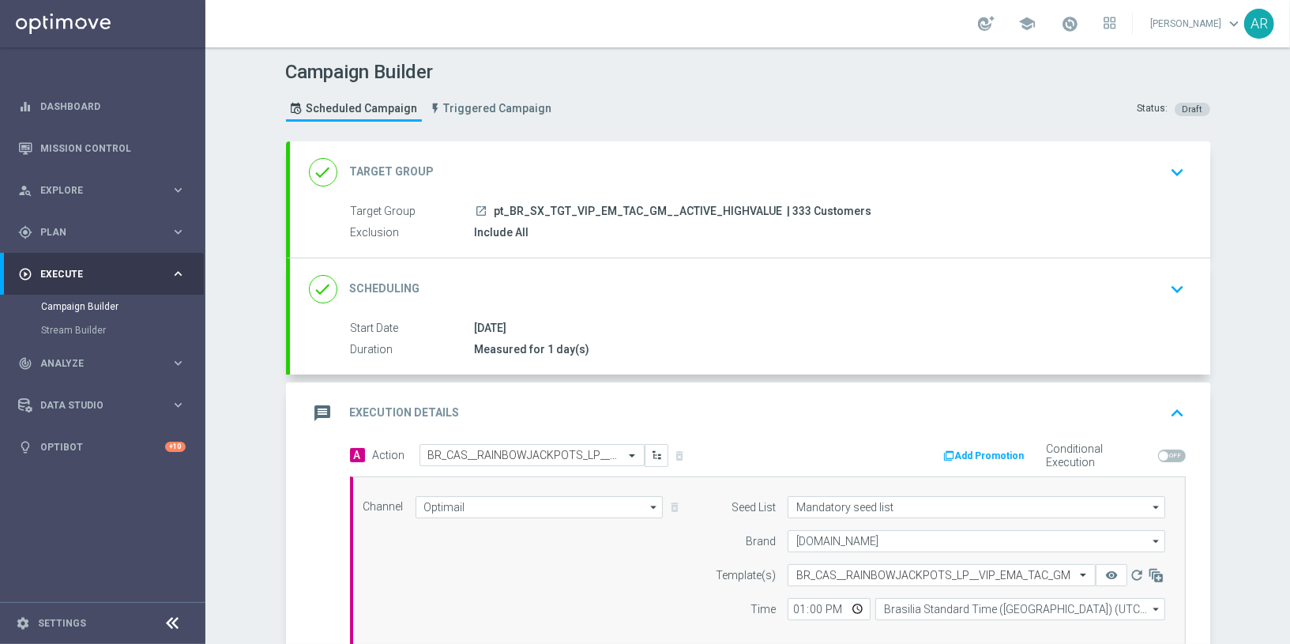
scroll to position [280, 0]
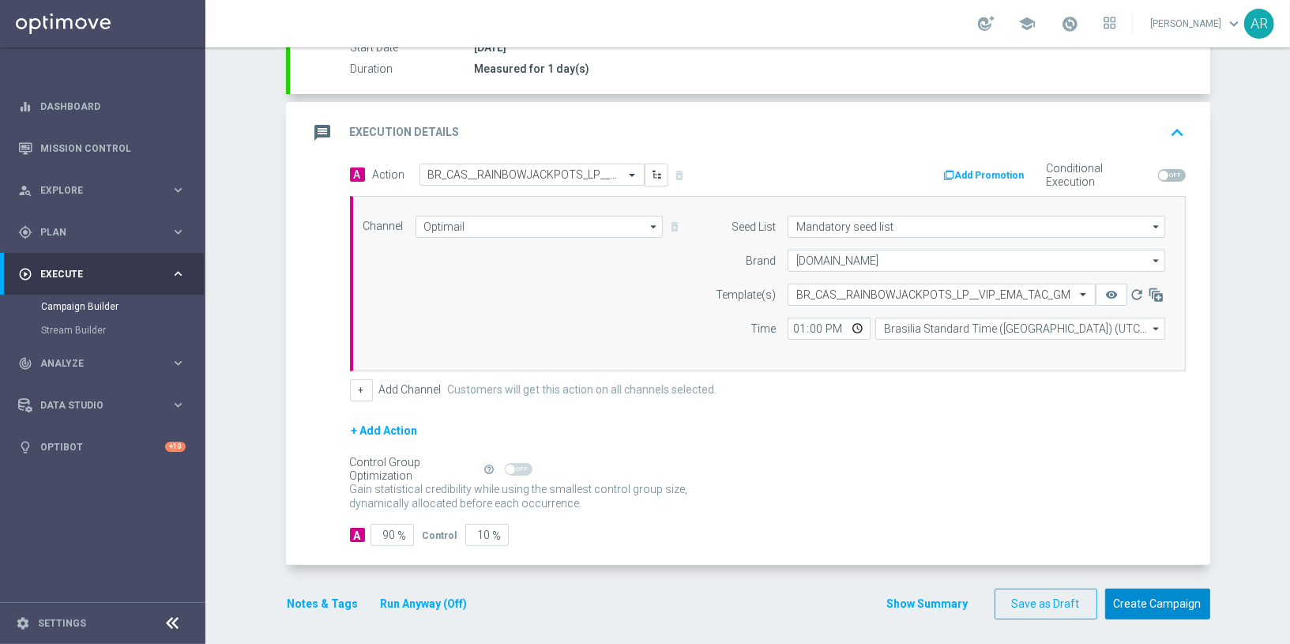
click at [1150, 597] on button "Create Campaign" at bounding box center [1157, 604] width 105 height 31
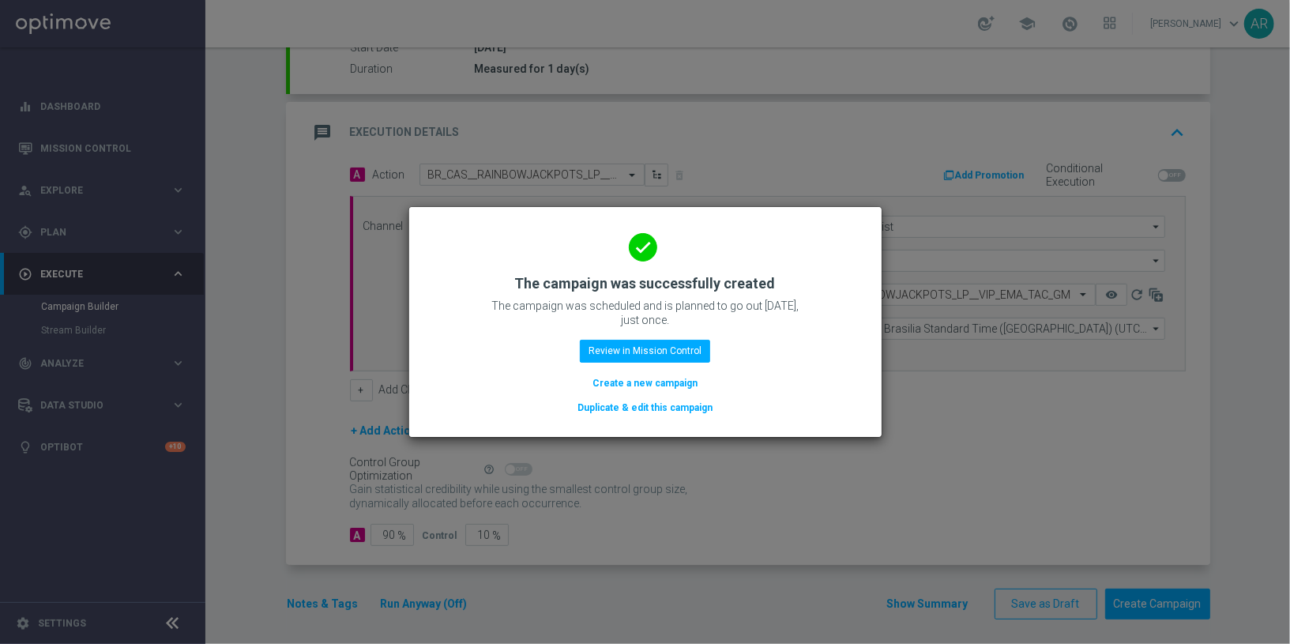
click at [653, 384] on button "Create a new campaign" at bounding box center [645, 383] width 108 height 17
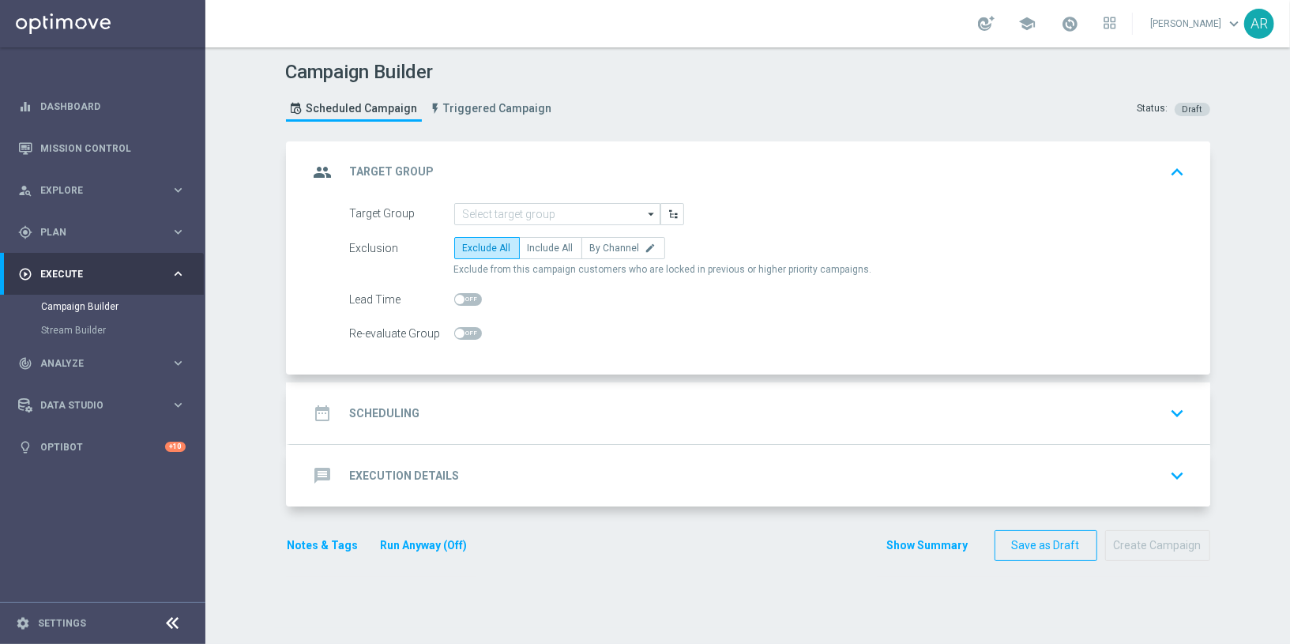
scroll to position [0, 0]
click at [555, 213] on input at bounding box center [557, 214] width 206 height 22
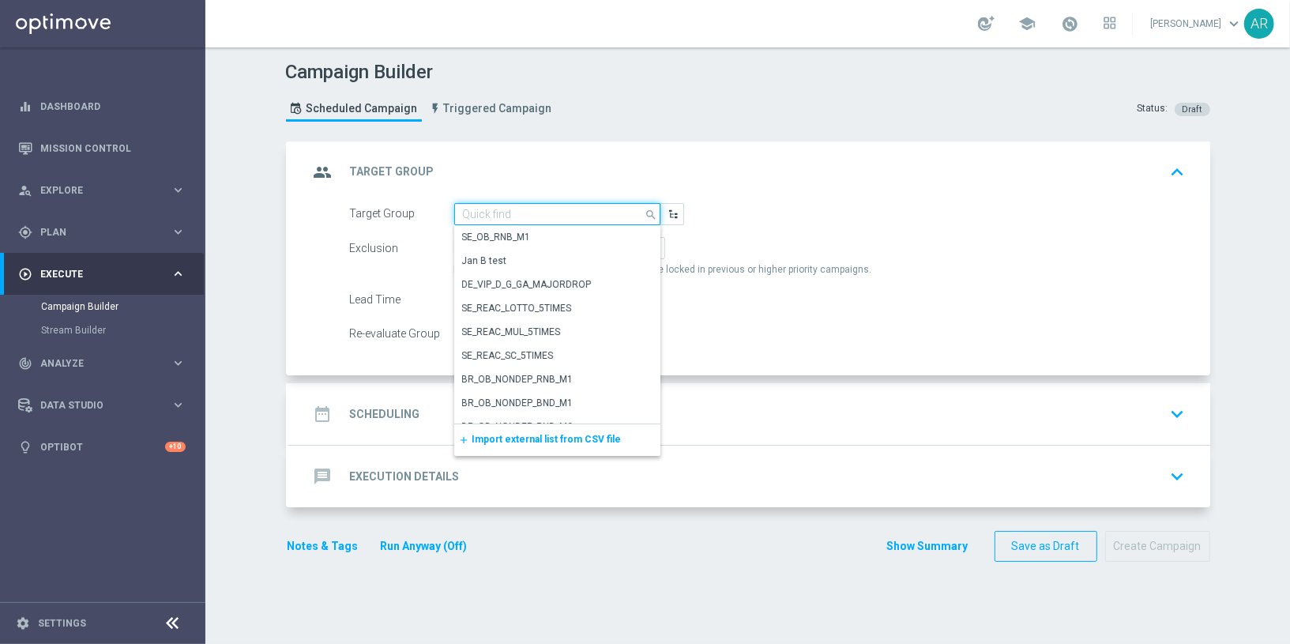
paste input "pt_BR_SX_TGT_VIP_EM_TAC_GM__ACTIVE_HIGHVALUE"
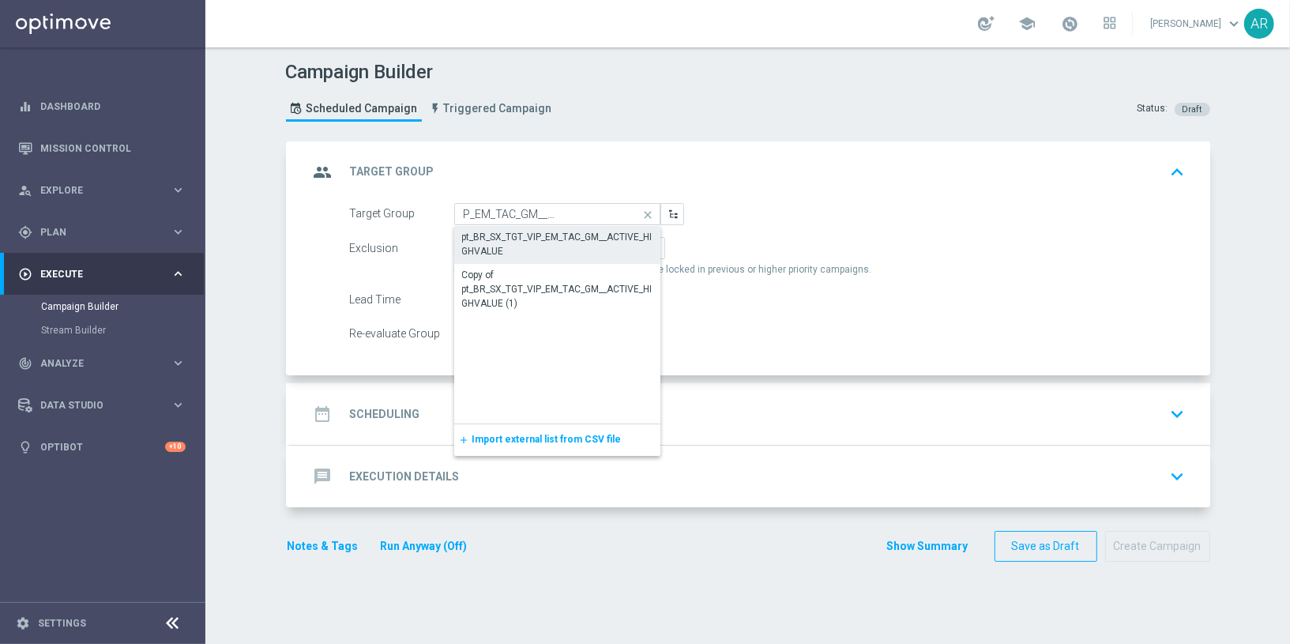
click at [558, 241] on div "pt_BR_SX_TGT_VIP_EM_TAC_GM__ACTIVE_HIGHVALUE" at bounding box center [557, 244] width 190 height 28
type input "pt_BR_SX_TGT_VIP_EM_TAC_GM__ACTIVE_HIGHVALUE"
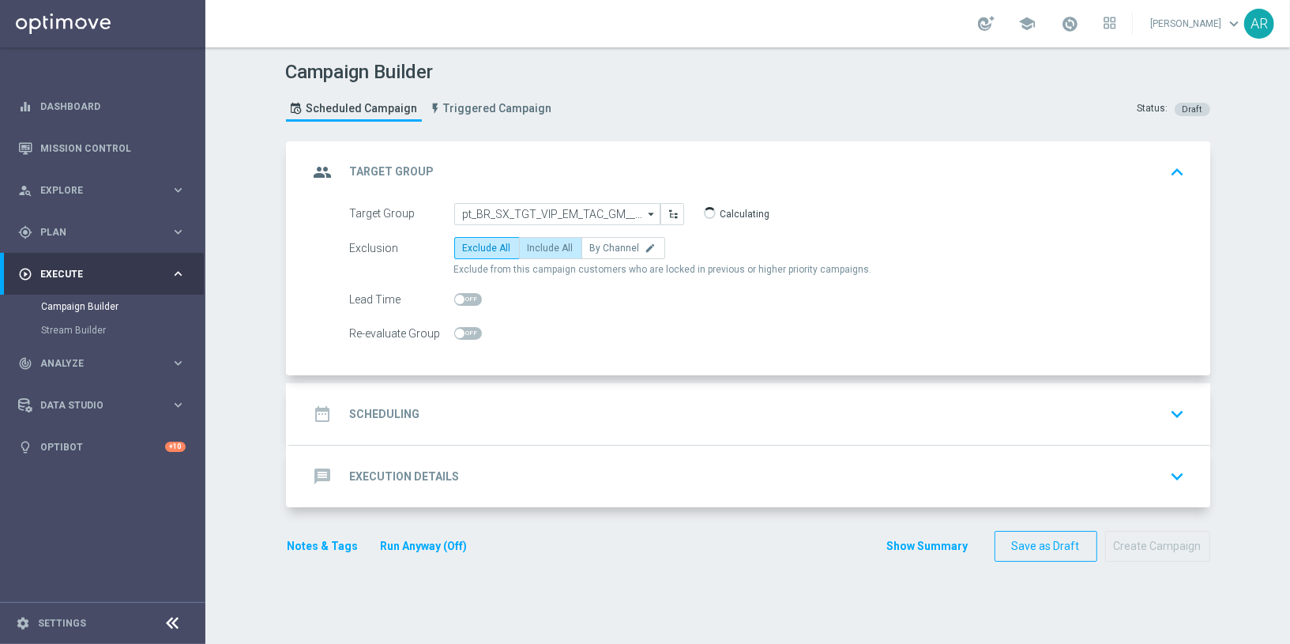
click at [549, 250] on span "Include All" at bounding box center [551, 248] width 46 height 11
click at [538, 250] on input "Include All" at bounding box center [533, 251] width 10 height 10
radio input "true"
click at [430, 417] on div "date_range Scheduling keyboard_arrow_down" at bounding box center [750, 414] width 883 height 30
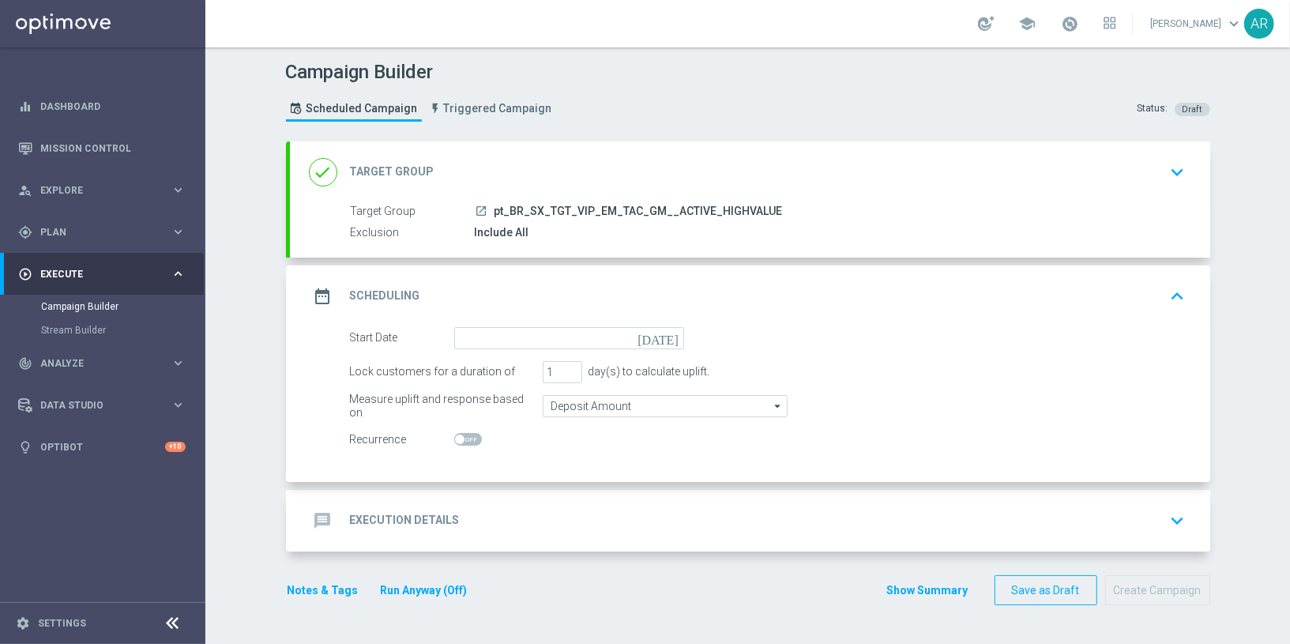
click at [661, 334] on icon "[DATE]" at bounding box center [661, 335] width 47 height 17
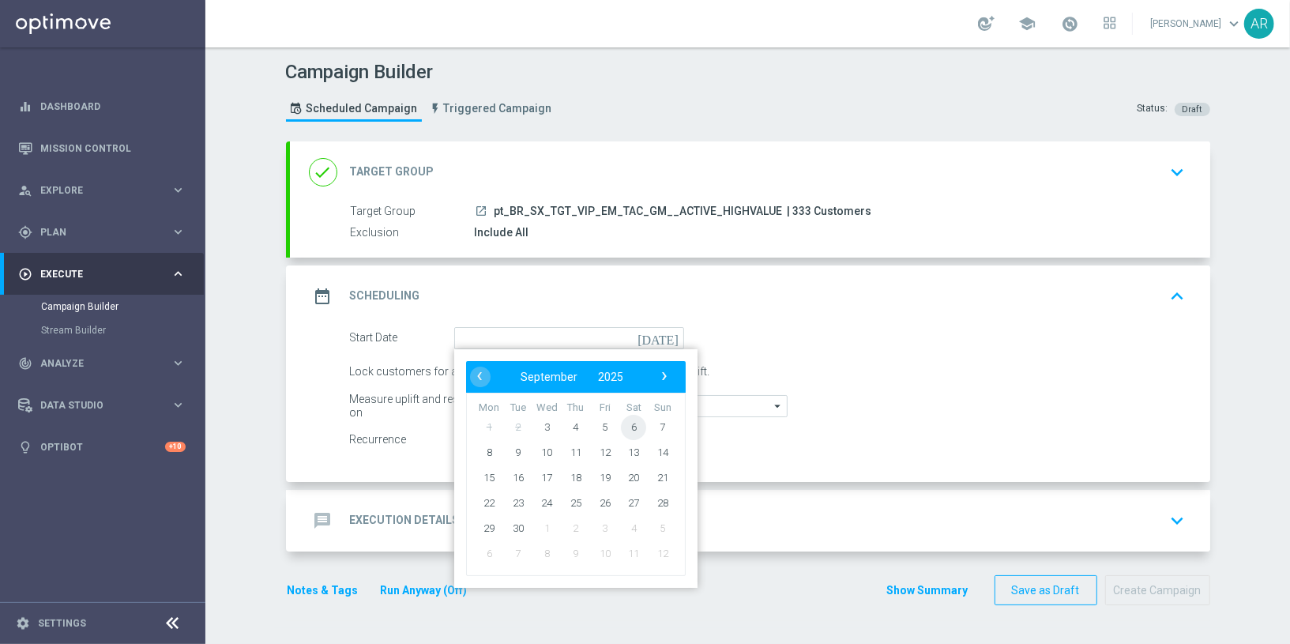
click at [622, 427] on span "6" at bounding box center [633, 426] width 25 height 25
type input "[DATE]"
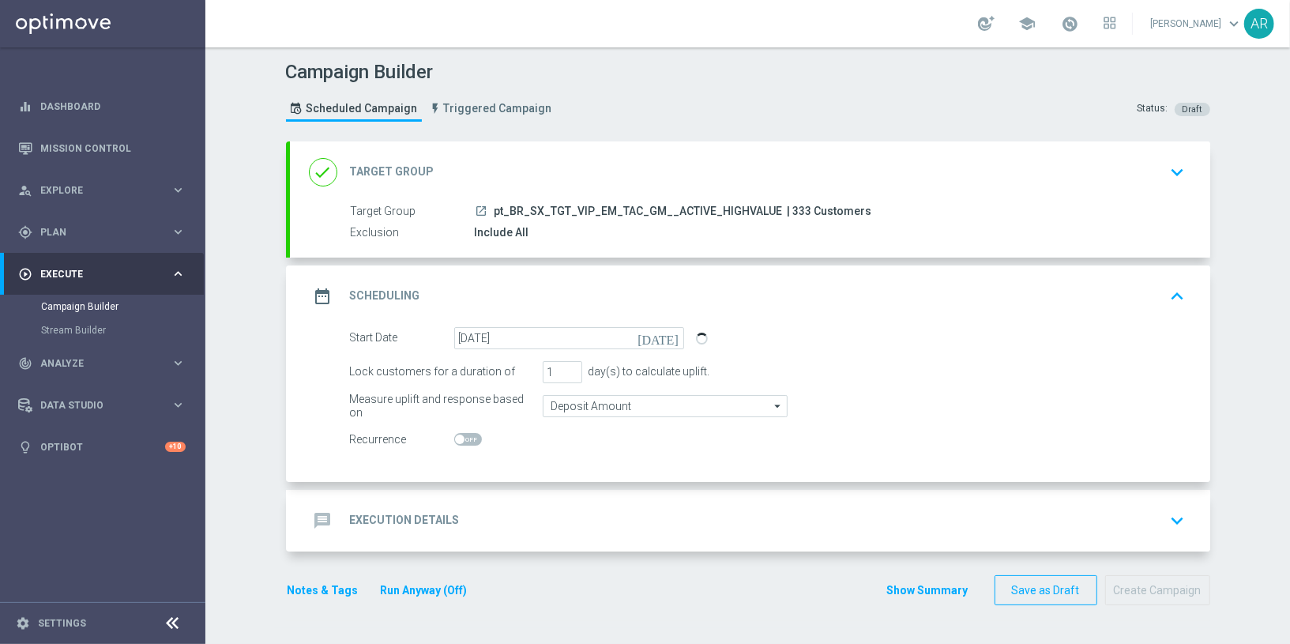
click at [475, 526] on div "message Execution Details keyboard_arrow_down" at bounding box center [750, 521] width 883 height 30
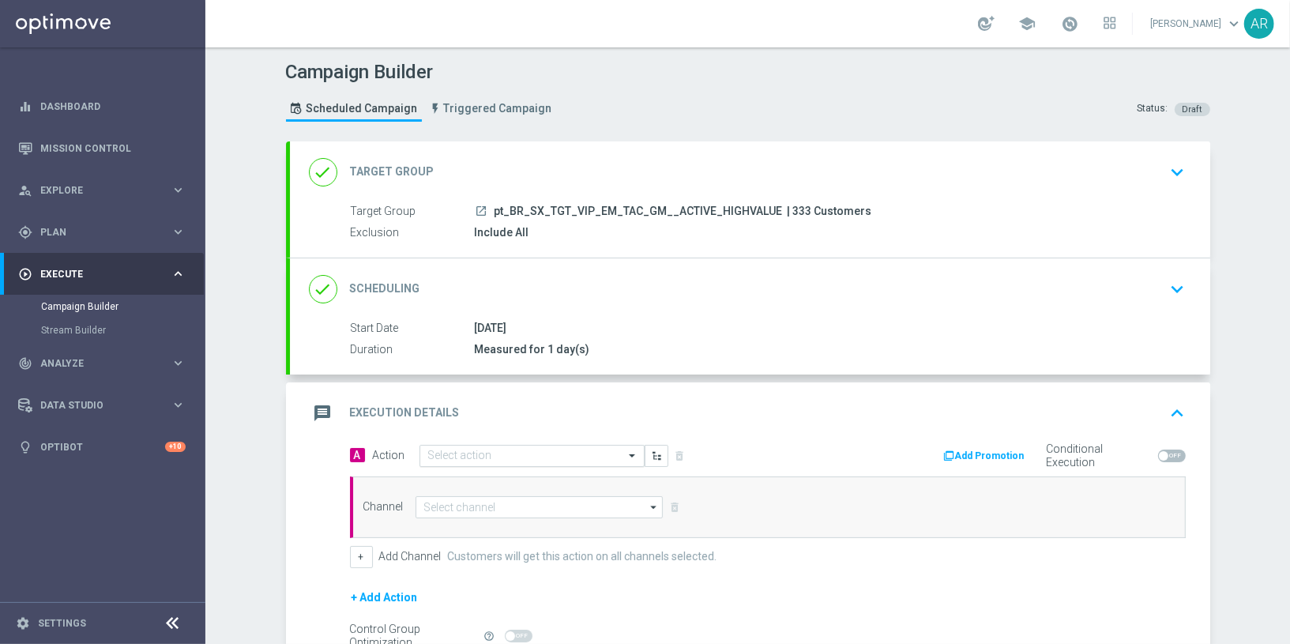
click at [553, 453] on input "text" at bounding box center [516, 456] width 176 height 13
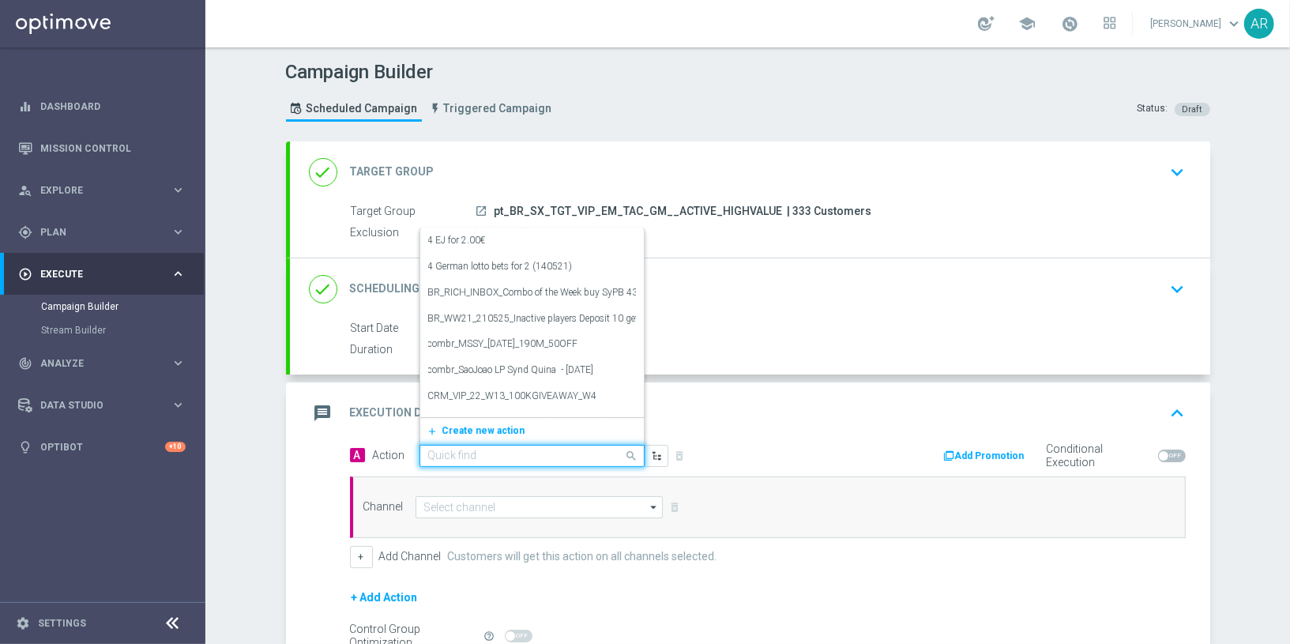
paste input "BR_CAS__RAINBOWJACKPOTS_LP__VIP_EMA_TAC_GM"
type input "BR_CAS__RAINBOWJACKPOTS_LP__VIP_EMA_TAC_GM"
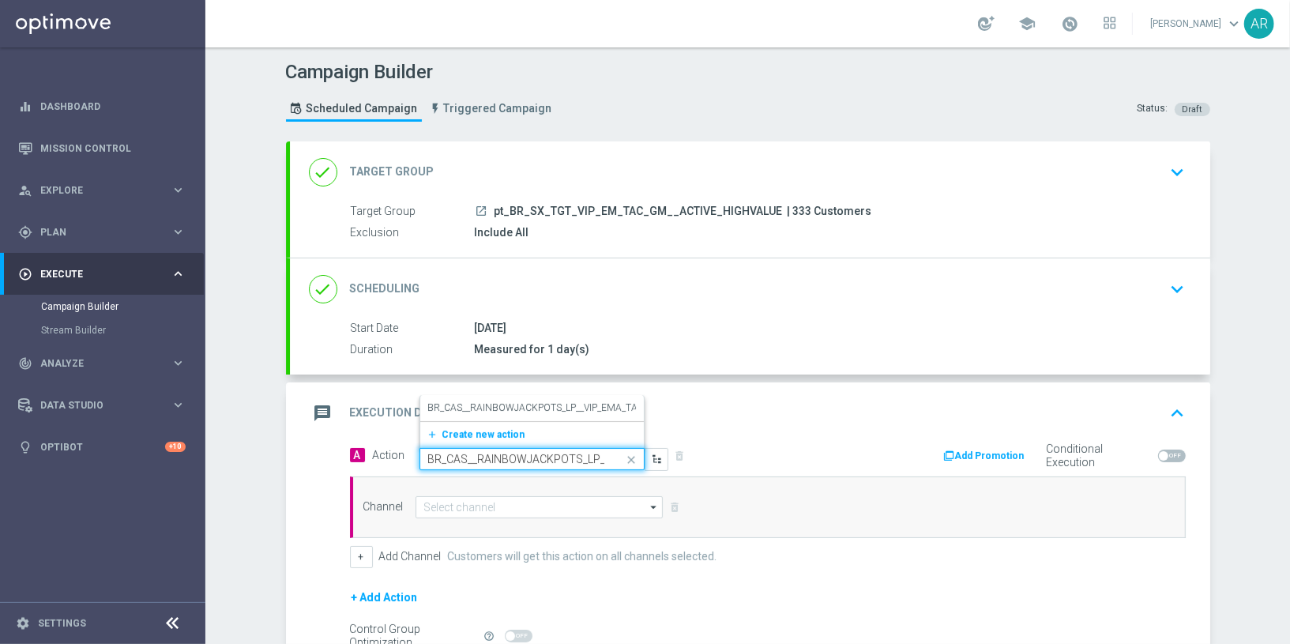
scroll to position [0, 92]
click at [525, 396] on div "BR_CAS__RAINBOWJACKPOTS_LP__VIP_EMA_TAC_GM edit" at bounding box center [532, 408] width 208 height 26
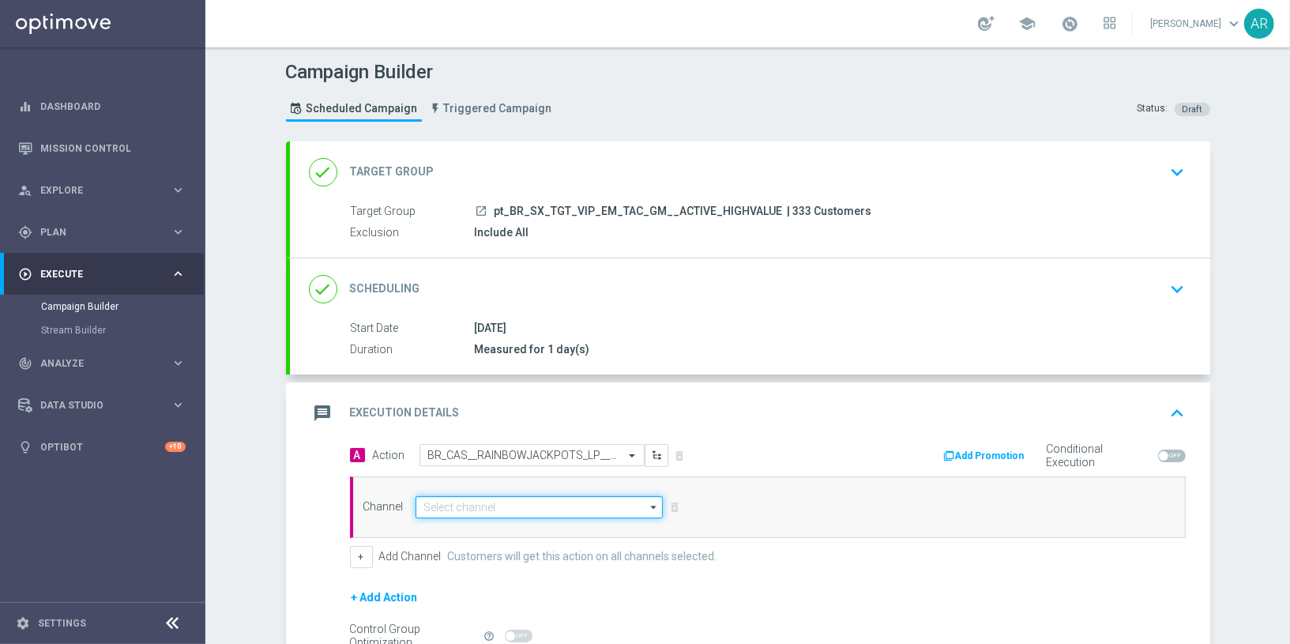
click at [493, 504] on input at bounding box center [540, 507] width 248 height 22
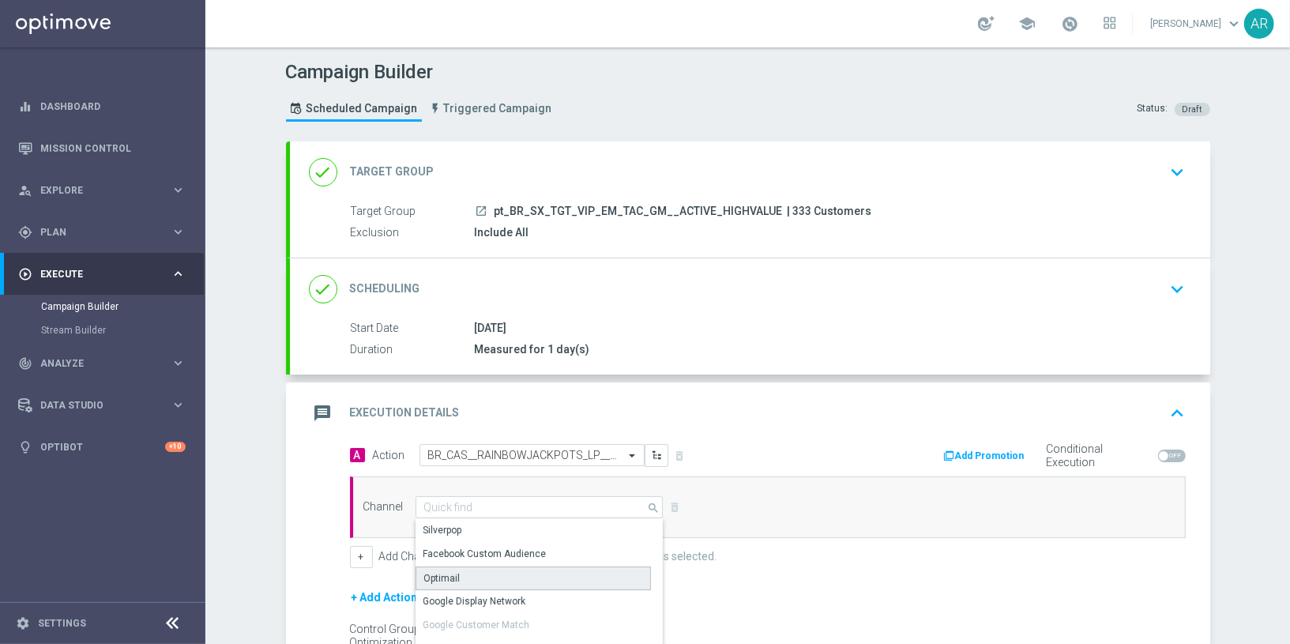
click at [491, 570] on div "Optimail" at bounding box center [534, 579] width 236 height 24
type input "Optimail"
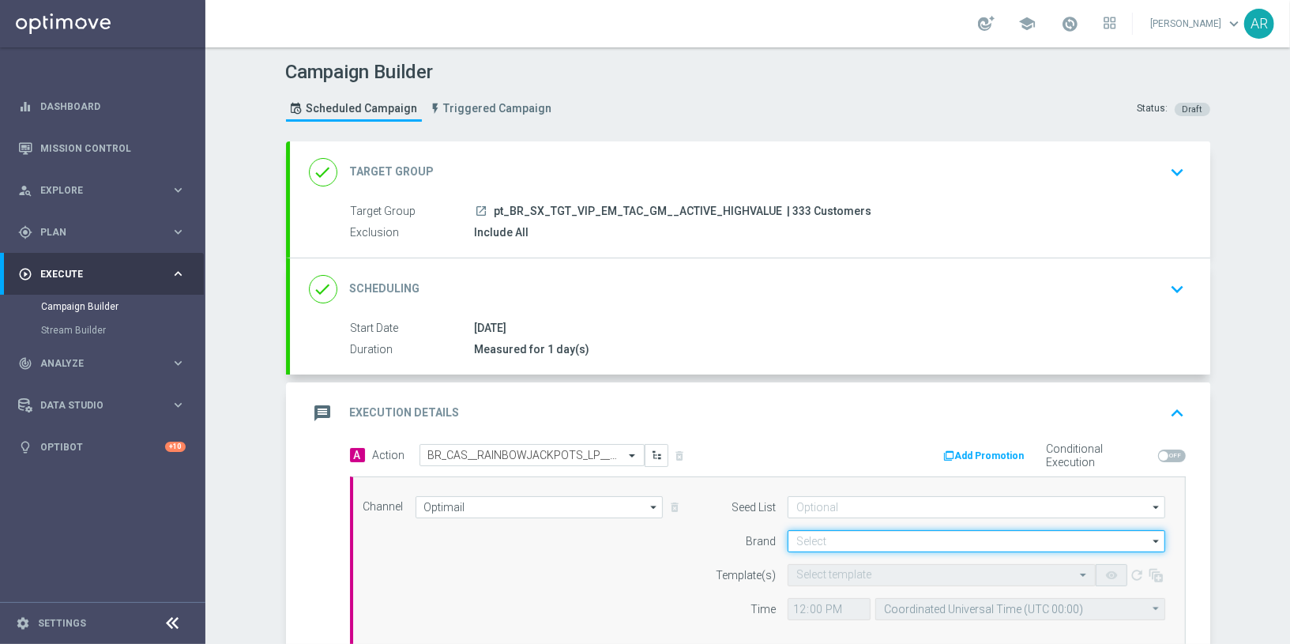
click at [830, 539] on input at bounding box center [977, 541] width 378 height 22
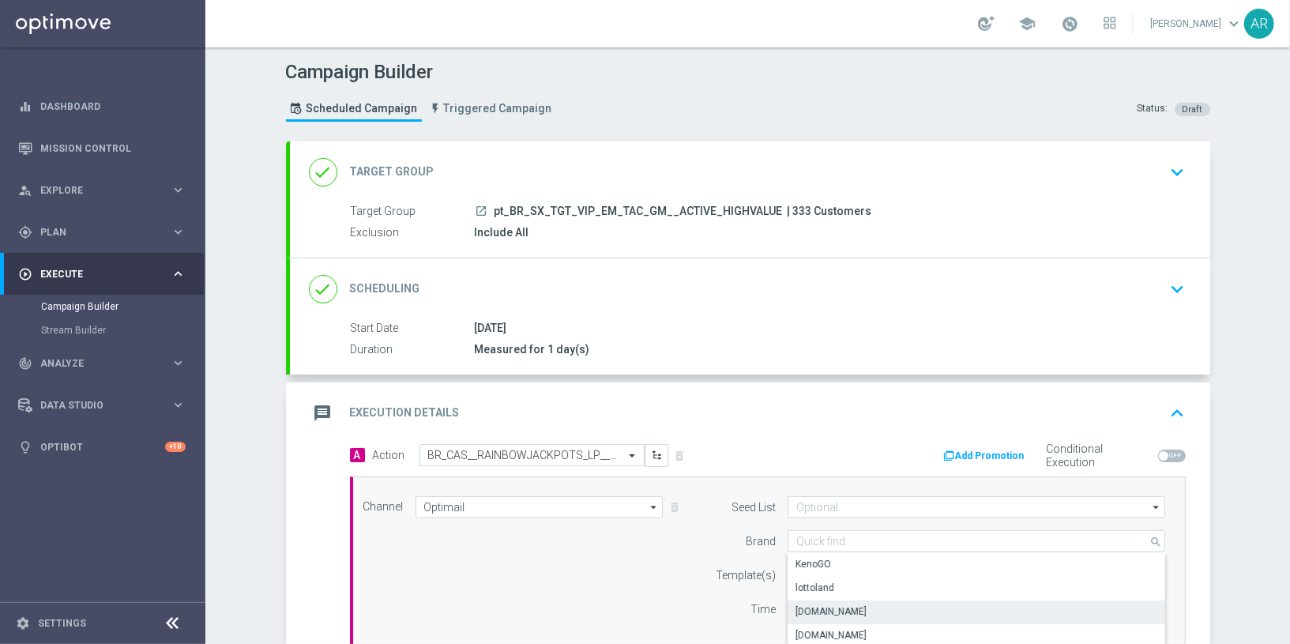
click at [863, 602] on div "[DOMAIN_NAME]" at bounding box center [977, 611] width 378 height 22
type input "[DOMAIN_NAME]"
click at [593, 570] on div "Channel Optimail Optimail arrow_drop_down Drag here to set row groups Drag here…" at bounding box center [765, 564] width 826 height 136
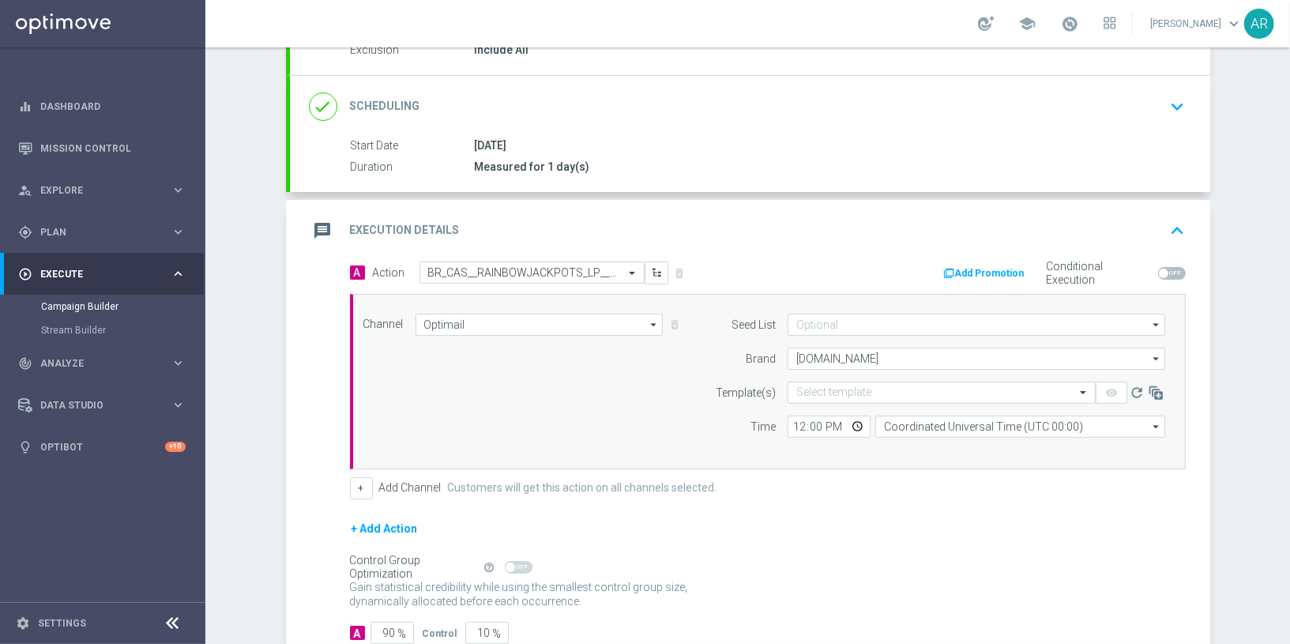
scroll to position [186, 0]
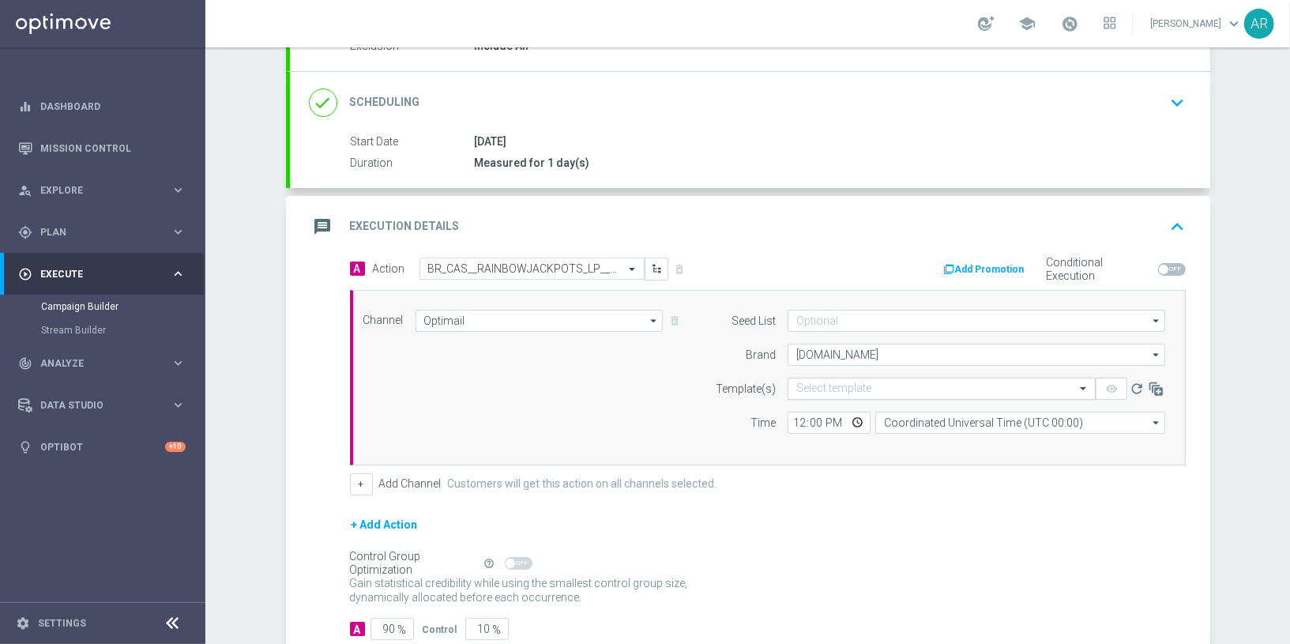
click at [826, 385] on input "text" at bounding box center [925, 388] width 259 height 13
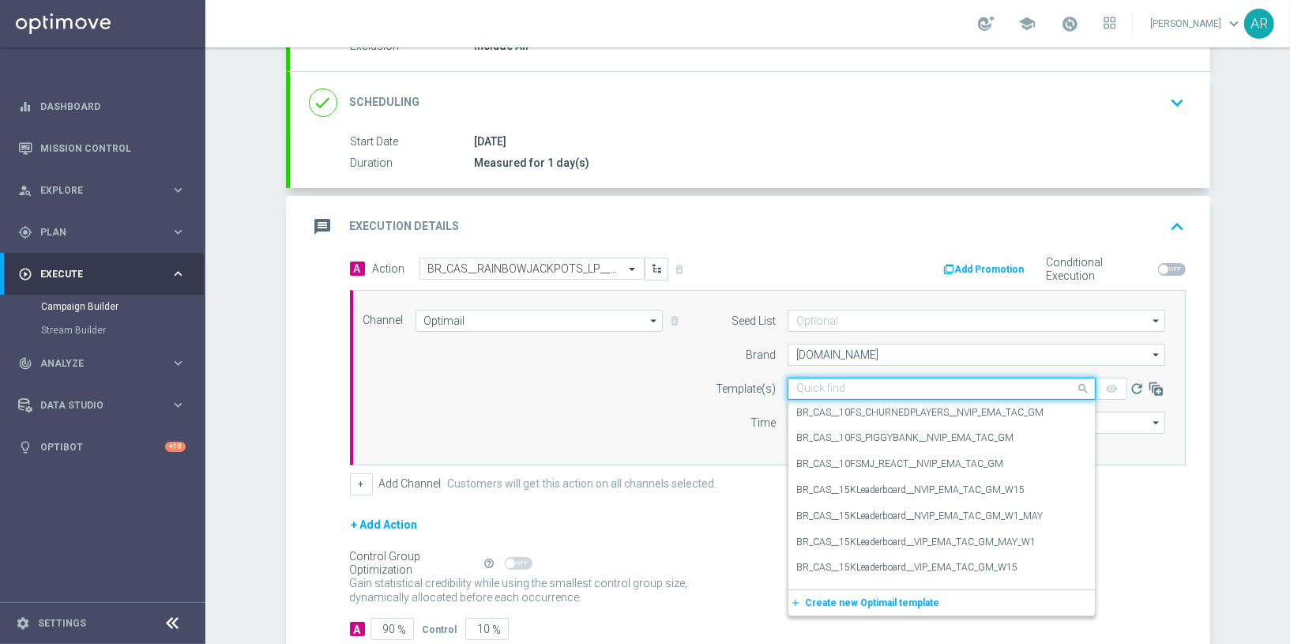
paste input "BR_CAS__RAINBOWJACKPOTS_LP__VIP_EMA_TAC_GM"
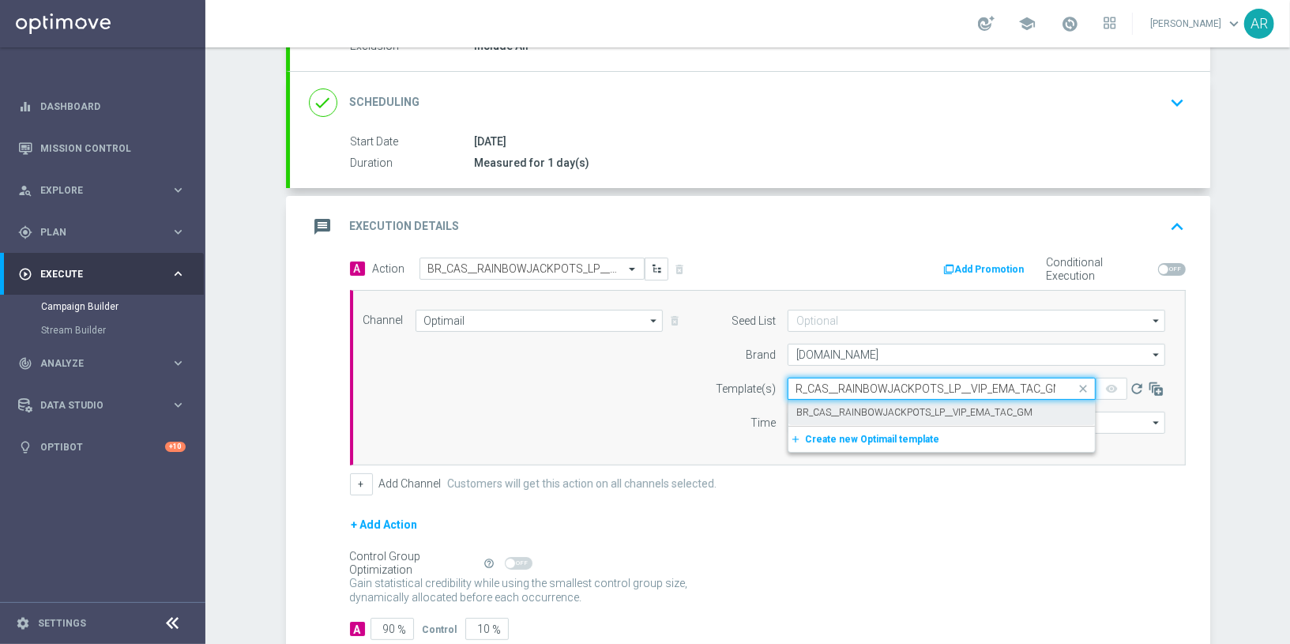
click at [862, 408] on label "BR_CAS__RAINBOWJACKPOTS_LP__VIP_EMA_TAC_GM" at bounding box center [914, 412] width 236 height 13
type input "BR_CAS__RAINBOWJACKPOTS_LP__VIP_EMA_TAC_GM"
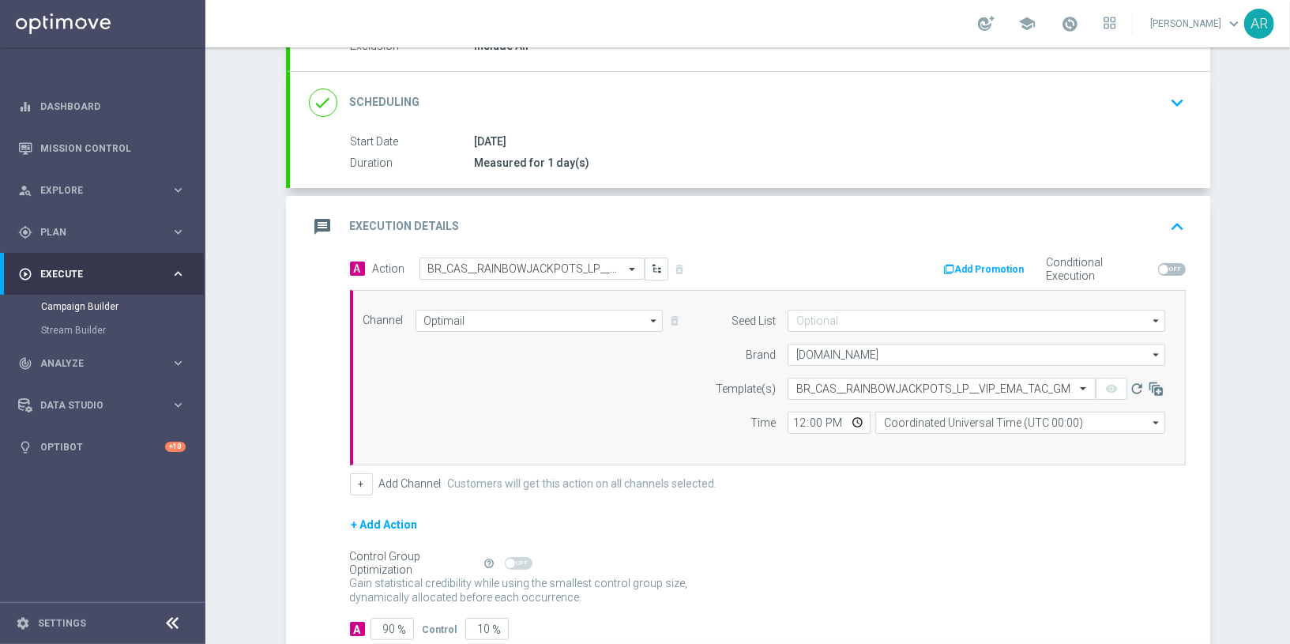
scroll to position [0, 0]
click at [910, 419] on input "Coordinated Universal Time (UTC 00:00)" at bounding box center [1020, 423] width 290 height 22
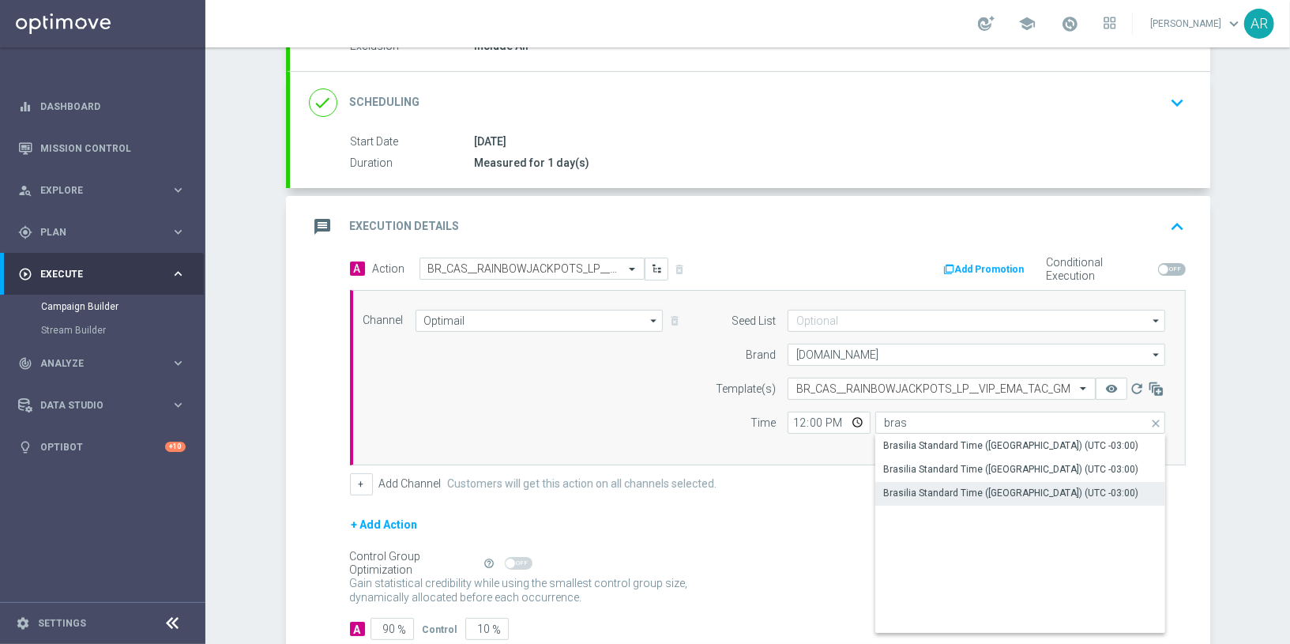
click at [1007, 486] on div "Brasilia Standard Time ([GEOGRAPHIC_DATA]) (UTC -03:00)" at bounding box center [1010, 493] width 255 height 14
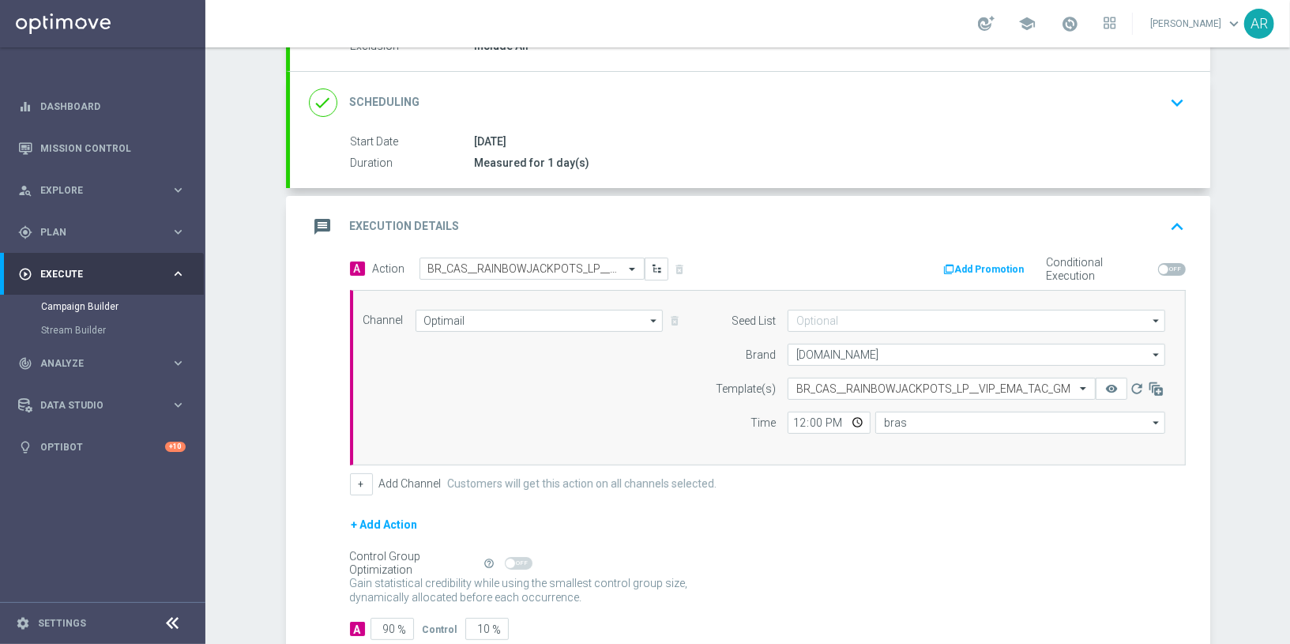
type input "Brasilia Standard Time ([GEOGRAPHIC_DATA]) (UTC -03:00)"
click at [848, 420] on input "12:00" at bounding box center [829, 423] width 83 height 22
type input "13:00"
click at [581, 444] on div "Channel Optimail Optimail arrow_drop_down Drag here to set row groups Drag here…" at bounding box center [768, 377] width 836 height 175
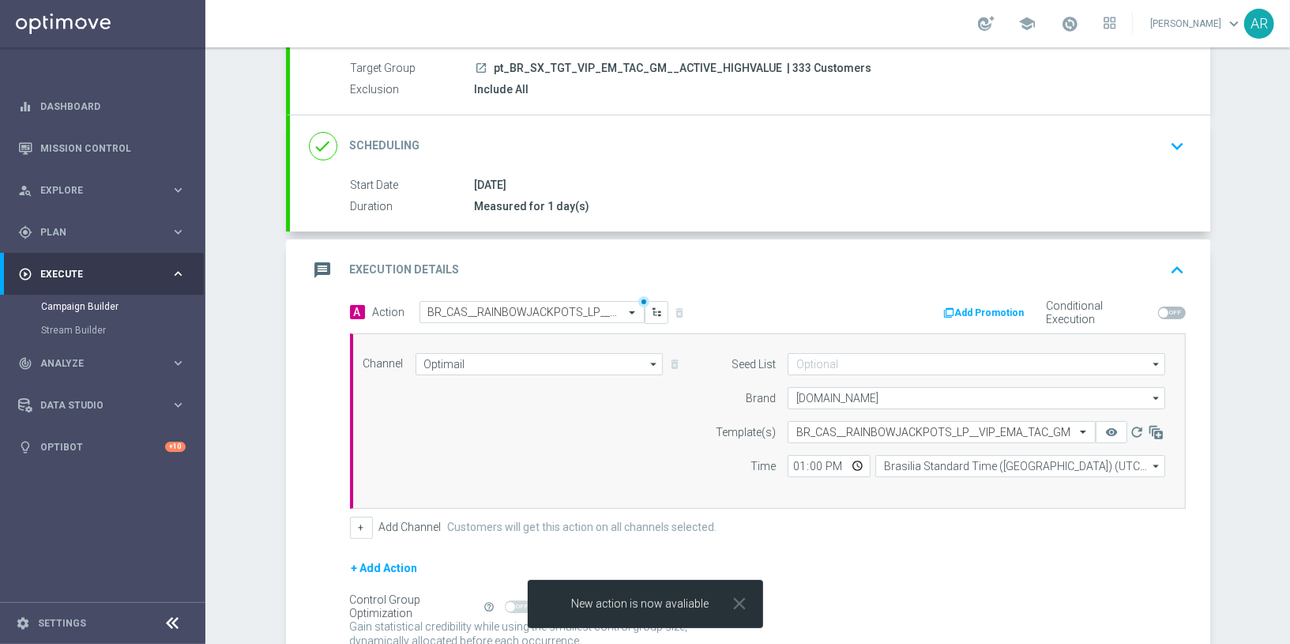
scroll to position [280, 0]
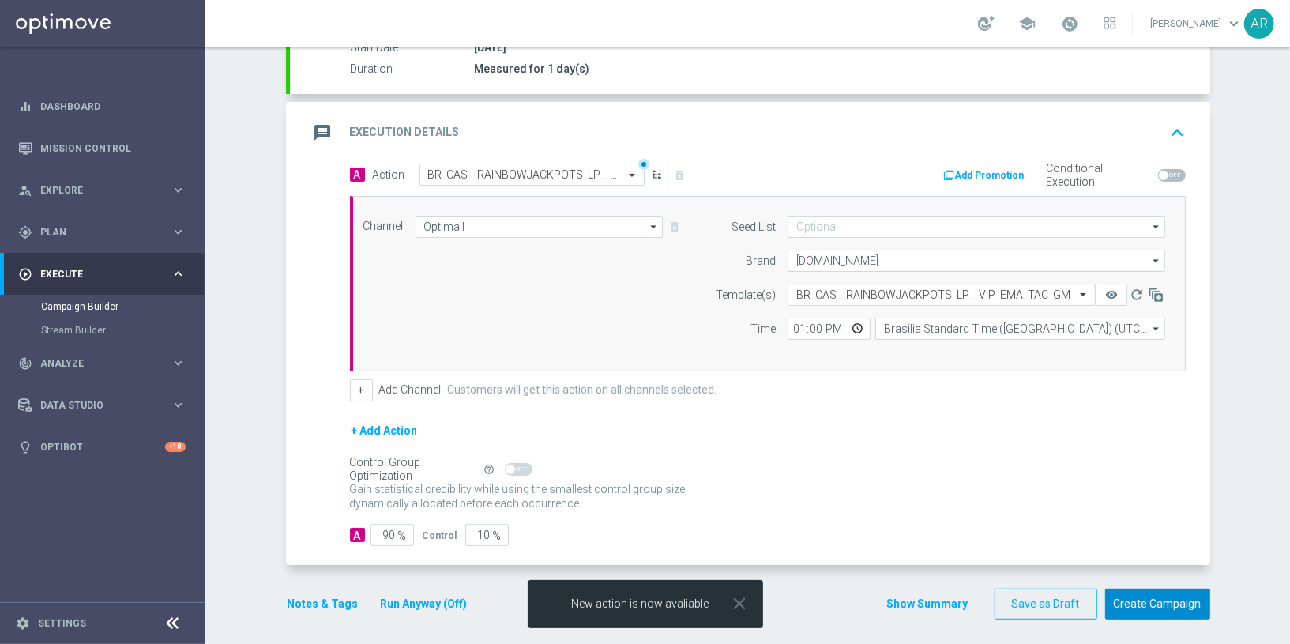
click at [1154, 605] on button "Create Campaign" at bounding box center [1157, 604] width 105 height 31
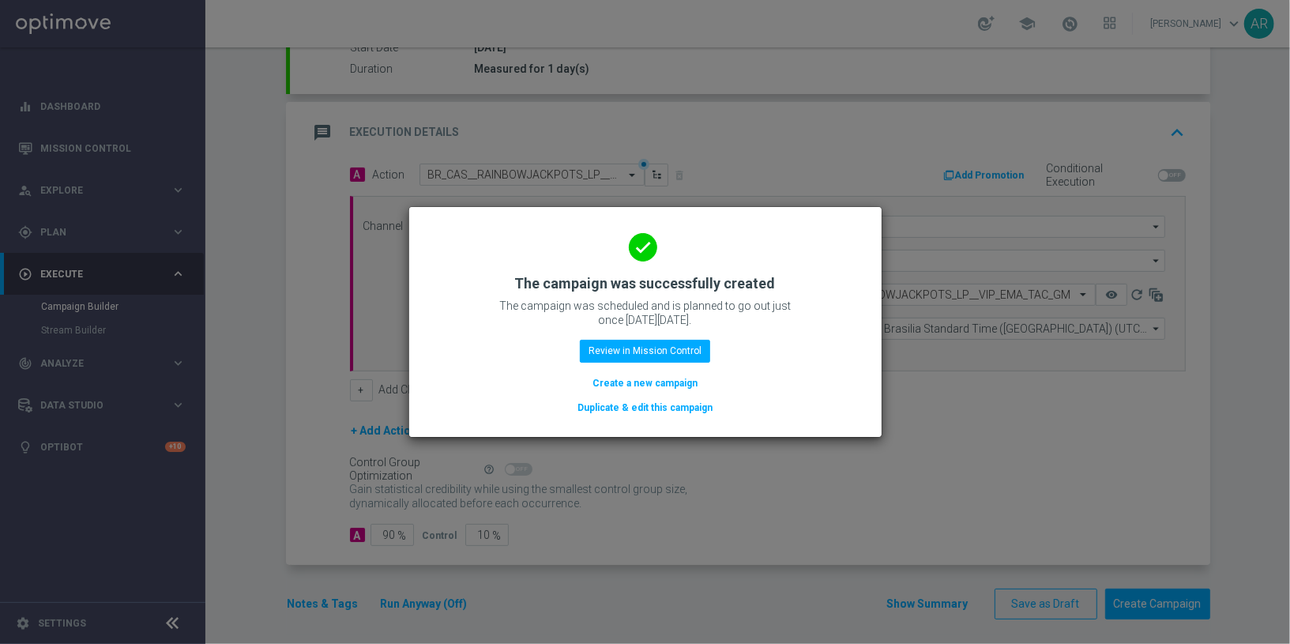
click at [667, 380] on button "Create a new campaign" at bounding box center [645, 383] width 108 height 17
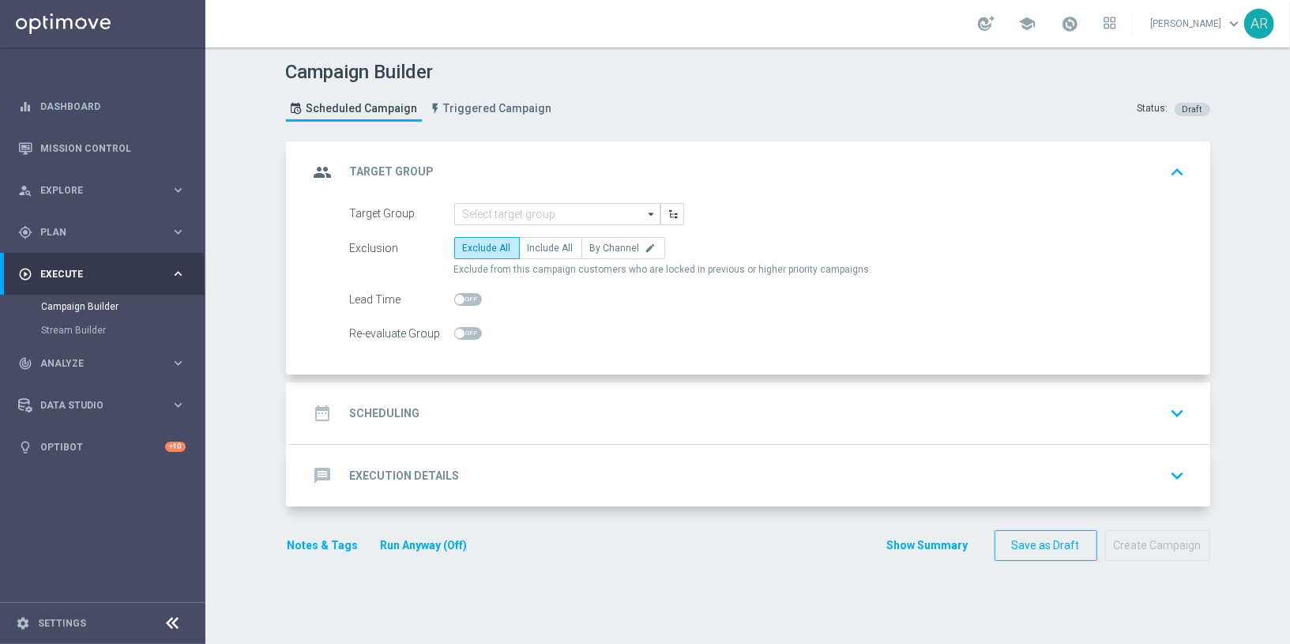
scroll to position [0, 0]
click at [506, 213] on input at bounding box center [557, 214] width 206 height 22
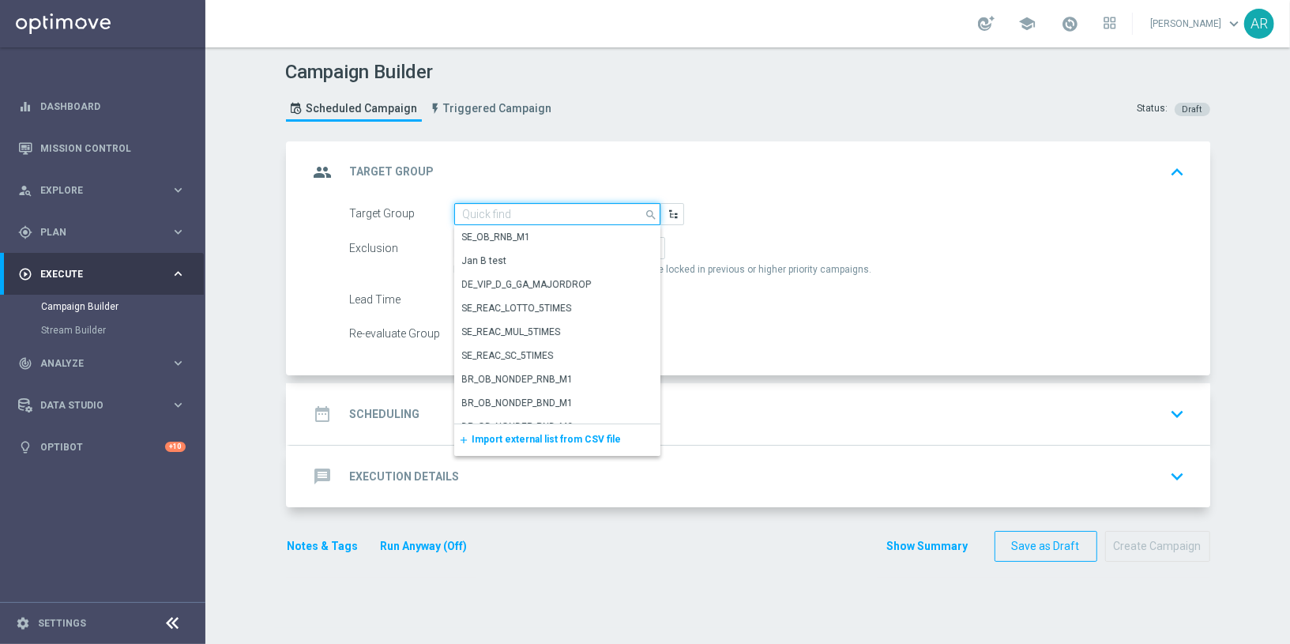
paste input "pt_BR_SX_TGT_VIP_RI_TAC_GM__ACTIVE_HIGHVALUE"
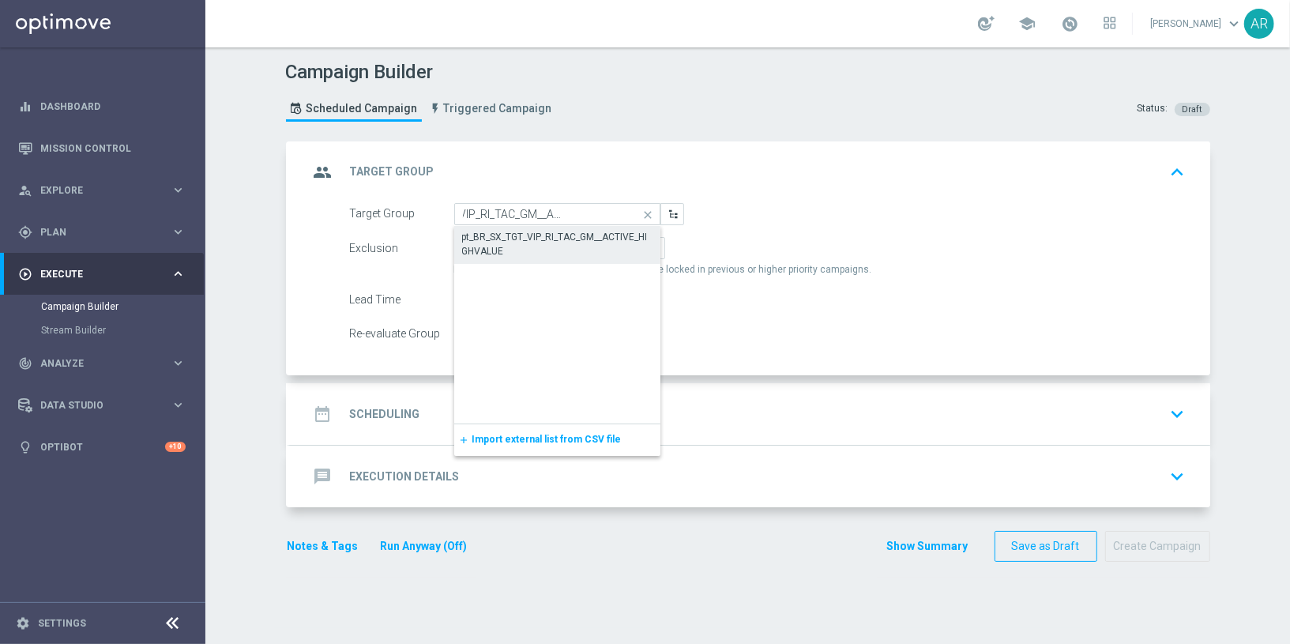
click at [536, 231] on div "pt_BR_SX_TGT_VIP_RI_TAC_GM__ACTIVE_HIGHVALUE" at bounding box center [557, 244] width 190 height 28
type input "pt_BR_SX_TGT_VIP_RI_TAC_GM__ACTIVE_HIGHVALUE"
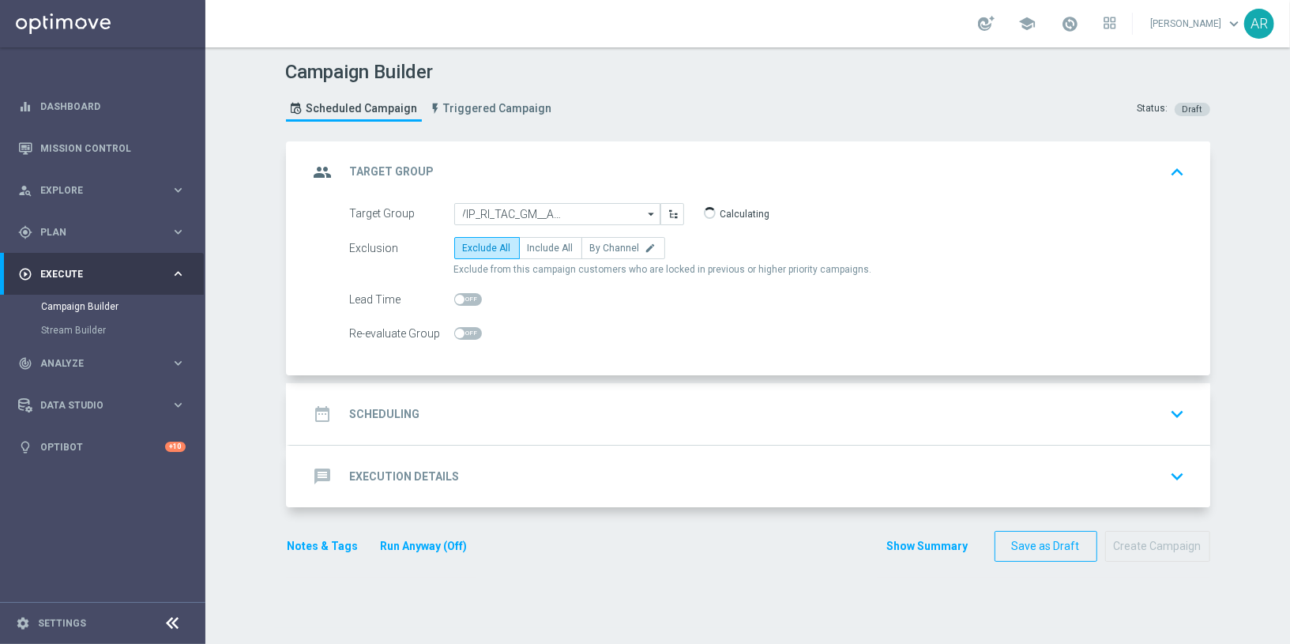
scroll to position [0, 0]
click at [540, 247] on span "Include All" at bounding box center [551, 248] width 46 height 11
click at [538, 247] on input "Include All" at bounding box center [533, 251] width 10 height 10
radio input "true"
click at [531, 412] on div "date_range Scheduling keyboard_arrow_down" at bounding box center [750, 414] width 883 height 30
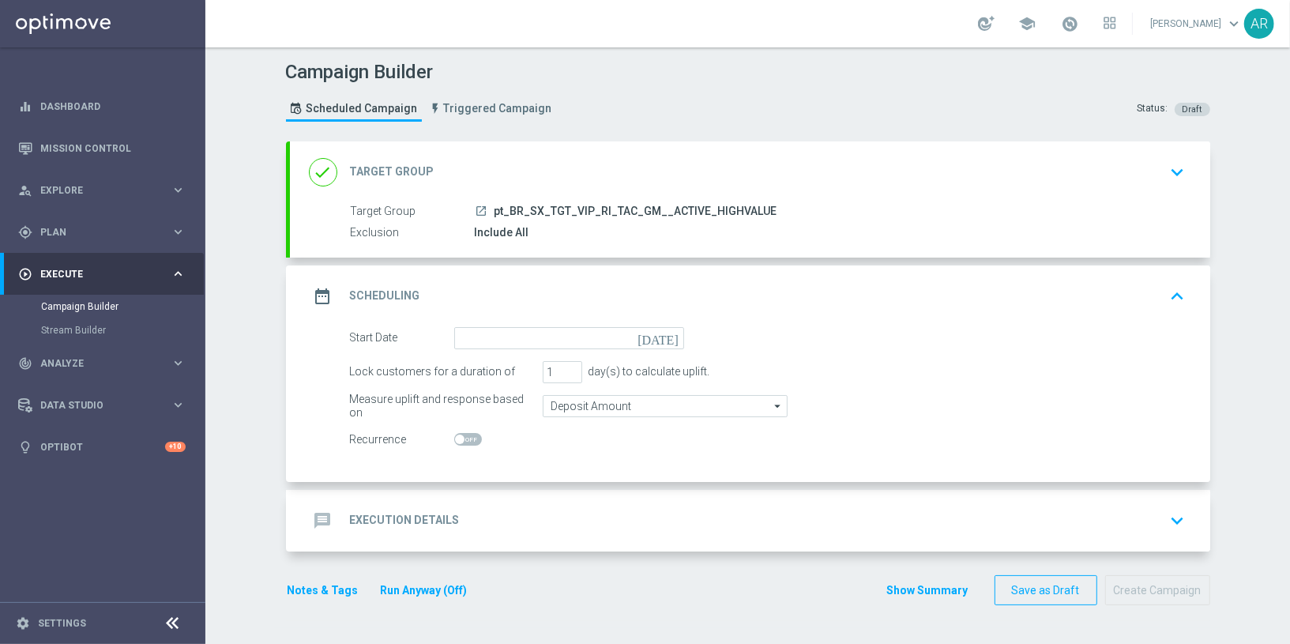
click at [667, 334] on icon "[DATE]" at bounding box center [661, 335] width 47 height 17
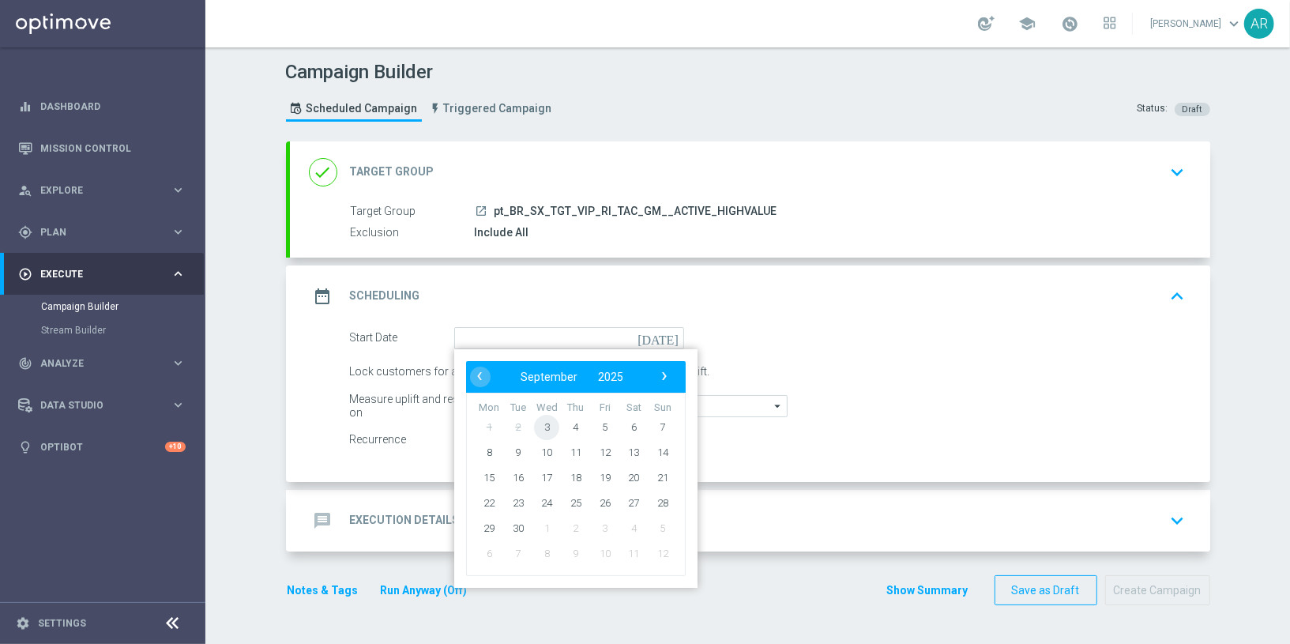
click at [541, 423] on span "3" at bounding box center [546, 426] width 25 height 25
type input "[DATE]"
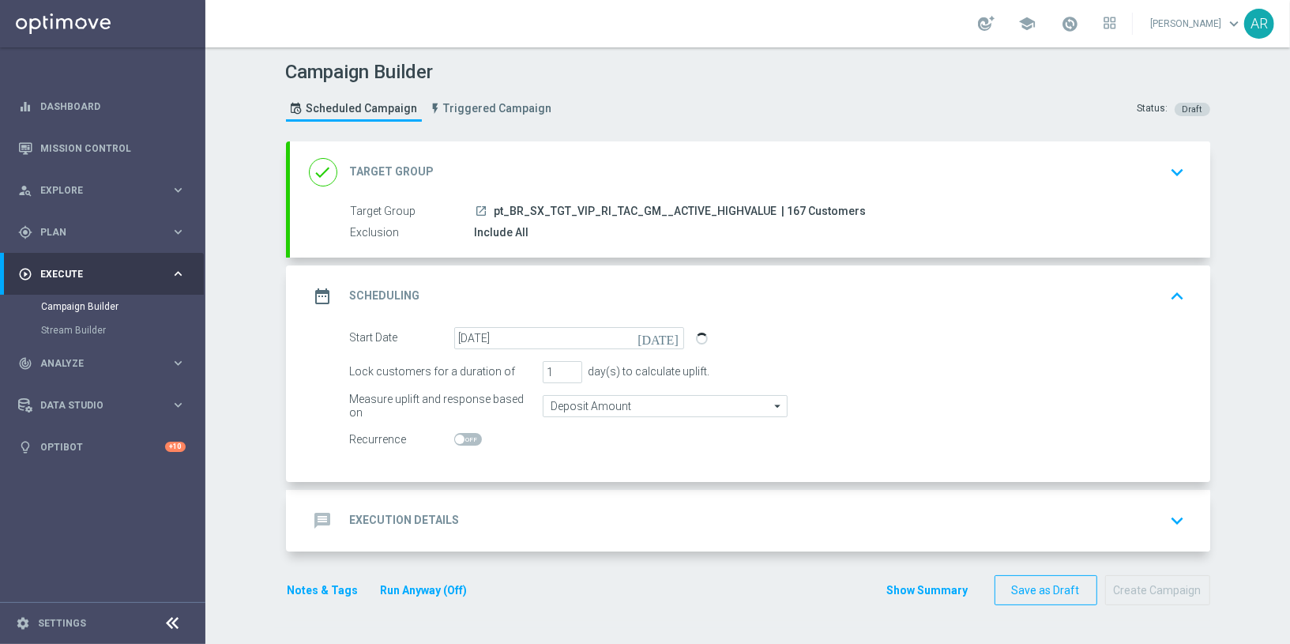
click at [469, 439] on span at bounding box center [468, 439] width 28 height 13
click at [469, 439] on input "checkbox" at bounding box center [468, 439] width 28 height 13
checkbox input "true"
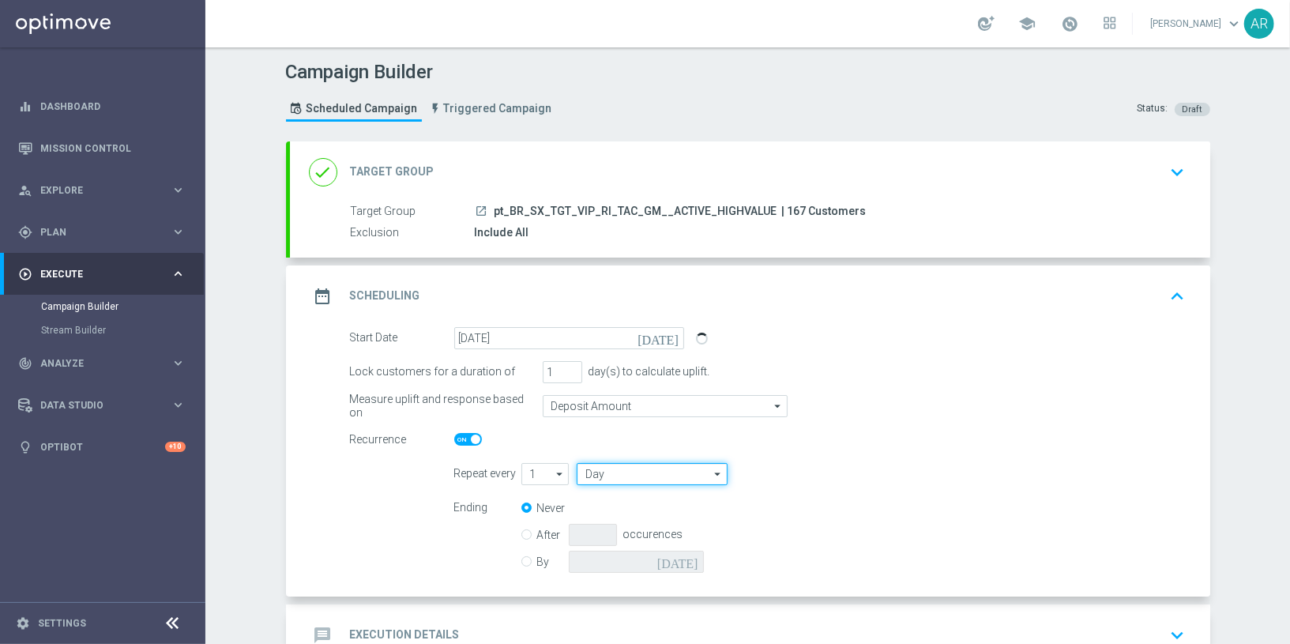
click at [649, 475] on input "Day" at bounding box center [652, 474] width 150 height 22
click at [655, 519] on div "Week" at bounding box center [645, 522] width 137 height 24
type input "Week"
click at [882, 474] on input "checkbox" at bounding box center [894, 473] width 24 height 21
checkbox input "true"
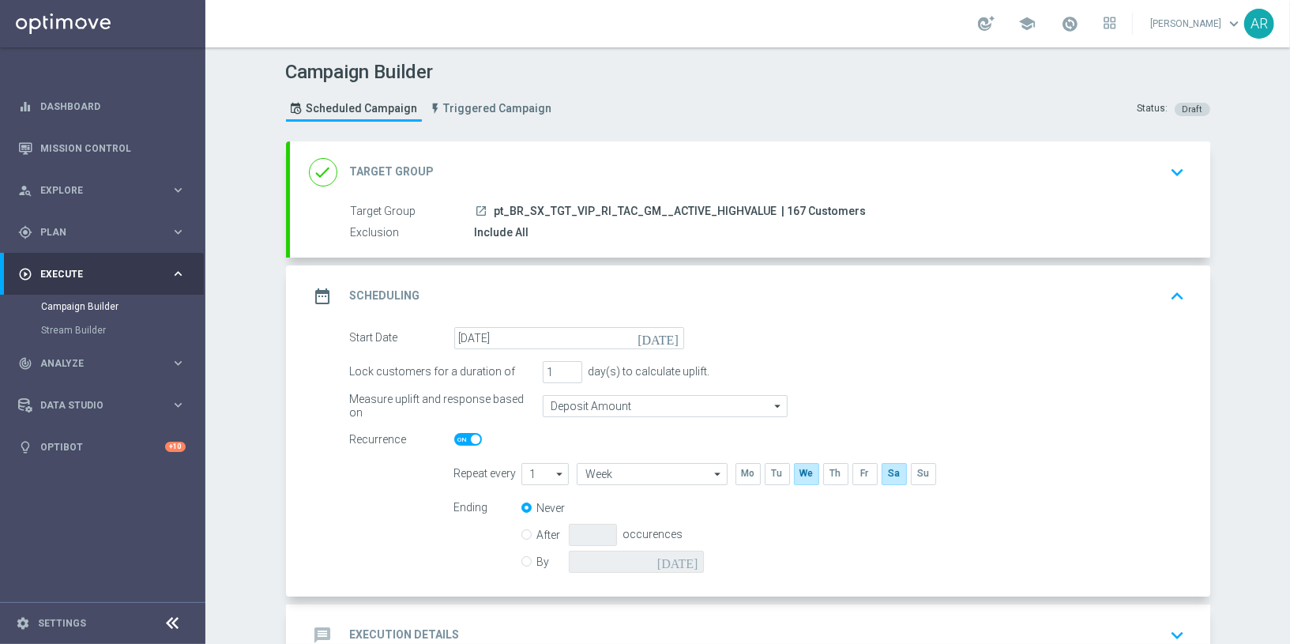
click at [529, 559] on div "By [DATE]" at bounding box center [621, 562] width 201 height 22
click at [521, 559] on input "By" at bounding box center [526, 559] width 10 height 10
radio input "true"
radio input "false"
click at [687, 555] on icon "[DATE]" at bounding box center [680, 559] width 47 height 17
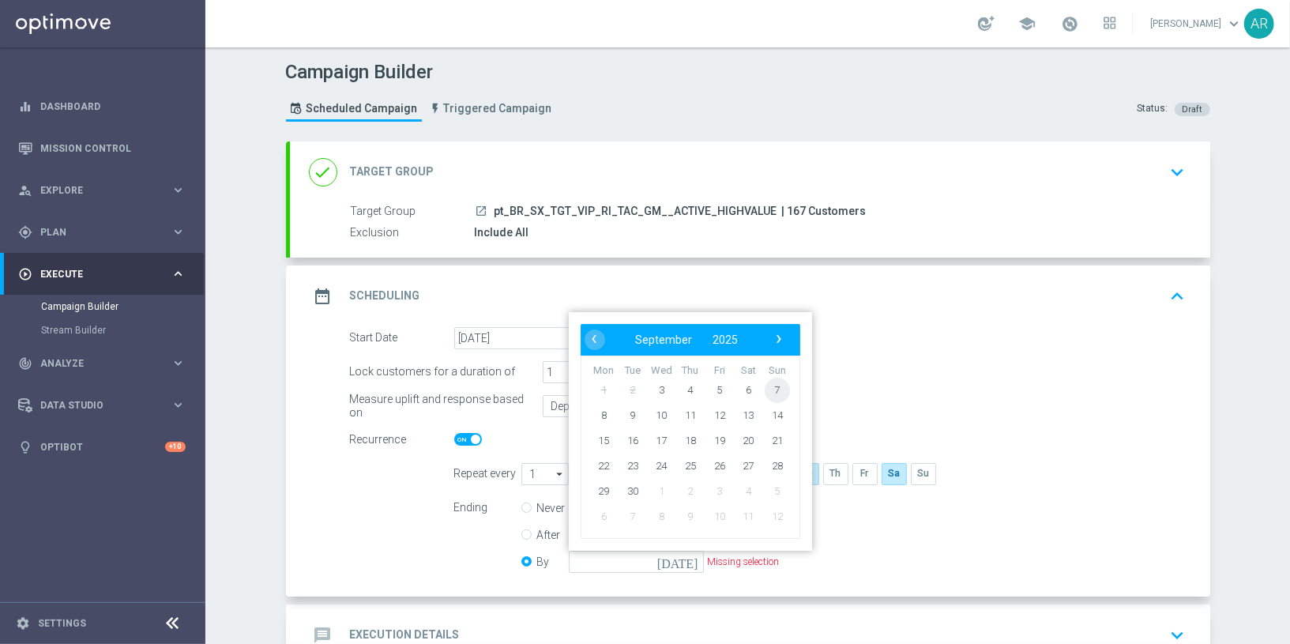
drag, startPoint x: 776, startPoint y: 375, endPoint x: 773, endPoint y: 382, distance: 8.5
click at [773, 382] on span "7" at bounding box center [776, 389] width 25 height 25
type input "[DATE]"
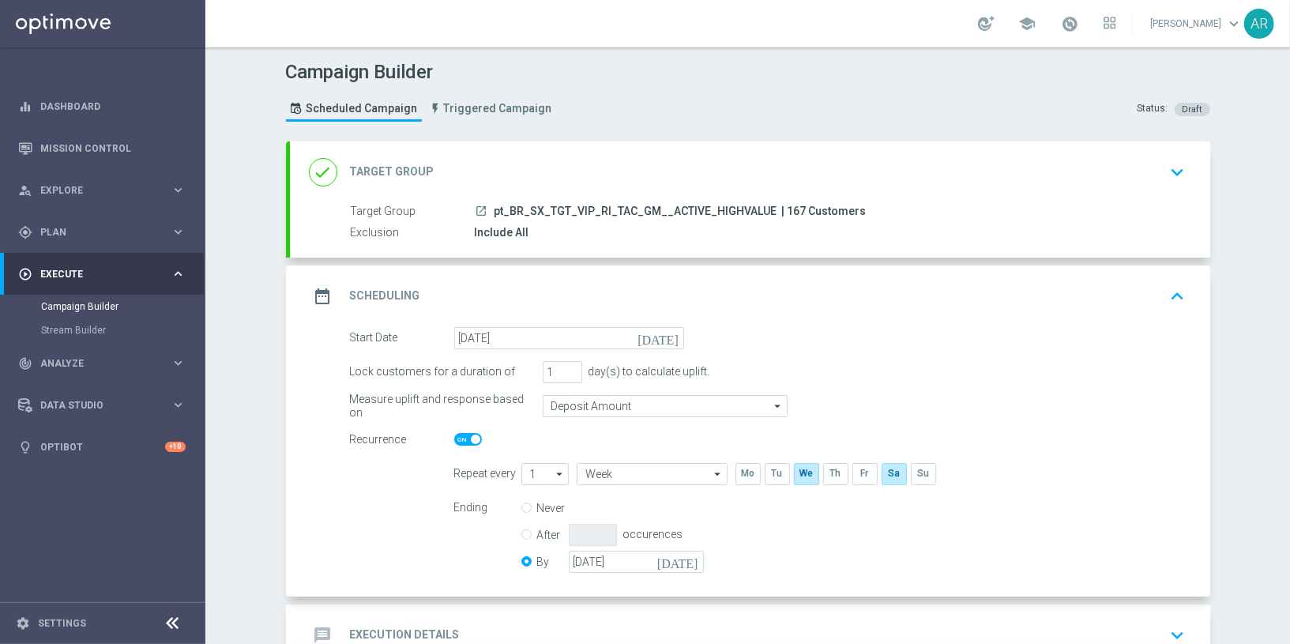
scroll to position [104, 0]
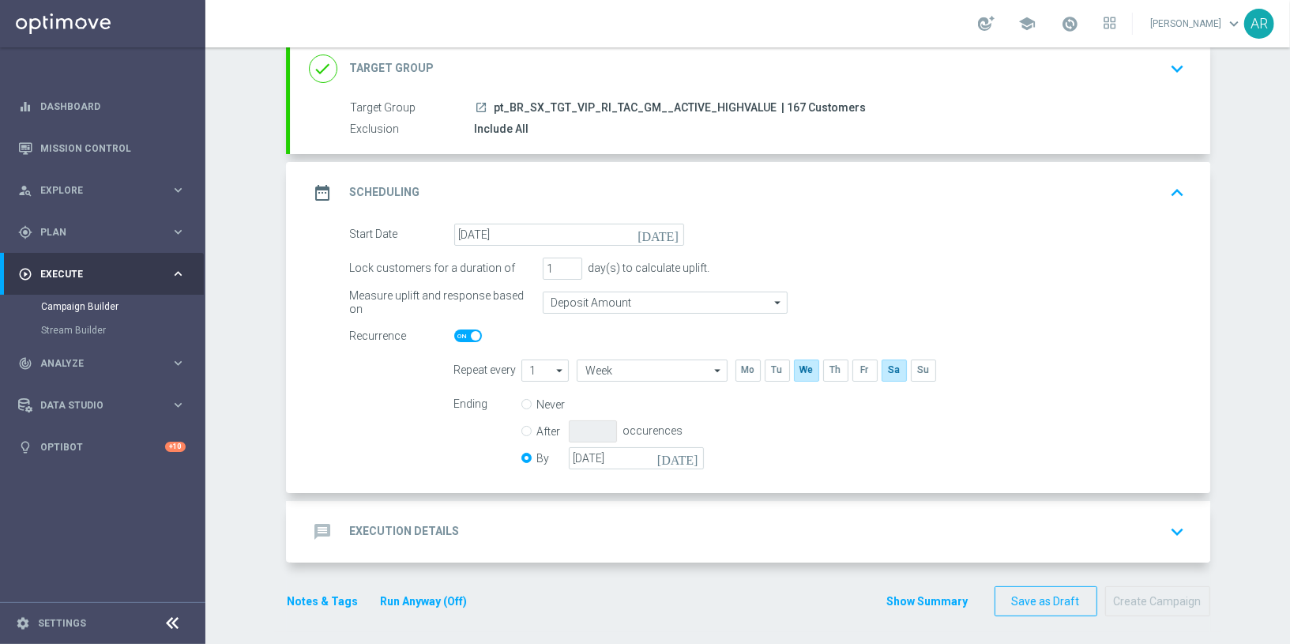
click at [476, 527] on div "message Execution Details keyboard_arrow_down" at bounding box center [750, 532] width 883 height 30
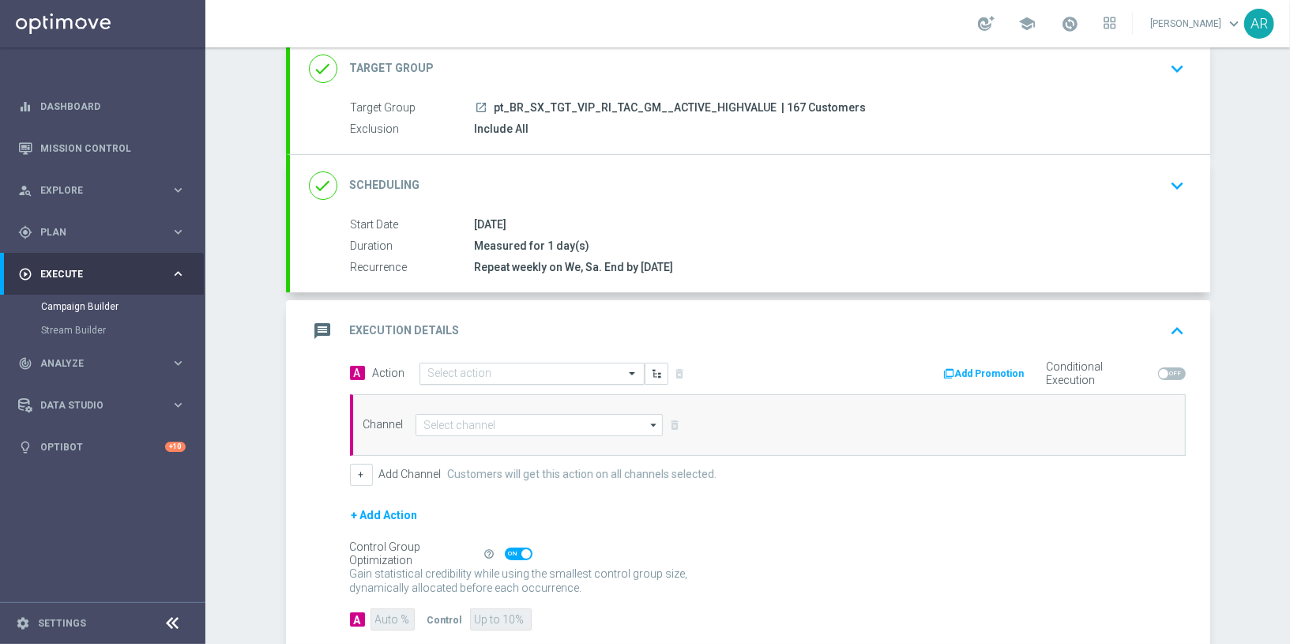
click at [488, 371] on input "text" at bounding box center [516, 373] width 176 height 13
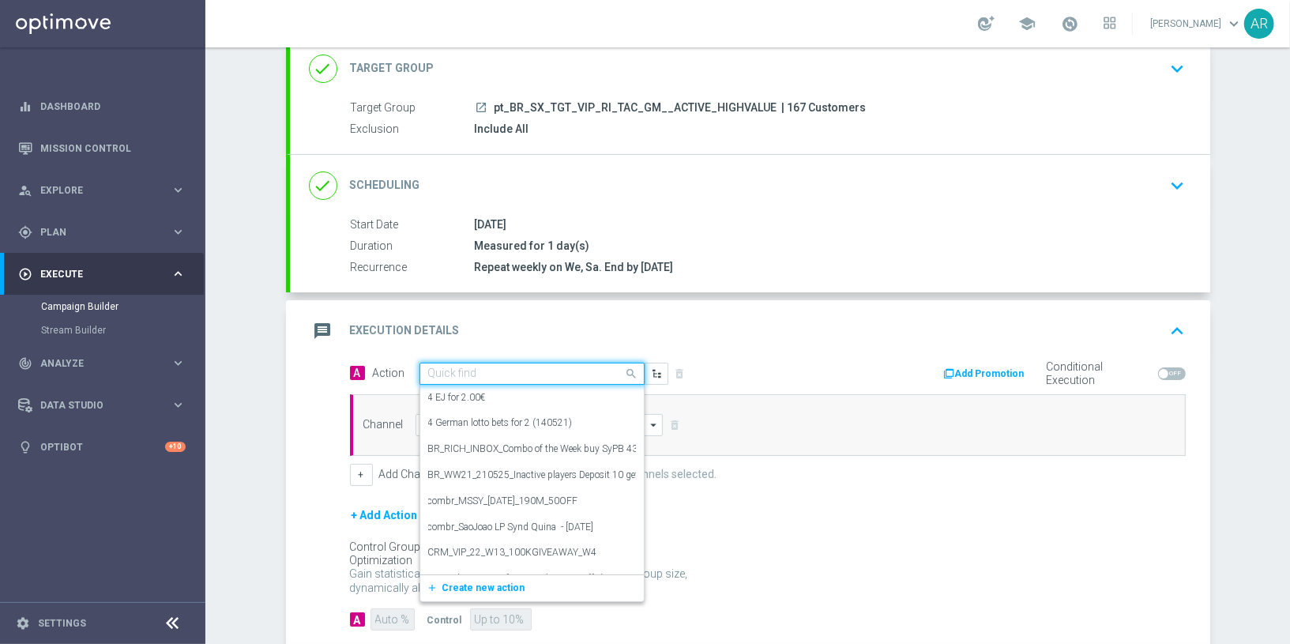
paste input "BR_CAS__RAINBOWJACKPOTS_LP__VIP_RI_TAC_GM"
type input "BR_CAS__RAINBOWJACKPOTS_LP__VIP_RI_TAC_GM"
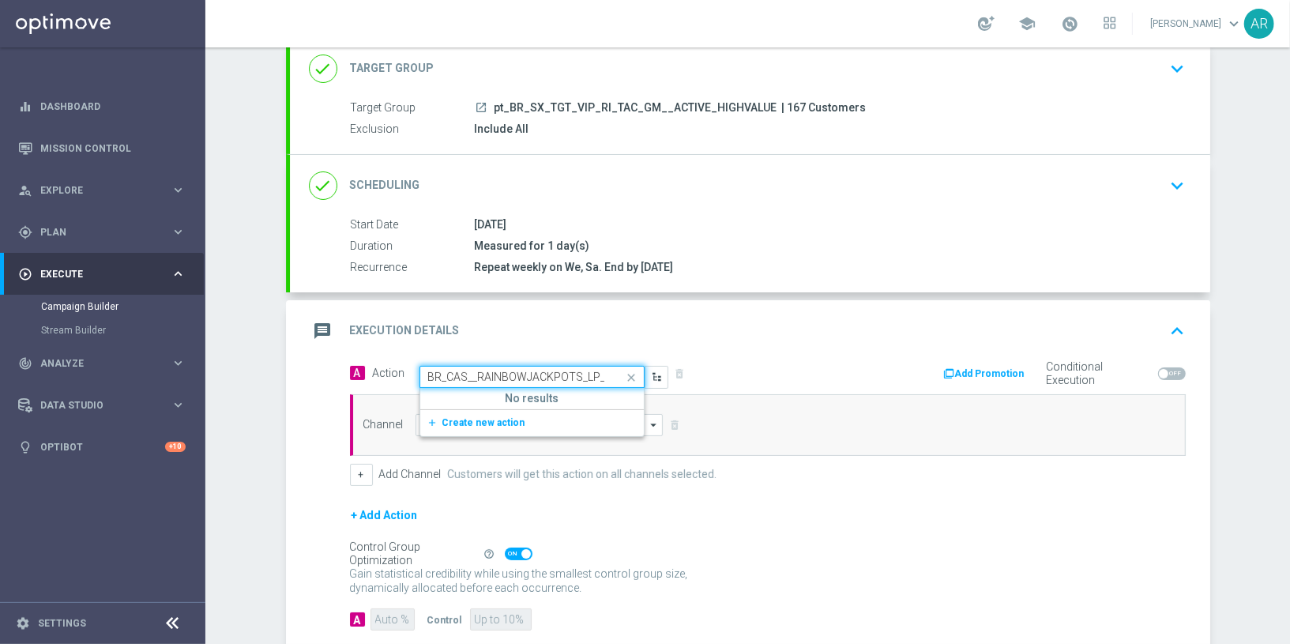
scroll to position [0, 80]
click at [468, 417] on span "Create new action" at bounding box center [483, 422] width 83 height 11
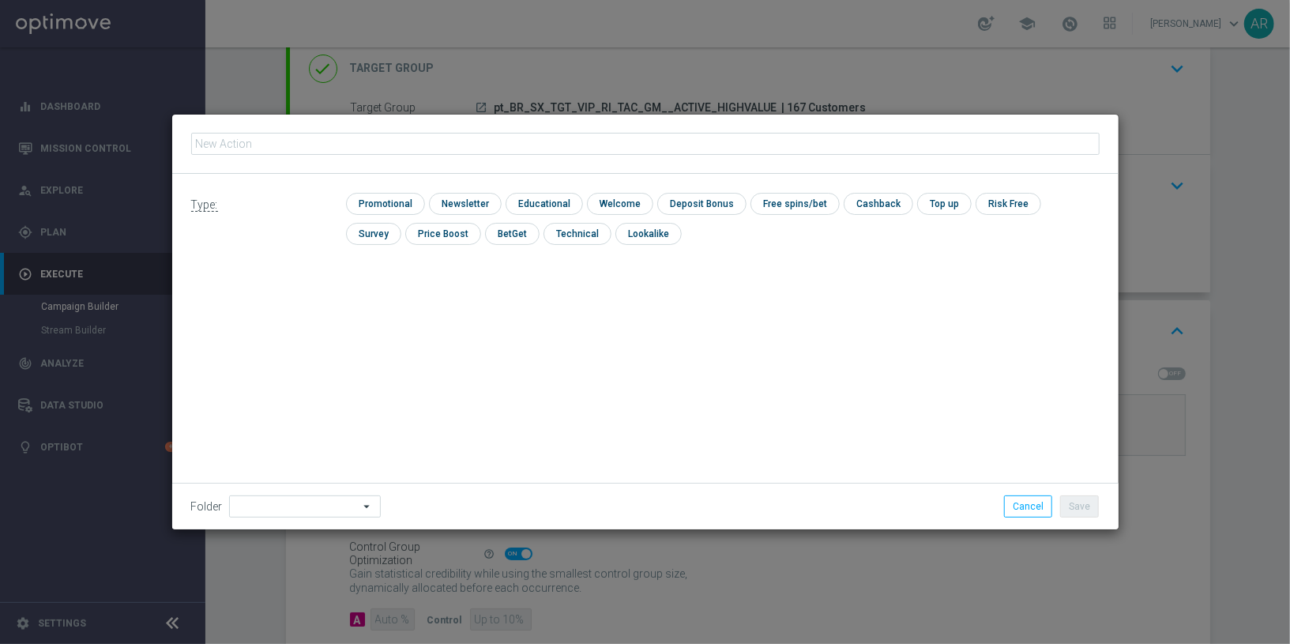
click at [396, 141] on input "text" at bounding box center [645, 144] width 909 height 22
type input "BR_CAS__RAINBOWJACKPOTS_LP__VIP_RI_TAC_GM"
click at [390, 204] on input "checkbox" at bounding box center [383, 203] width 75 height 21
checkbox input "true"
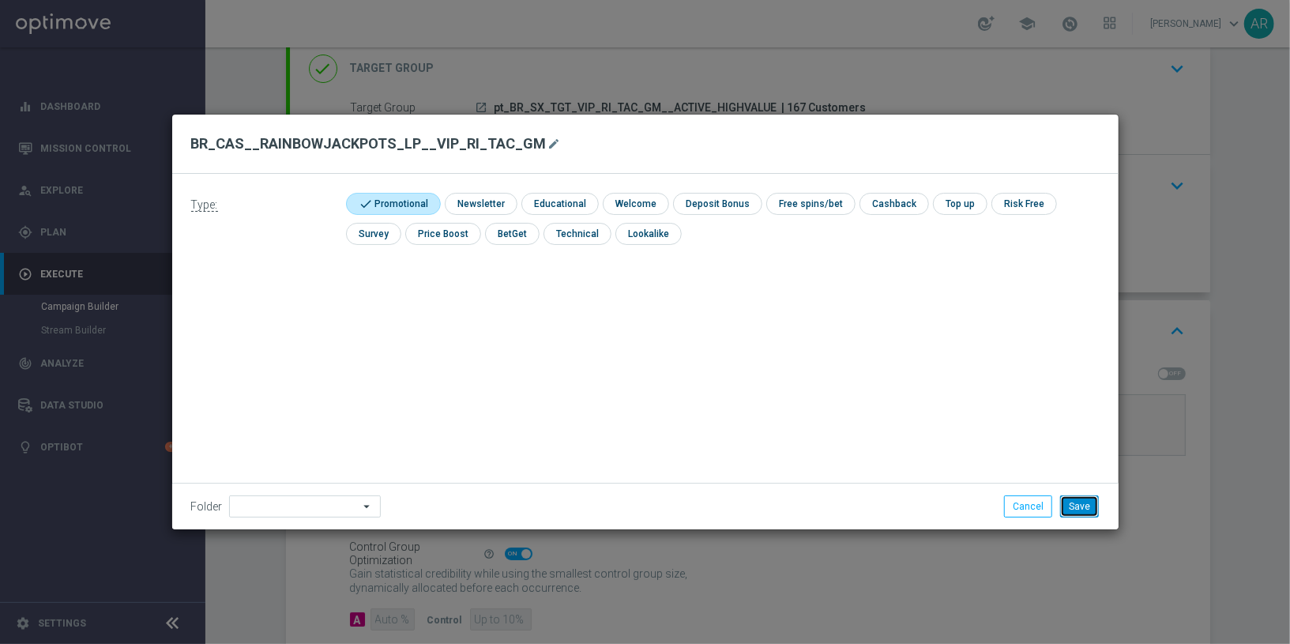
click at [1089, 514] on button "Save" at bounding box center [1079, 506] width 39 height 22
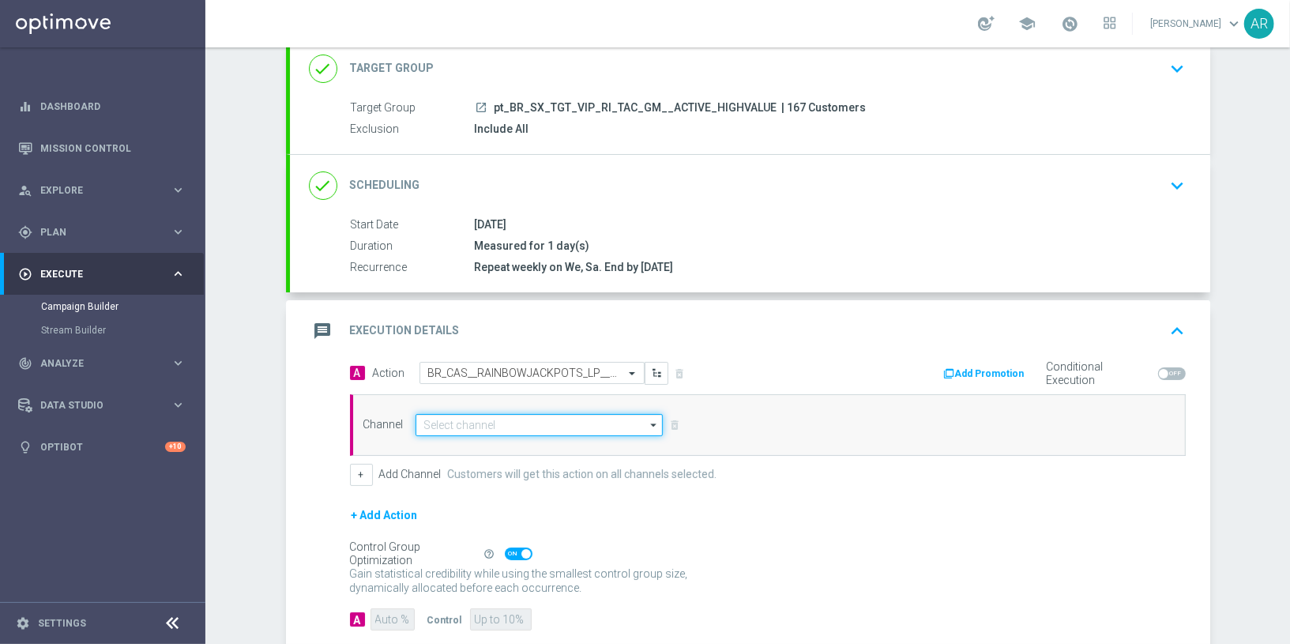
click at [521, 425] on input at bounding box center [540, 425] width 248 height 22
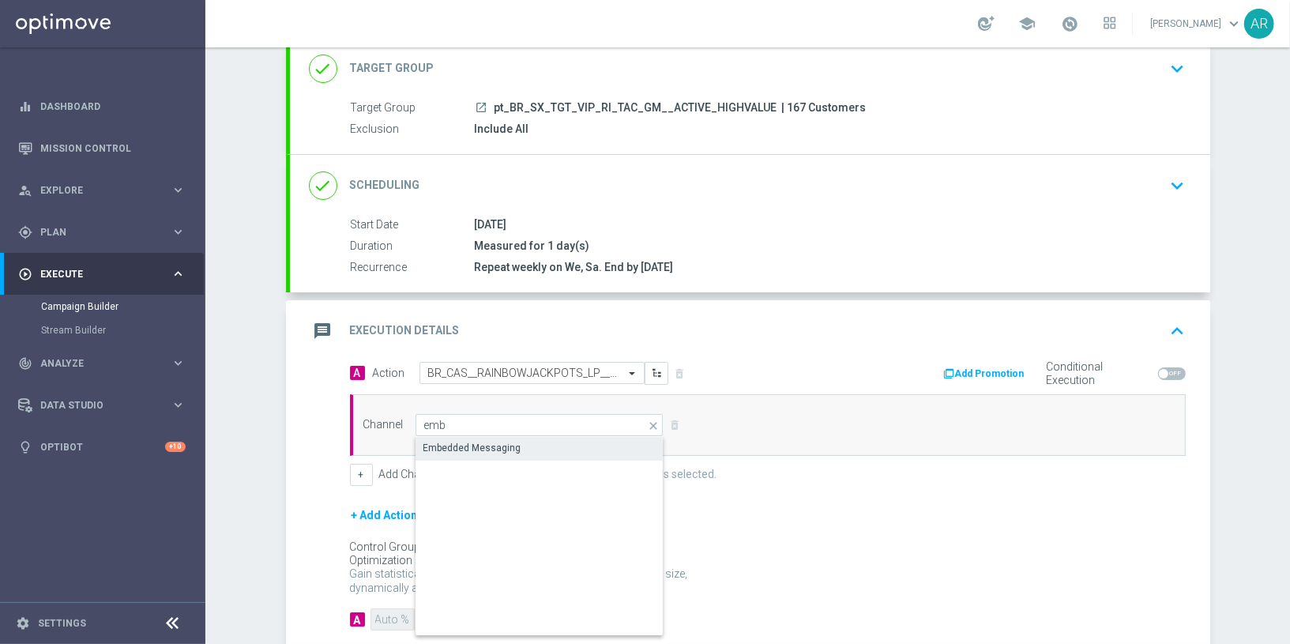
click at [544, 443] on div "Embedded Messaging" at bounding box center [541, 448] width 250 height 22
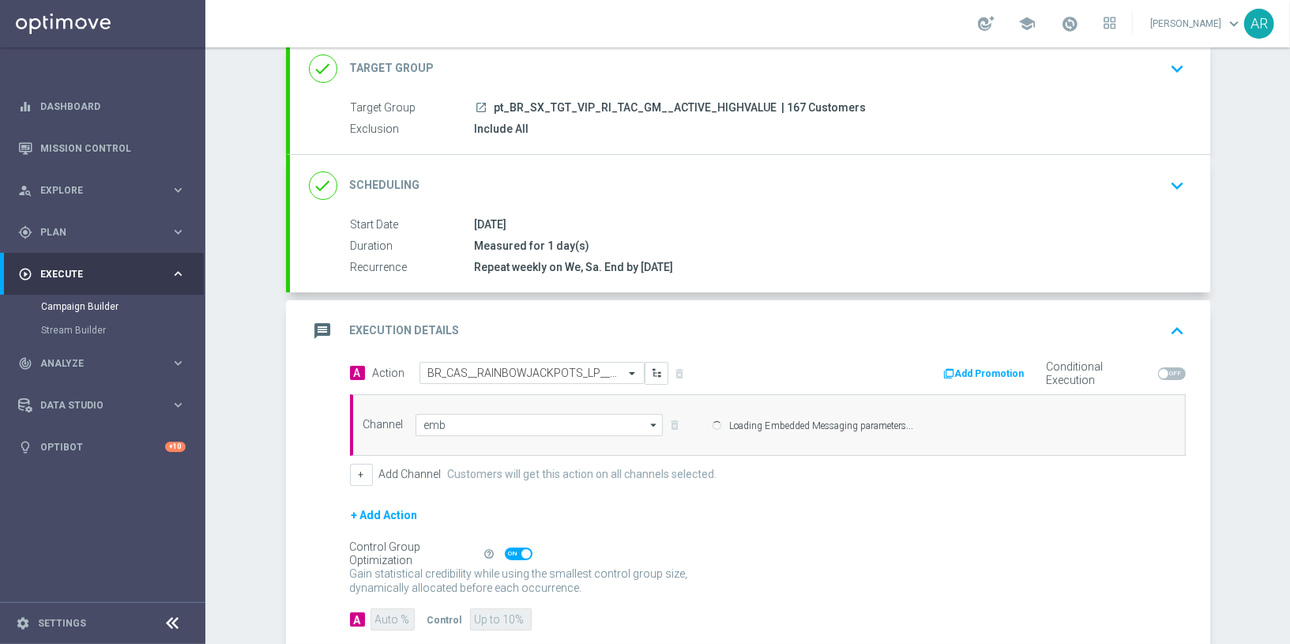
type input "Embedded Messaging"
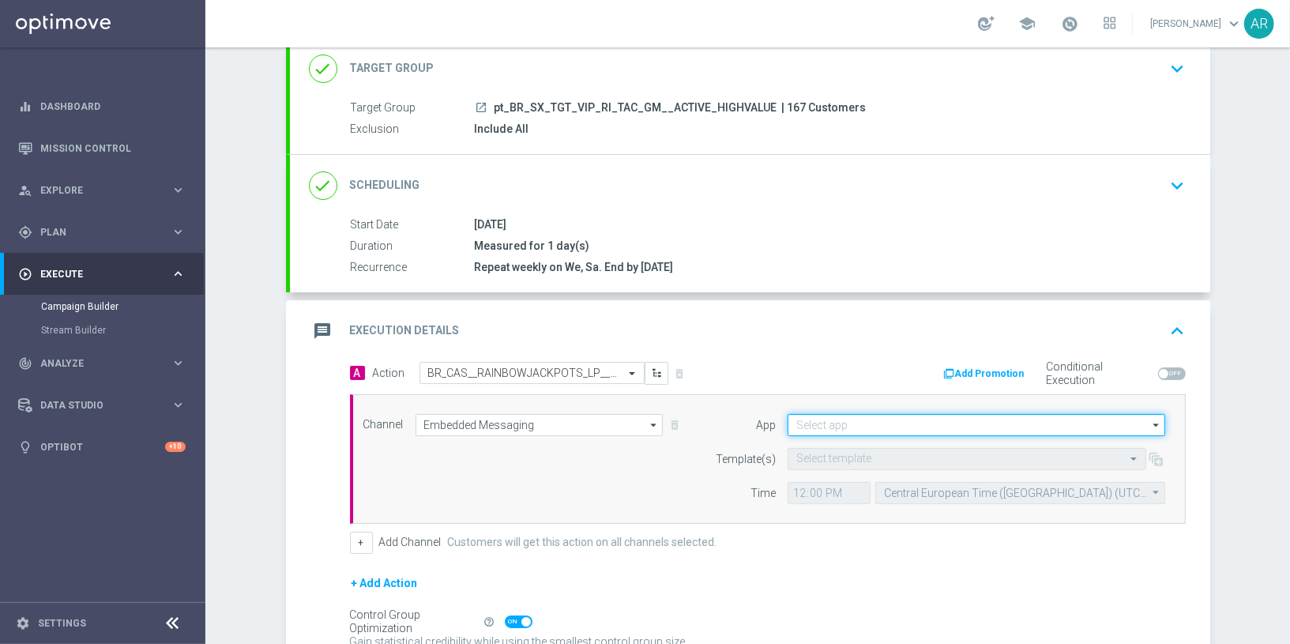
click at [833, 424] on input at bounding box center [977, 425] width 378 height 22
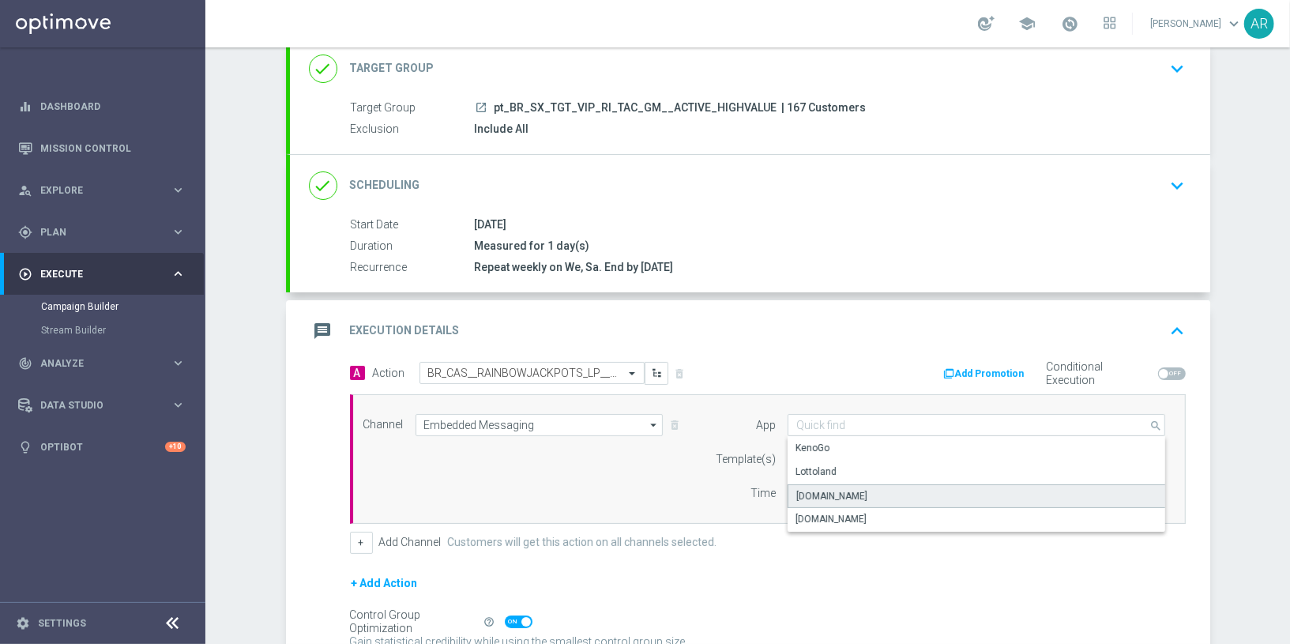
click at [866, 489] on div "[DOMAIN_NAME]" at bounding box center [977, 496] width 378 height 24
type input "[DOMAIN_NAME]"
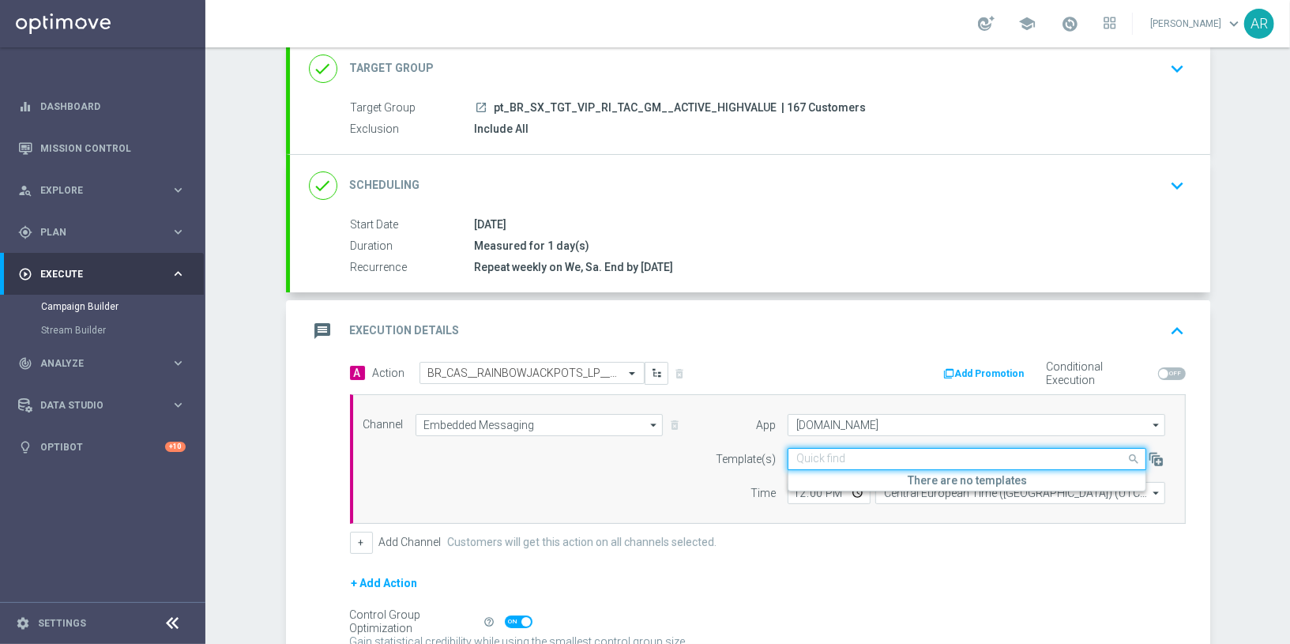
click at [830, 454] on input "text" at bounding box center [951, 459] width 310 height 13
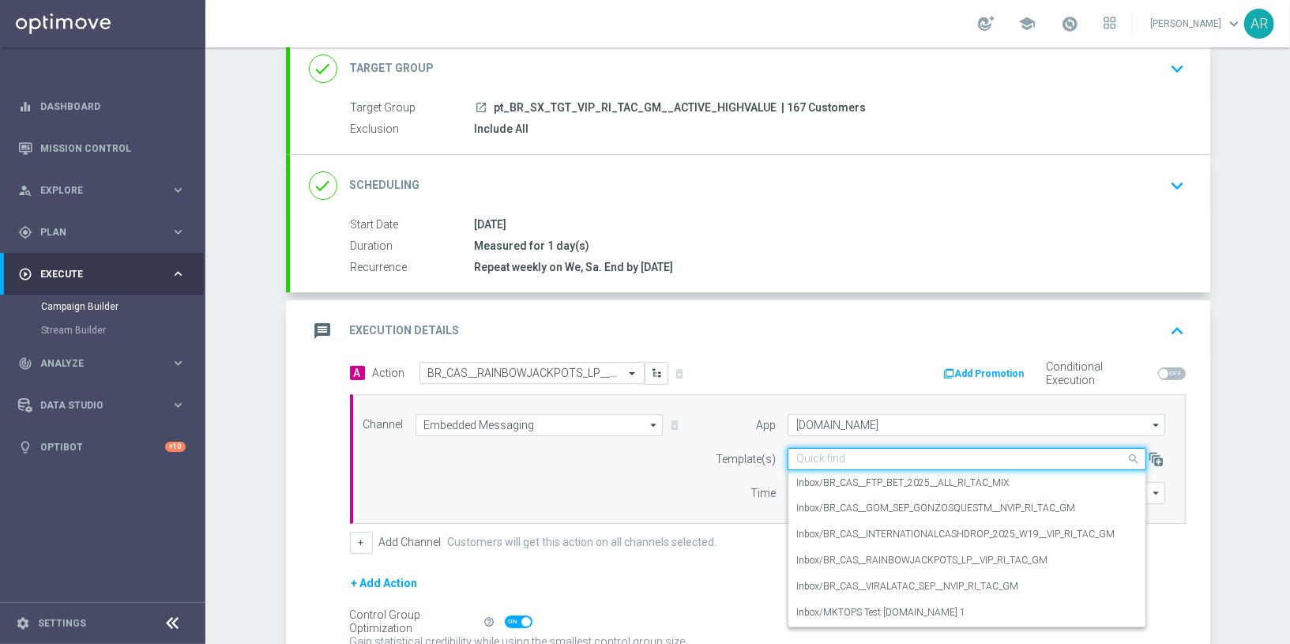
paste input "BR_CAS__RAINBOWJACKPOTS_LP__VIP_RI_TAC_GM"
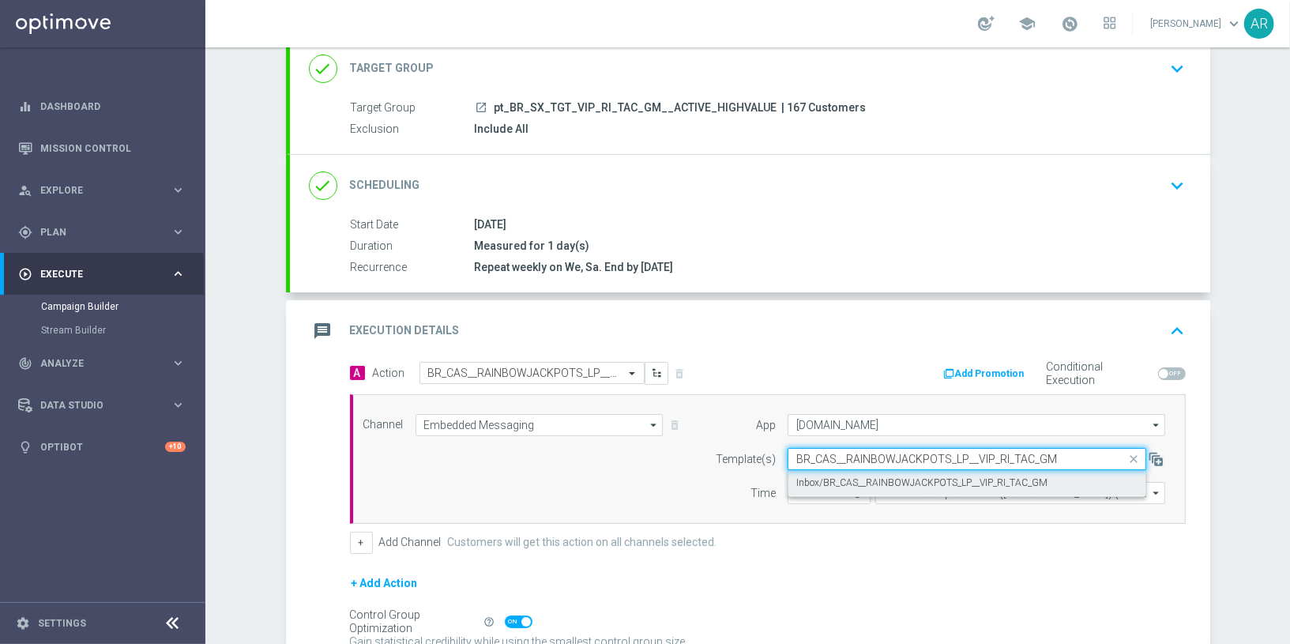
click at [923, 476] on label "Inbox/BR_CAS__RAINBOWJACKPOTS_LP__VIP_RI_TAC_GM" at bounding box center [921, 482] width 251 height 13
type input "BR_CAS__RAINBOWJACKPOTS_LP__VIP_RI_TAC_GM"
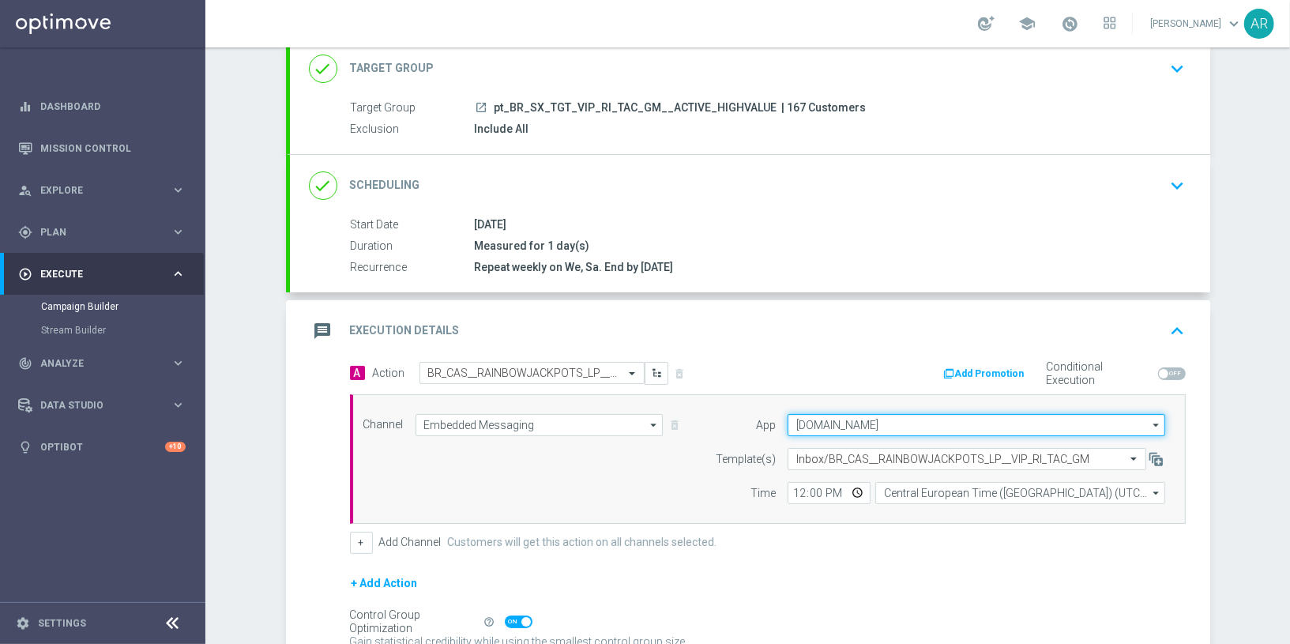
click at [894, 416] on input "[DOMAIN_NAME]" at bounding box center [977, 425] width 378 height 22
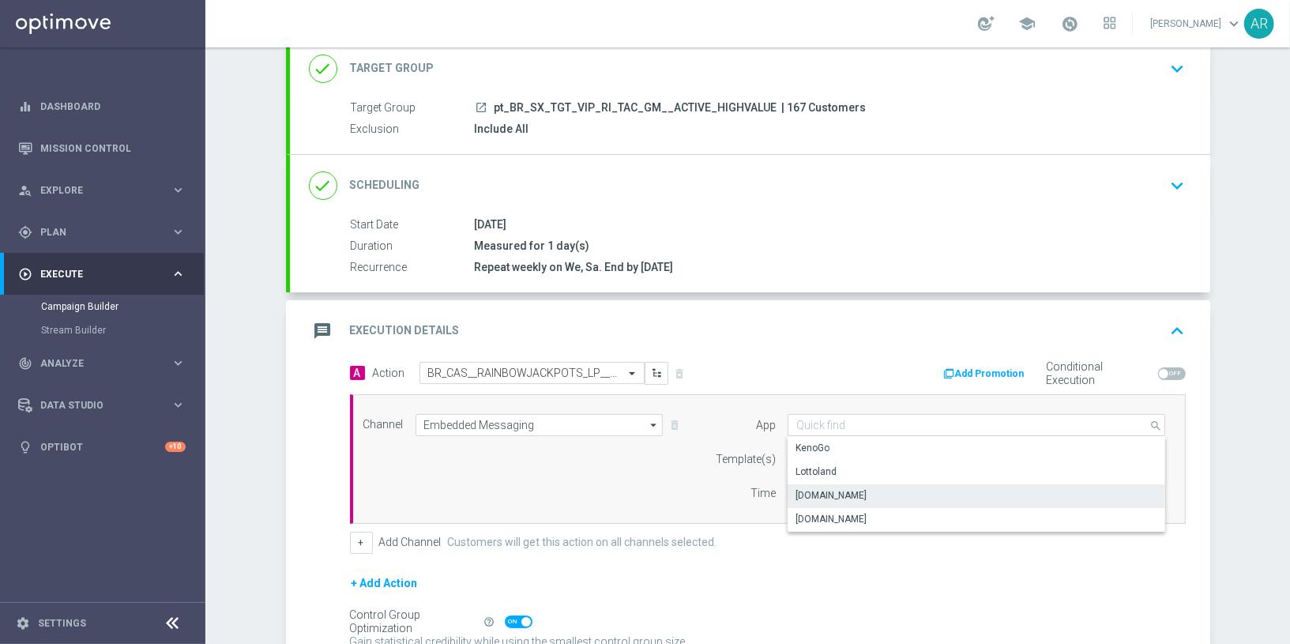
click at [608, 483] on div "Channel Embedded Messaging Embedded Messaging arrow_drop_down Drag here to set …" at bounding box center [765, 459] width 826 height 90
type input "[DOMAIN_NAME]"
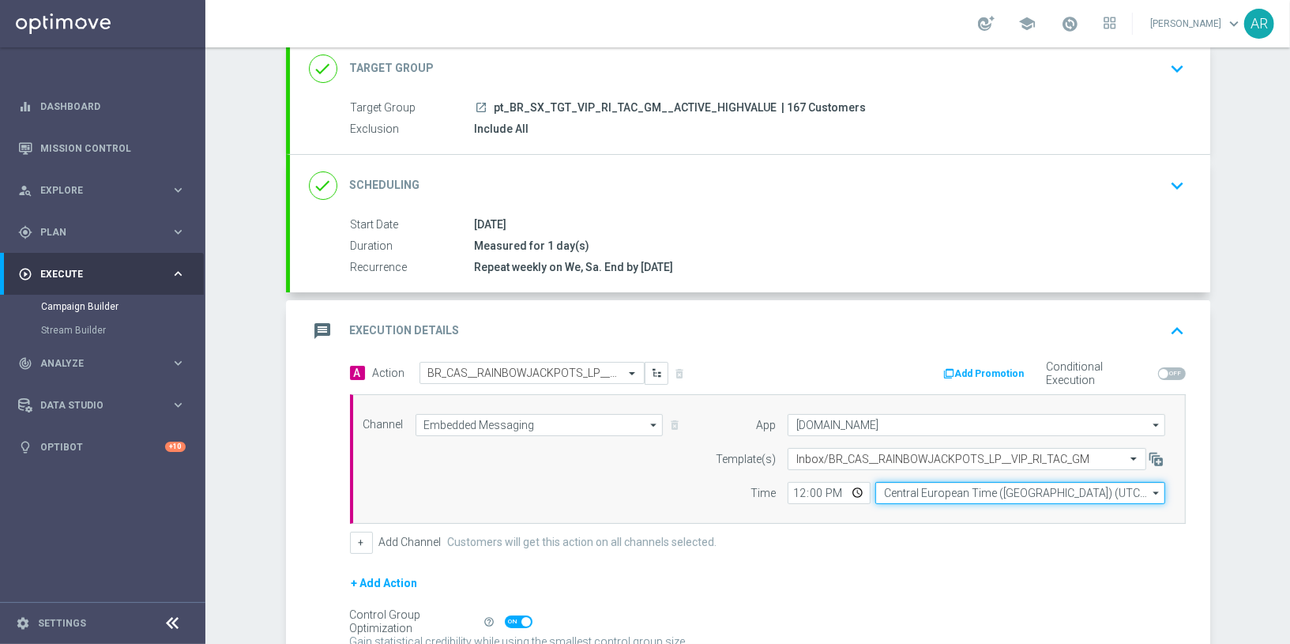
click at [933, 494] on input "Central European Time ([GEOGRAPHIC_DATA]) (UTC +02:00)" at bounding box center [1020, 493] width 290 height 22
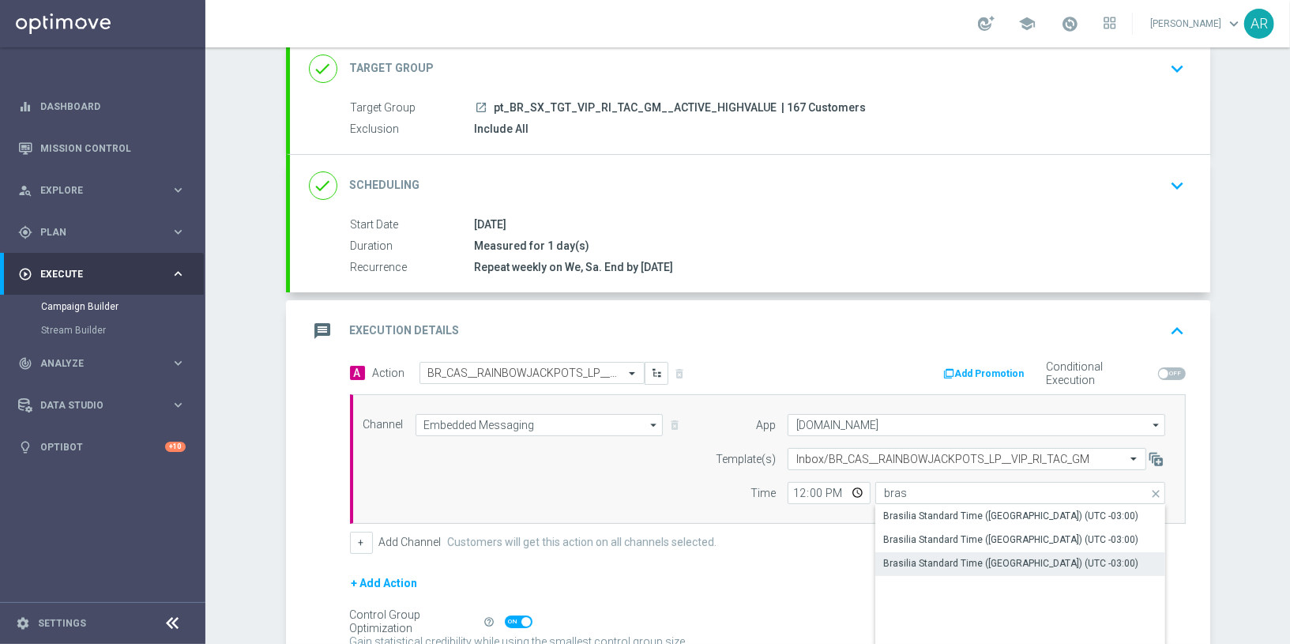
click at [1044, 556] on div "Brasilia Standard Time ([GEOGRAPHIC_DATA]) (UTC -03:00)" at bounding box center [1010, 563] width 255 height 14
type input "Brasilia Standard Time ([GEOGRAPHIC_DATA]) (UTC -03:00)"
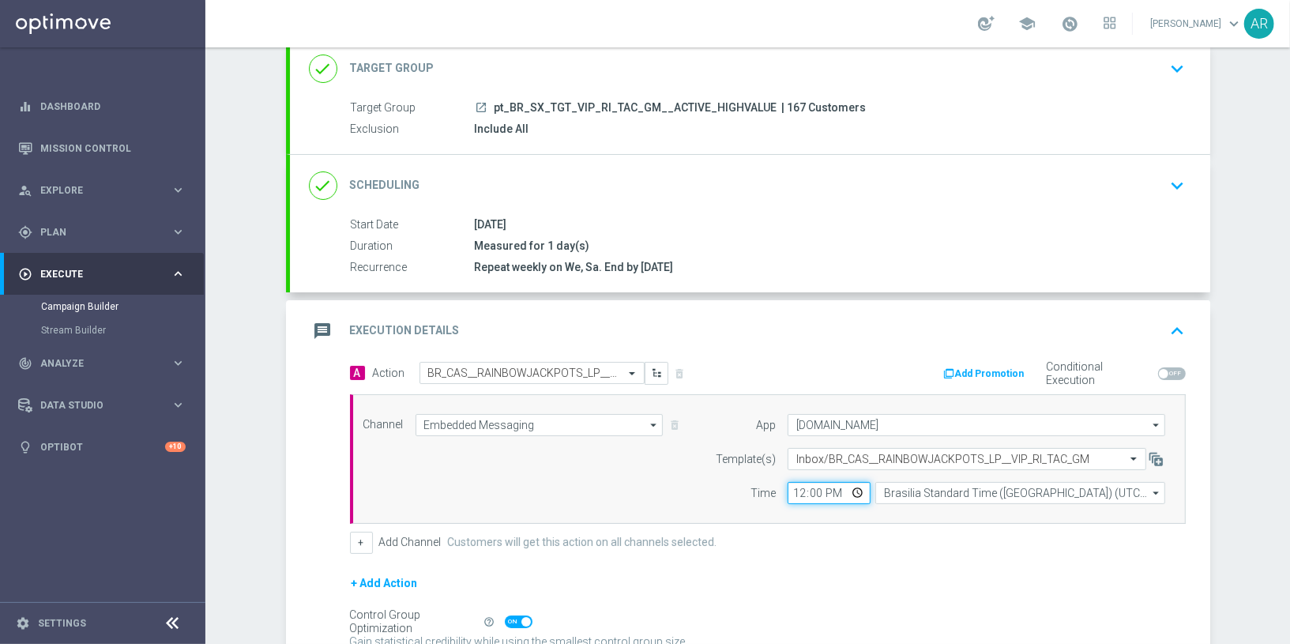
click at [853, 491] on input "12:00" at bounding box center [829, 493] width 83 height 22
type input "13:00"
click at [551, 484] on div "Channel Embedded Messaging Embedded Messaging arrow_drop_down Drag here to set …" at bounding box center [765, 459] width 826 height 90
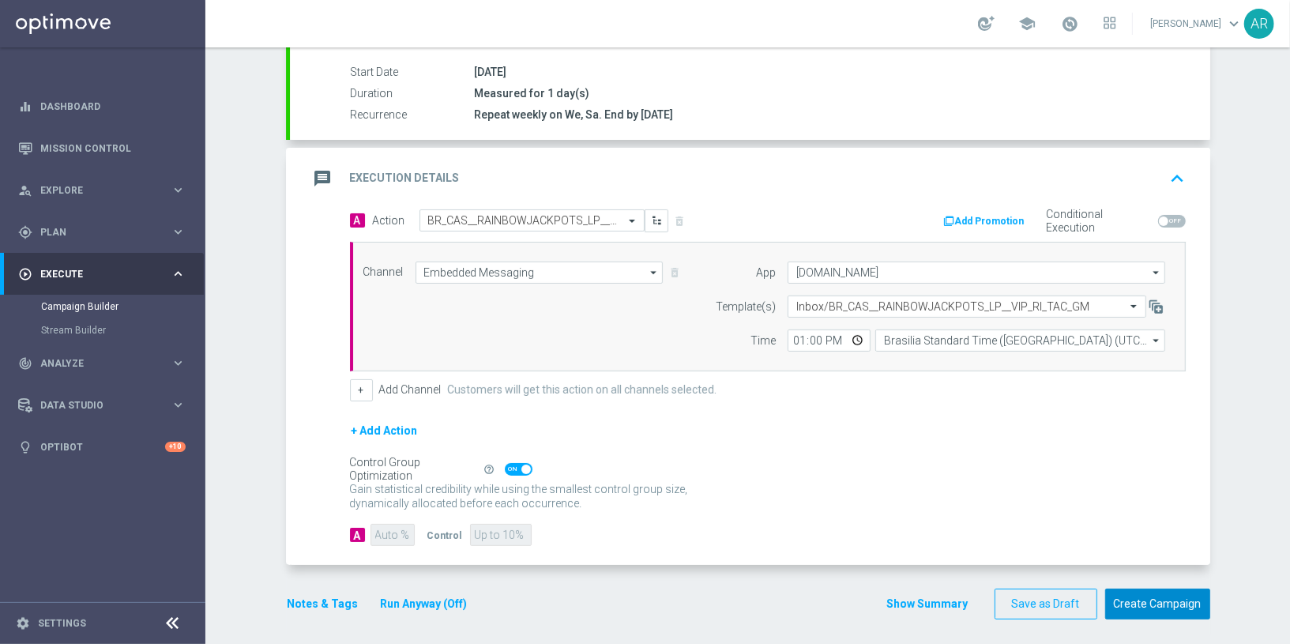
click at [1154, 600] on button "Create Campaign" at bounding box center [1157, 604] width 105 height 31
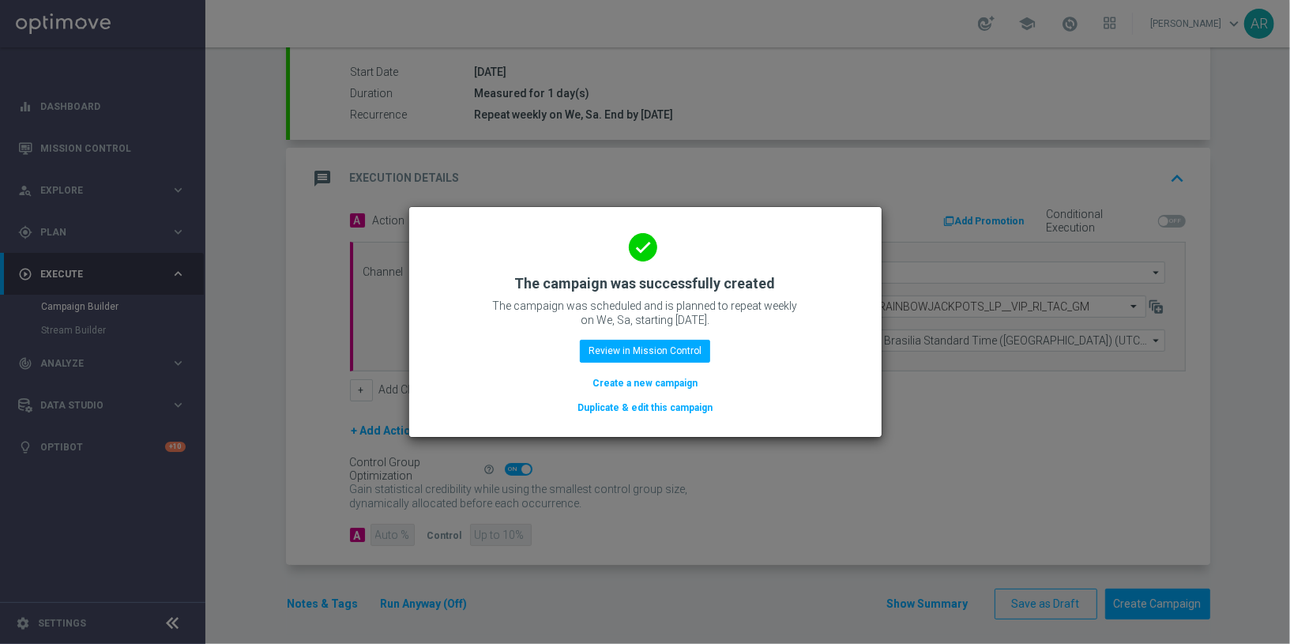
click at [623, 382] on button "Create a new campaign" at bounding box center [645, 383] width 108 height 17
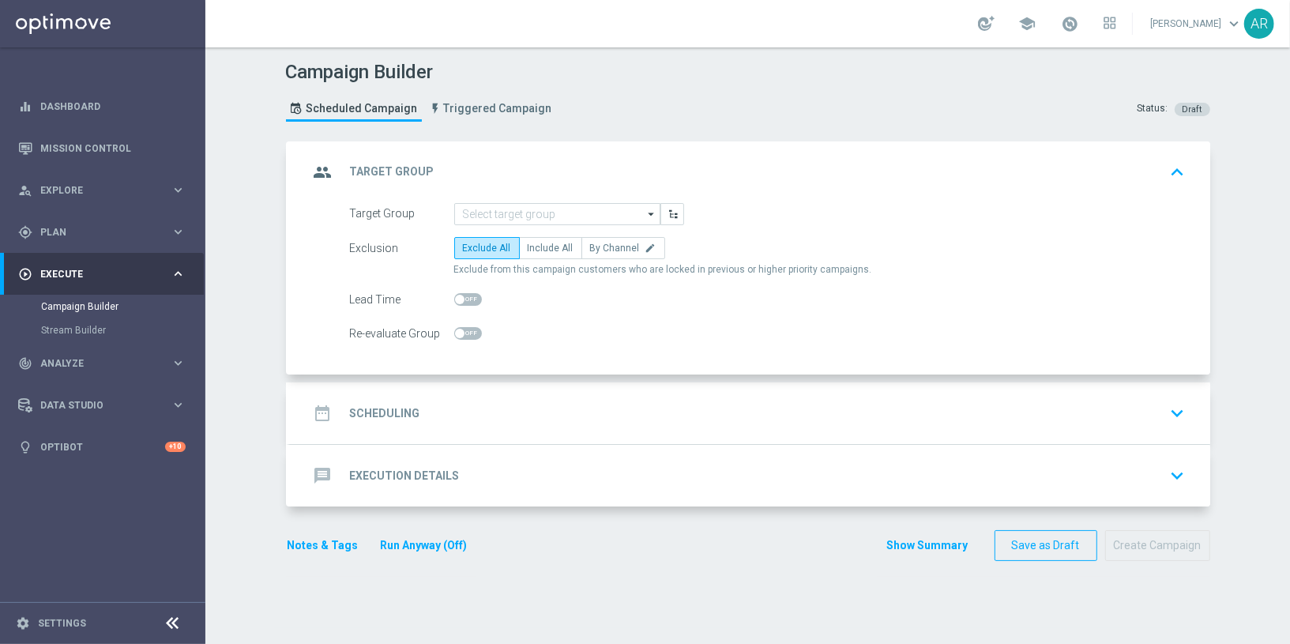
scroll to position [0, 0]
click at [260, 333] on div "Campaign Builder Scheduled Campaign Triggered Campaign Status: Draft group Targ…" at bounding box center [747, 345] width 1085 height 597
click at [245, 346] on div "Campaign Builder Scheduled Campaign Triggered Campaign Status: Draft group Targ…" at bounding box center [747, 345] width 1085 height 597
click at [239, 365] on div "Campaign Builder Scheduled Campaign Triggered Campaign Status: Draft group Targ…" at bounding box center [747, 345] width 1085 height 597
